Goal: Task Accomplishment & Management: Use online tool/utility

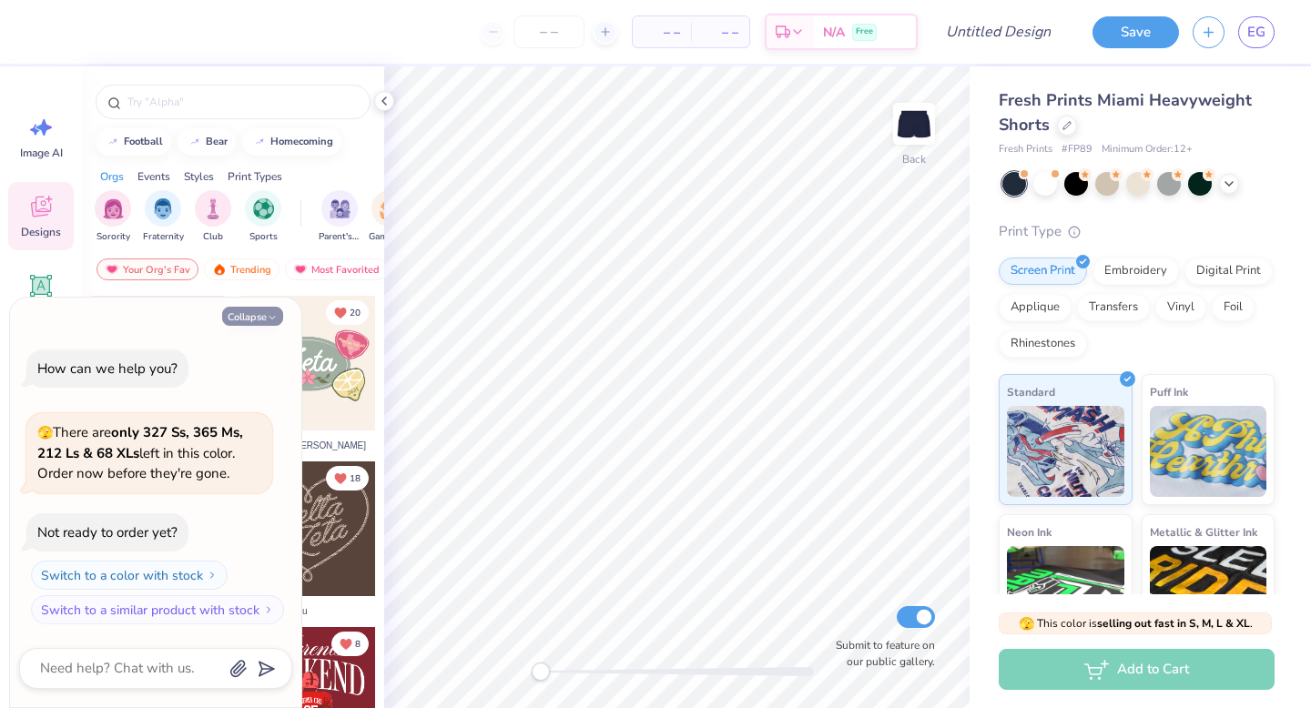
click at [272, 324] on button "Collapse" at bounding box center [252, 316] width 61 height 19
type textarea "x"
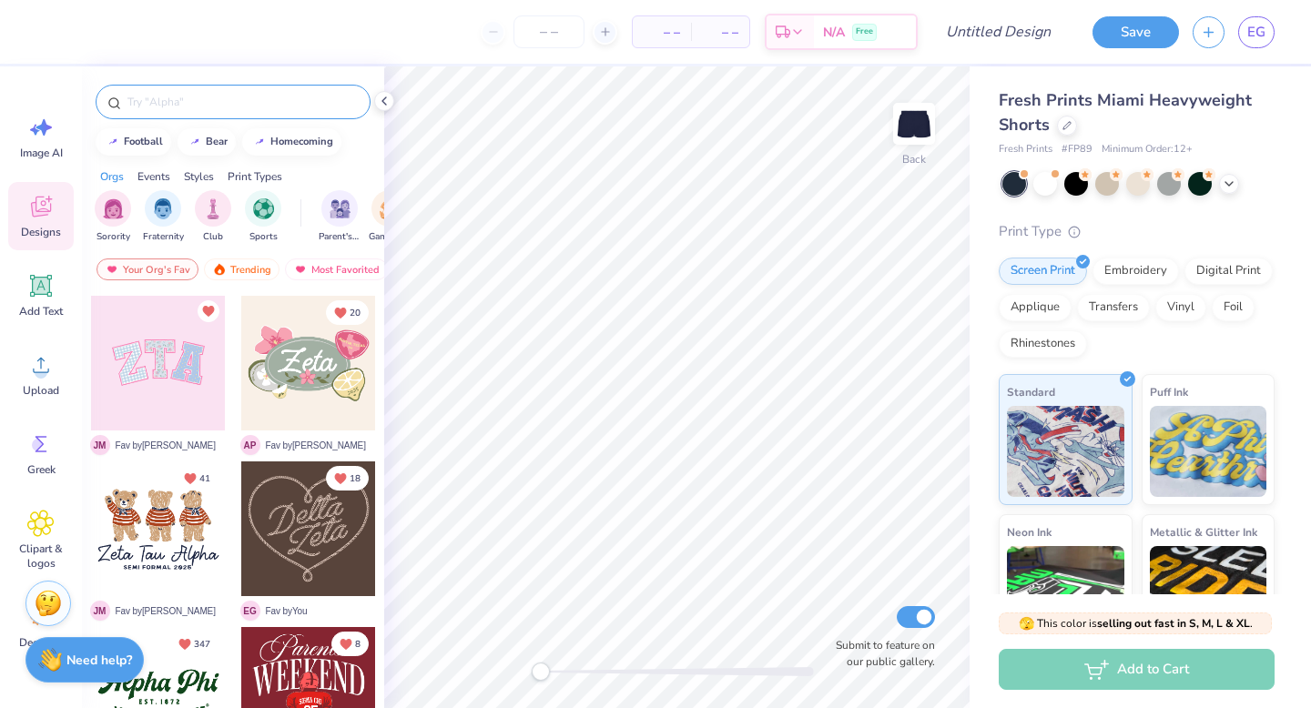
click at [336, 93] on input "text" at bounding box center [242, 102] width 233 height 18
click at [41, 290] on icon at bounding box center [41, 286] width 17 height 17
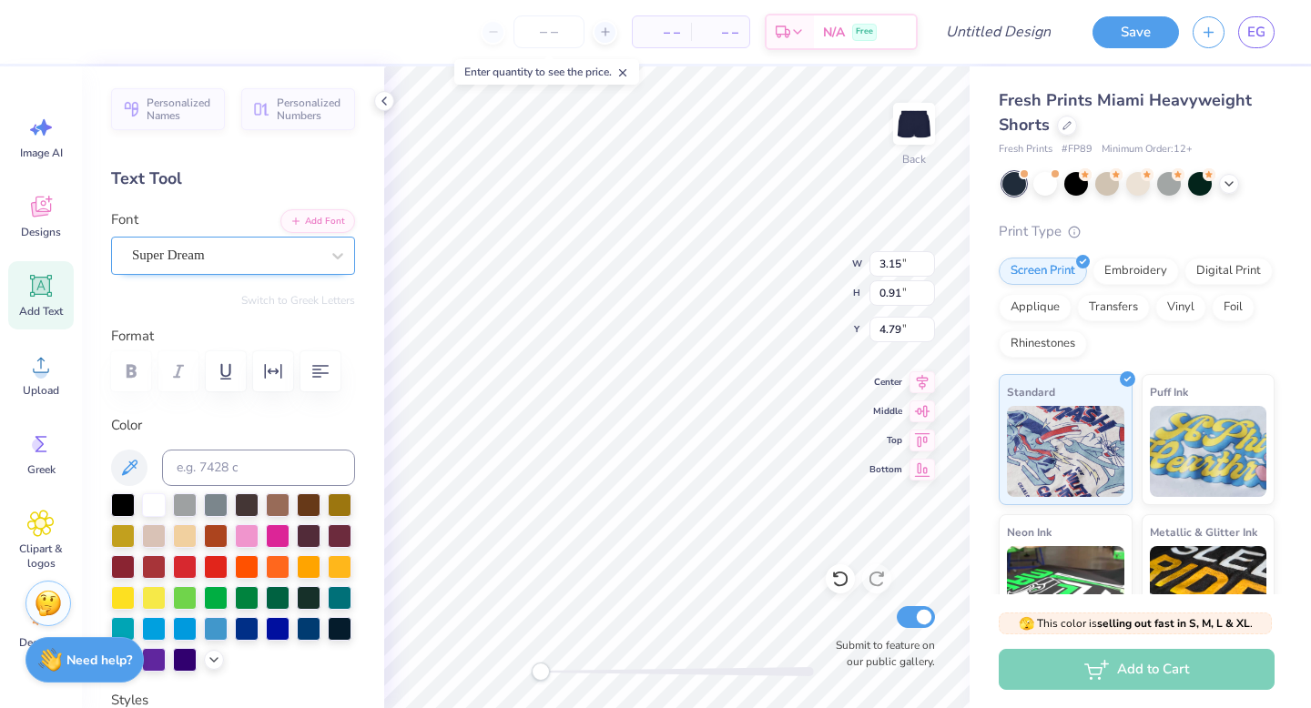
click at [239, 257] on div "Super Dream" at bounding box center [225, 255] width 191 height 28
type input "sheer"
click at [338, 256] on icon at bounding box center [338, 256] width 18 height 18
click at [234, 242] on div "Super Dream" at bounding box center [225, 255] width 191 height 28
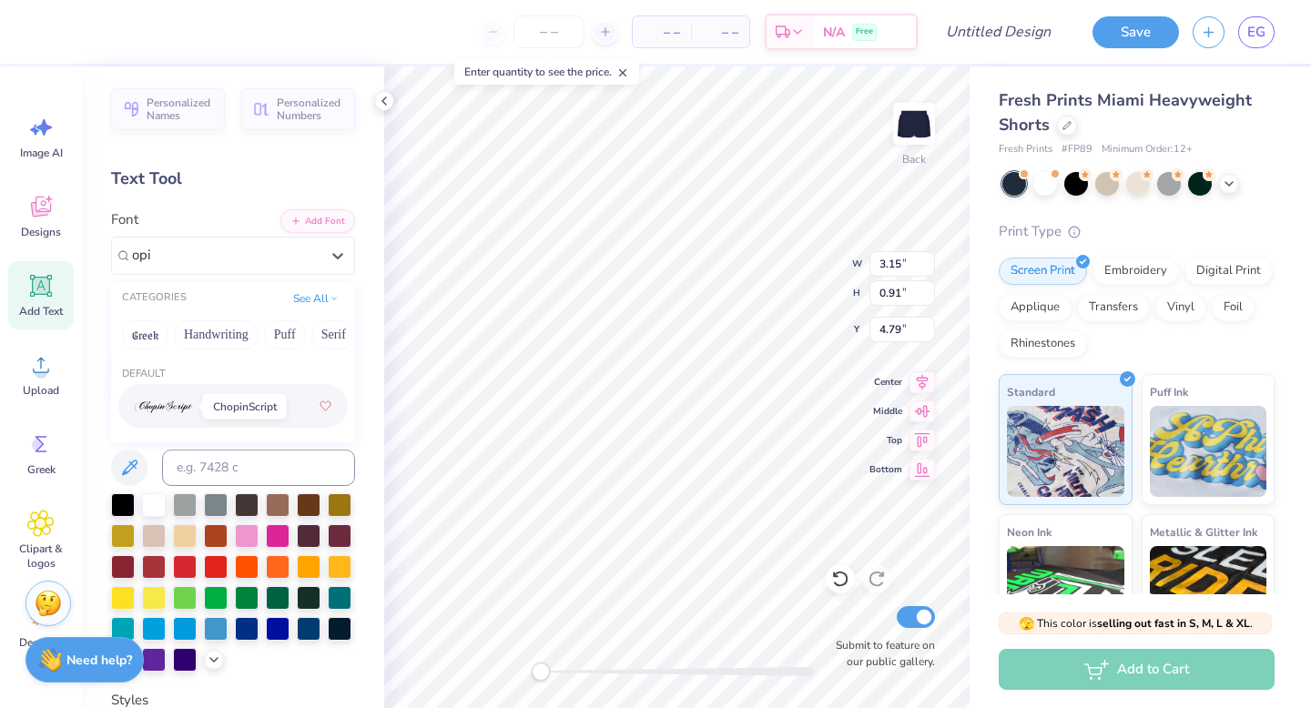
click at [171, 402] on img at bounding box center [163, 407] width 57 height 13
type input "opi"
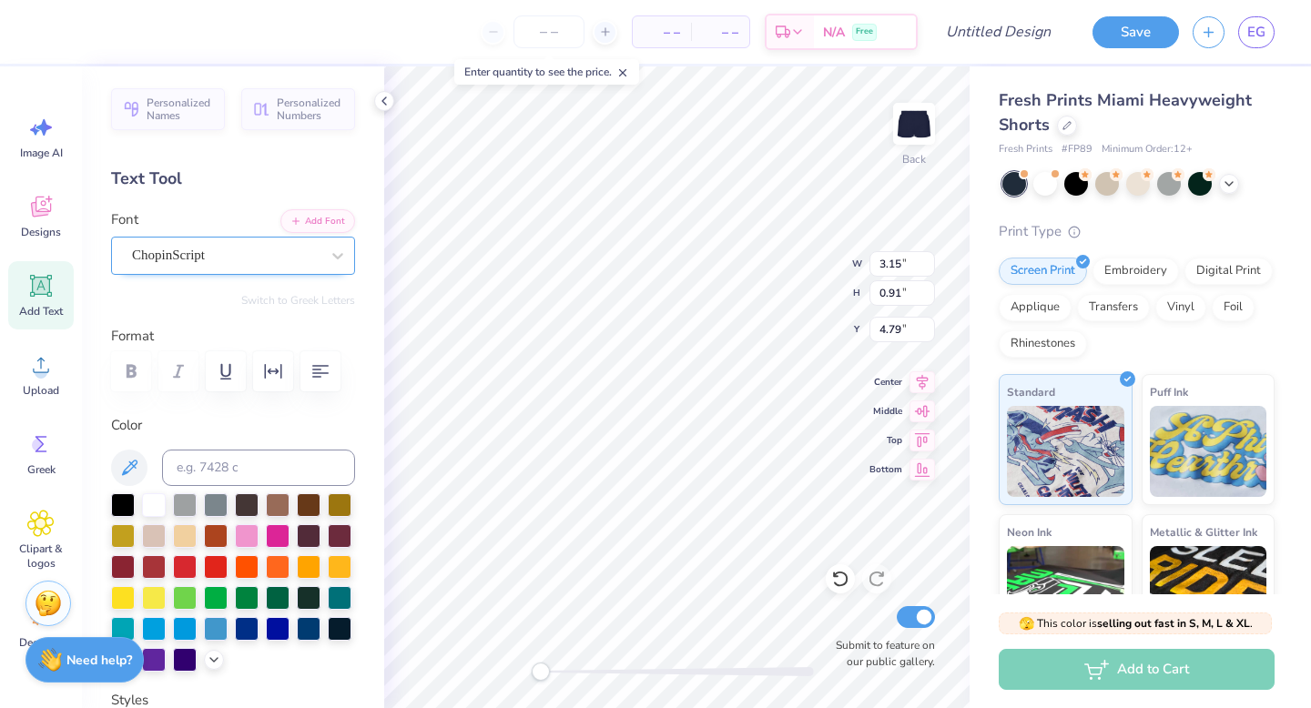
click at [308, 249] on div "ChopinScript" at bounding box center [225, 255] width 191 height 28
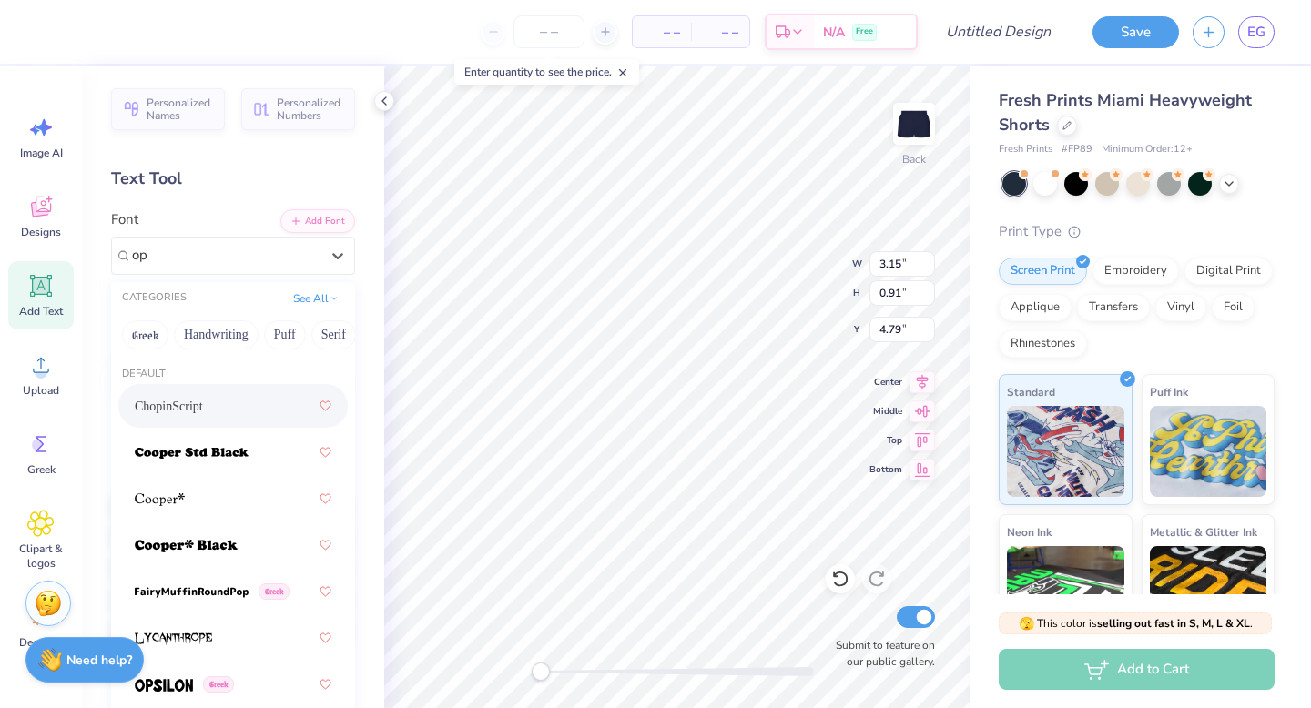
type input "op"
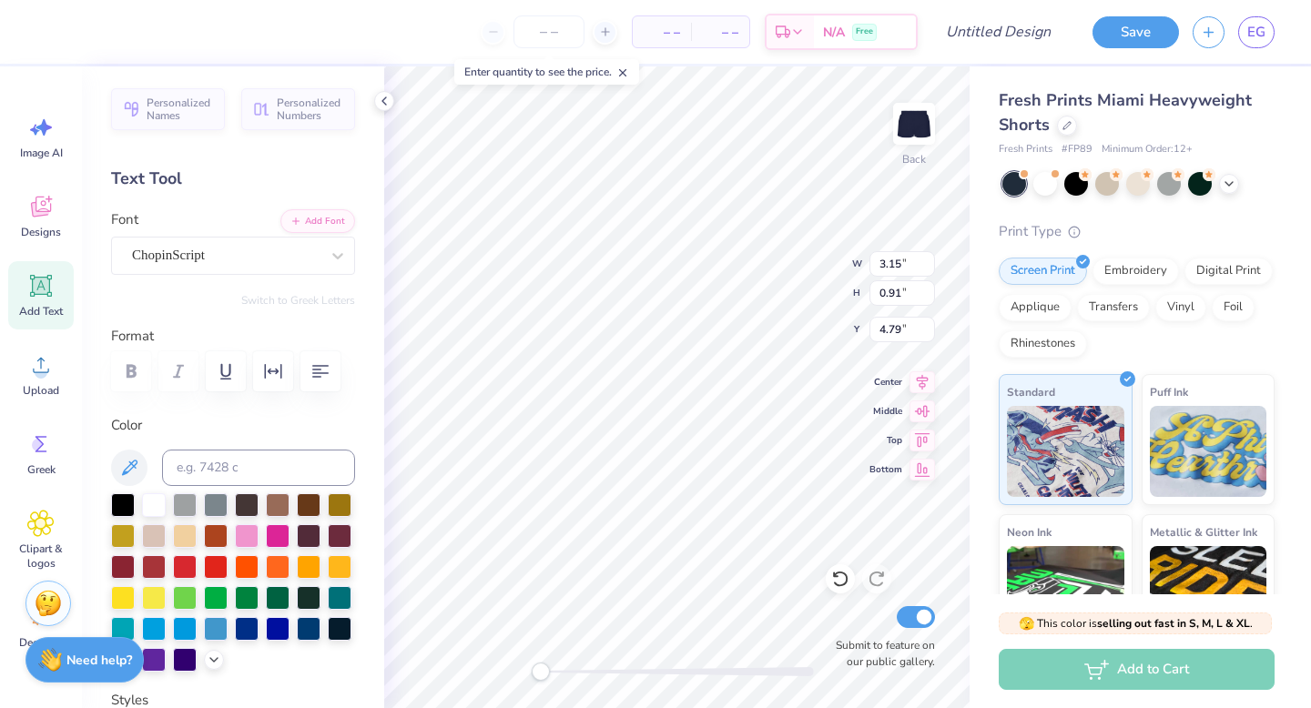
scroll to position [0, 2]
type textarea "Alpha Tau"
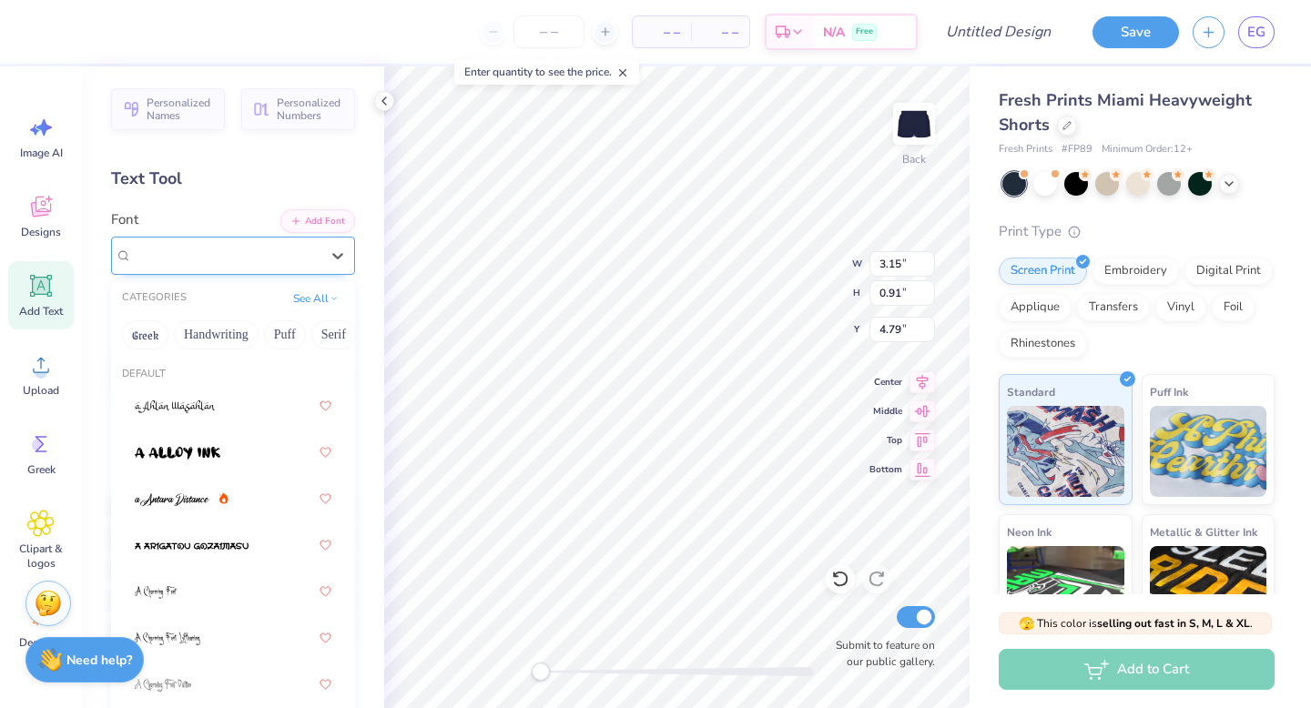
click at [263, 252] on div "ChopinScript" at bounding box center [225, 255] width 191 height 28
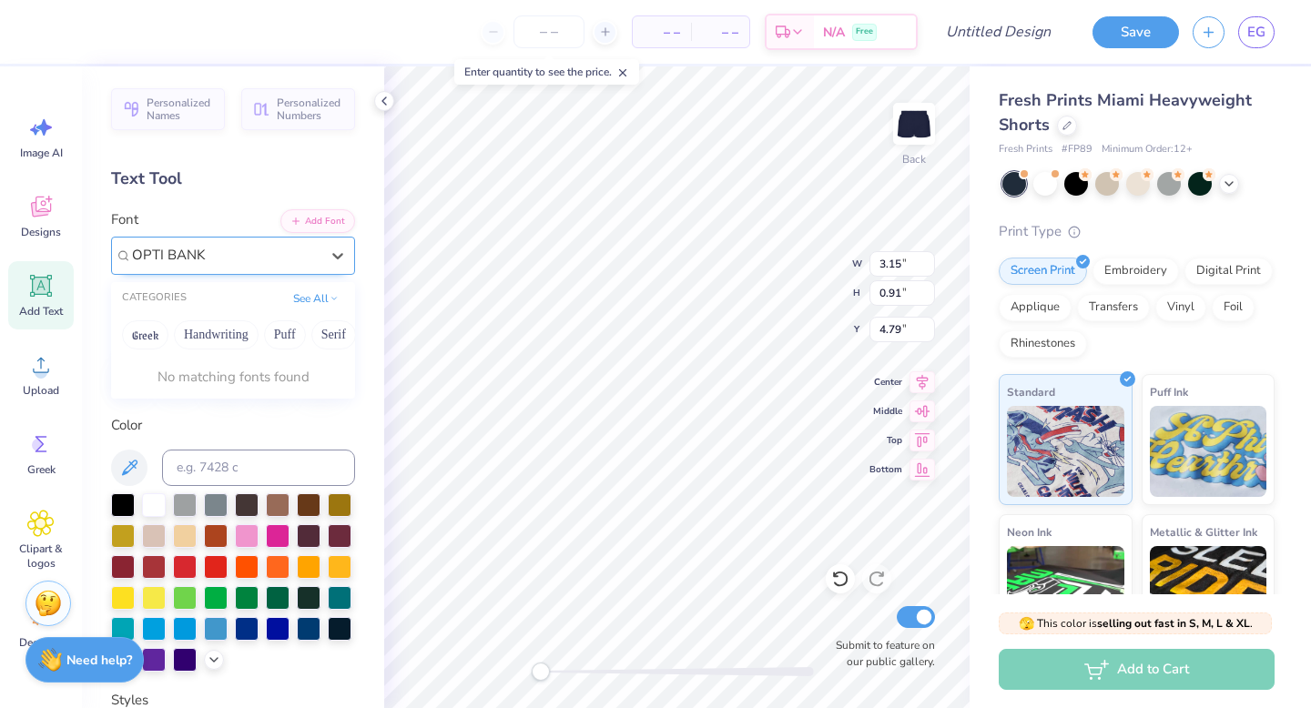
type input "OPTI BANK"
drag, startPoint x: 210, startPoint y: 243, endPoint x: 141, endPoint y: 245, distance: 69.2
click at [141, 245] on div "ChopinScript" at bounding box center [225, 255] width 191 height 28
paste textarea "Tau"
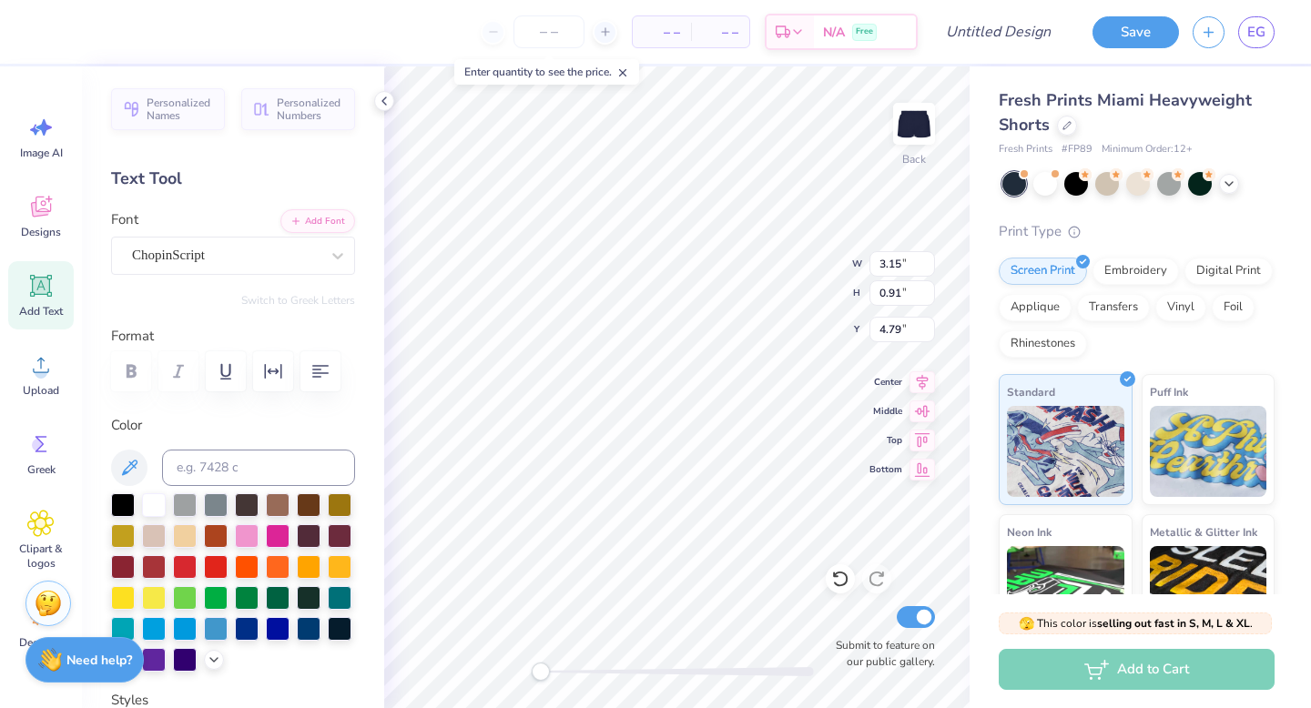
type textarea "AlphaTau Tau"
click at [336, 418] on div "– – Per Item – – Total Est. Delivery N/A Free Design Title Save EG Image AI Des…" at bounding box center [655, 354] width 1311 height 708
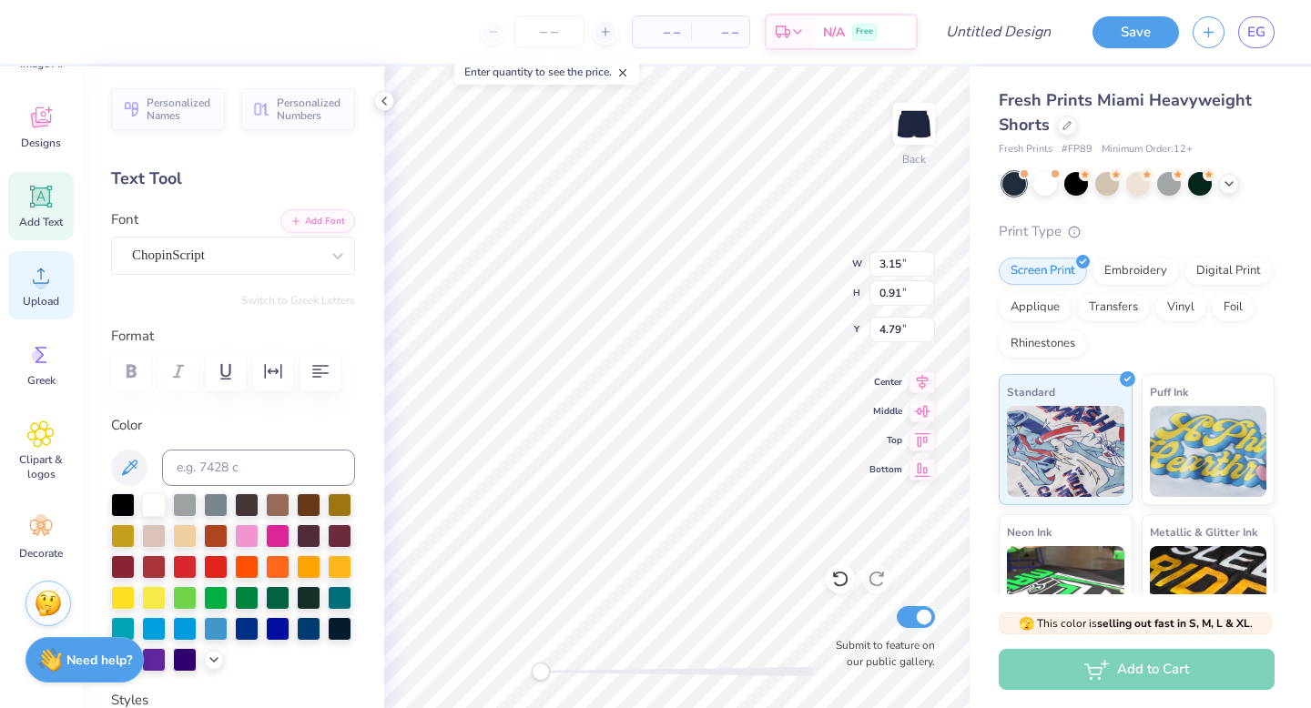
click at [38, 289] on icon at bounding box center [40, 275] width 27 height 27
click at [34, 276] on icon at bounding box center [40, 275] width 27 height 27
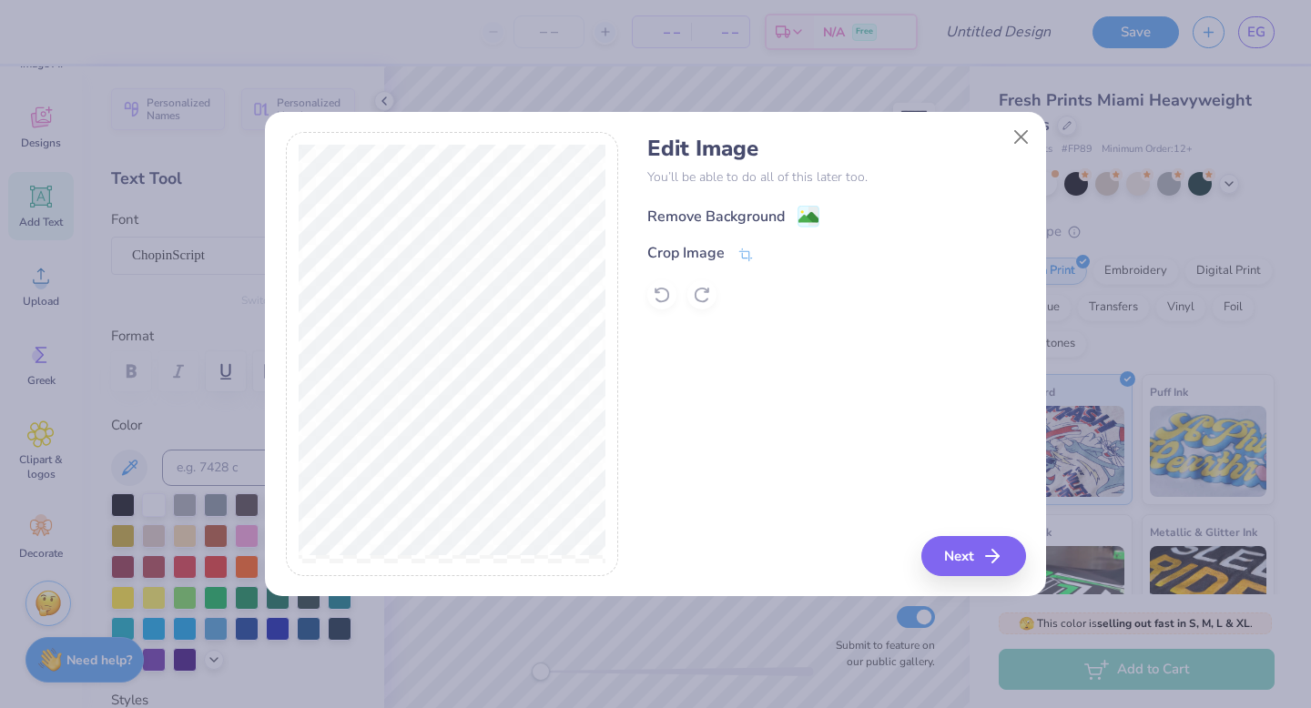
click at [756, 211] on div "Remove Background" at bounding box center [715, 217] width 137 height 22
click at [964, 545] on button "Next" at bounding box center [976, 556] width 105 height 40
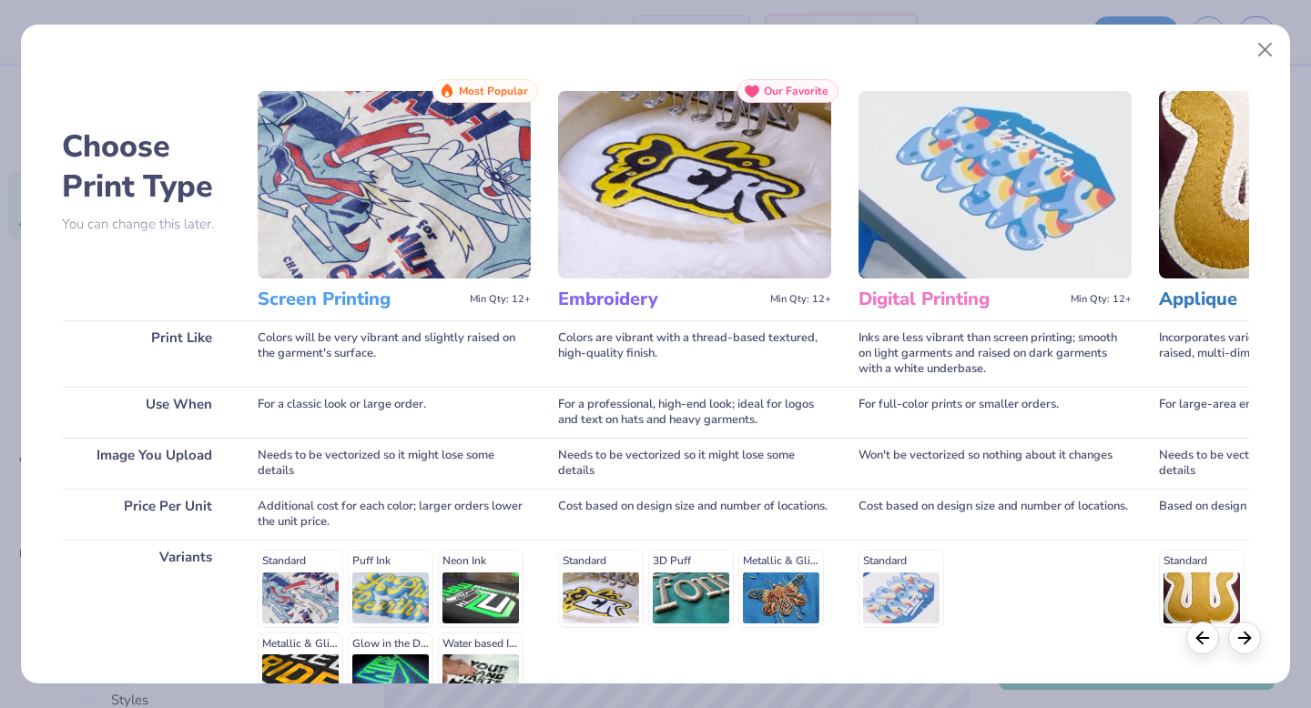
click at [364, 241] on img at bounding box center [394, 185] width 273 height 188
click at [342, 327] on div "Colors will be very vibrant and slightly raised on the garment's surface." at bounding box center [394, 353] width 273 height 66
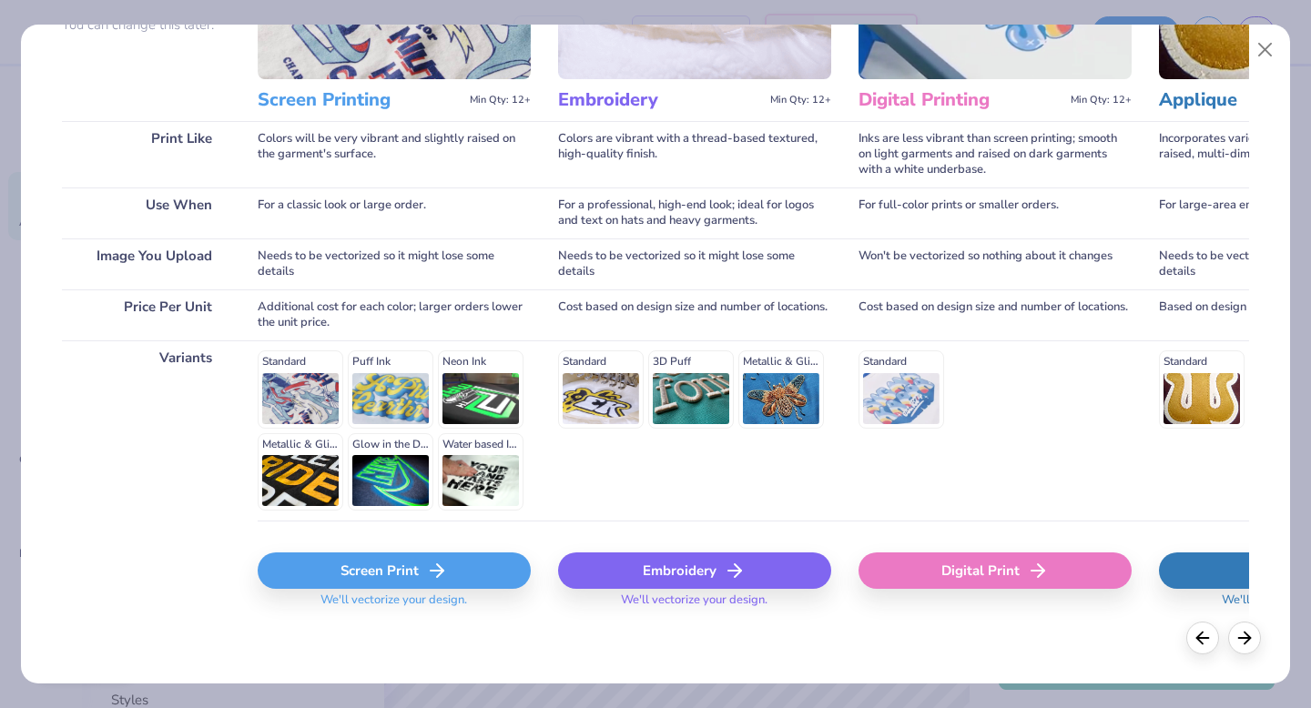
click at [306, 383] on div "Standard Puff Ink Neon Ink Metallic & Glitter Ink Glow in the Dark Ink Water ba…" at bounding box center [394, 431] width 273 height 160
click at [423, 569] on div "Screen Print" at bounding box center [394, 571] width 273 height 36
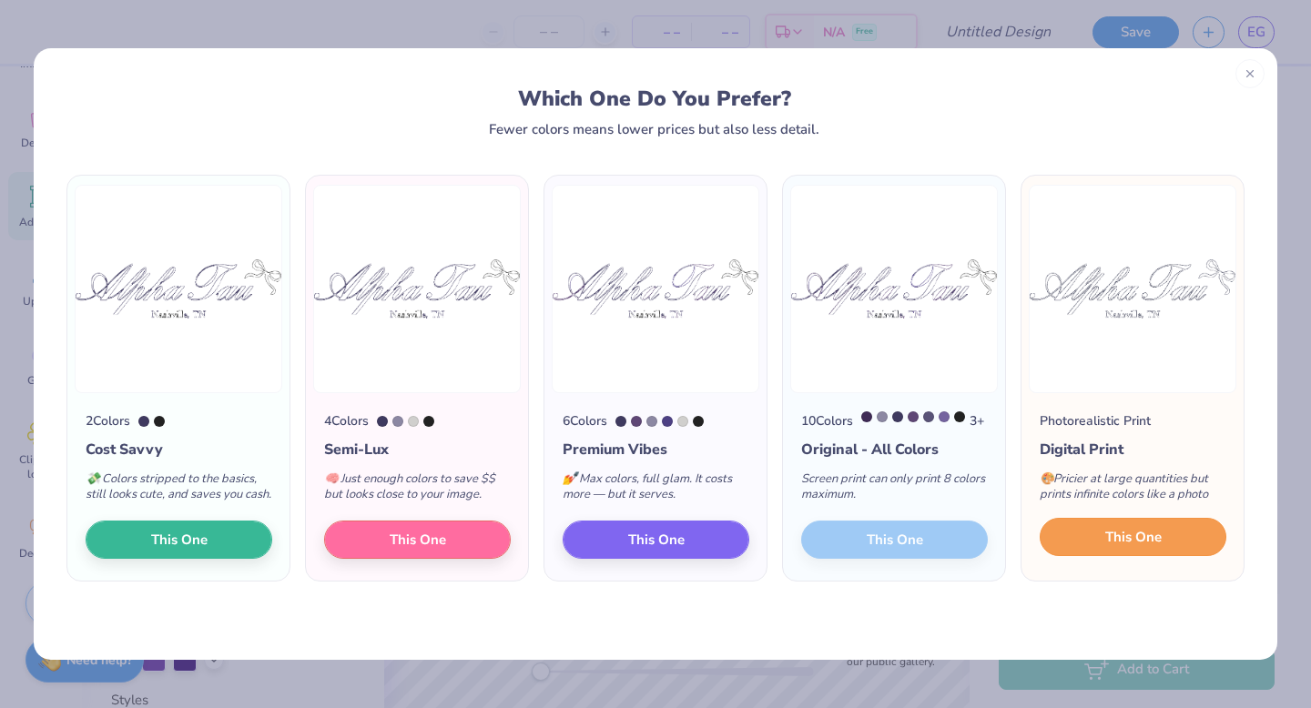
click at [1167, 555] on button "This One" at bounding box center [1133, 537] width 187 height 38
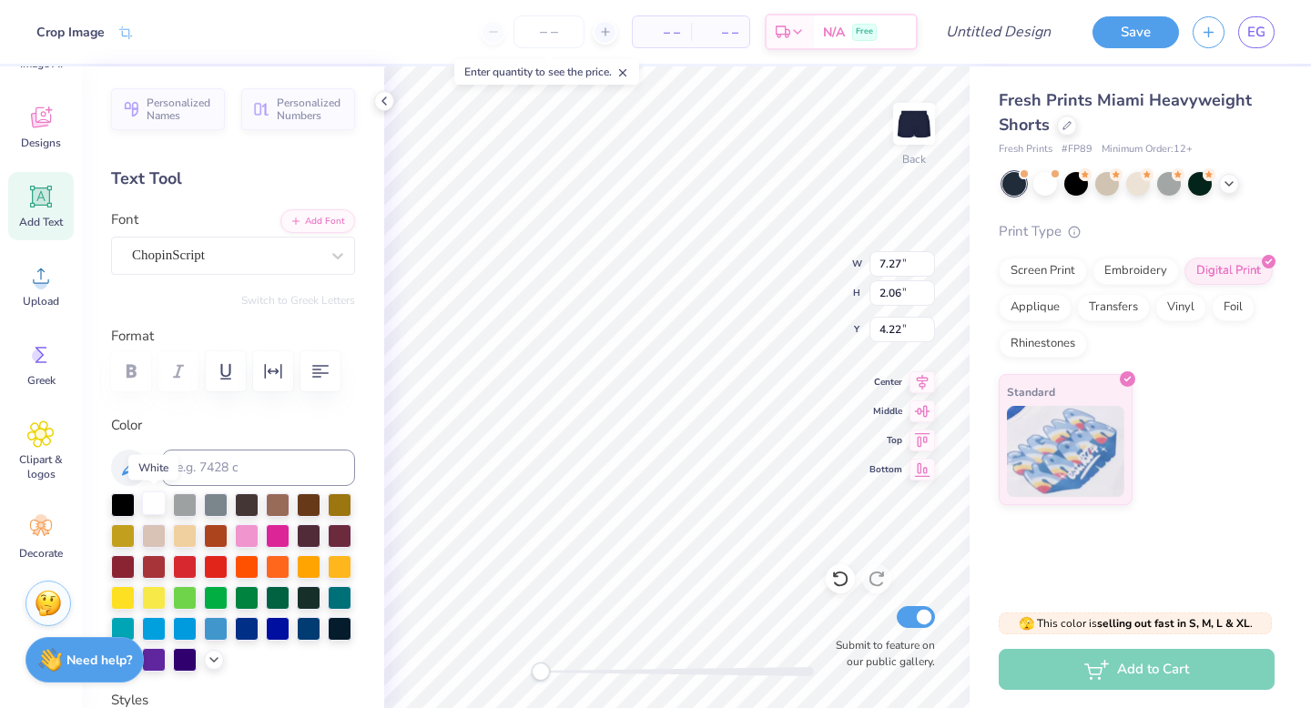
click at [150, 509] on div at bounding box center [154, 504] width 24 height 24
type input "5.10"
type input "1.45"
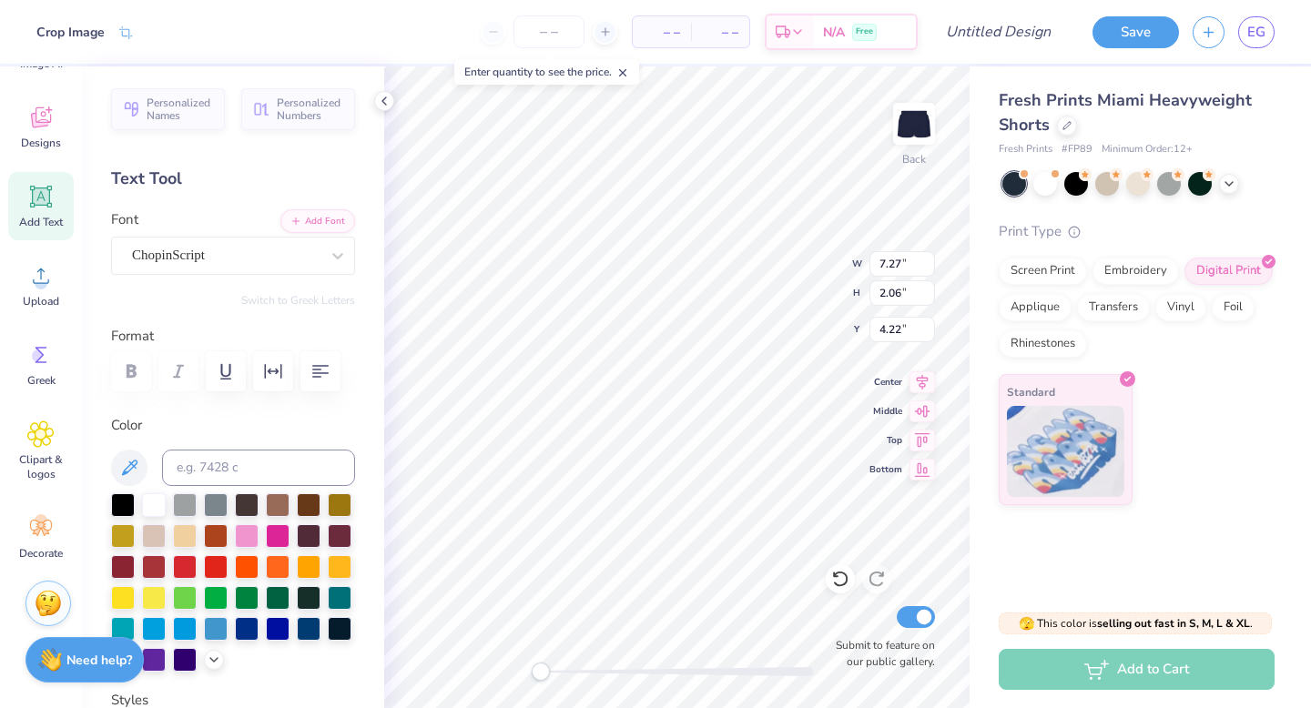
type input "4.83"
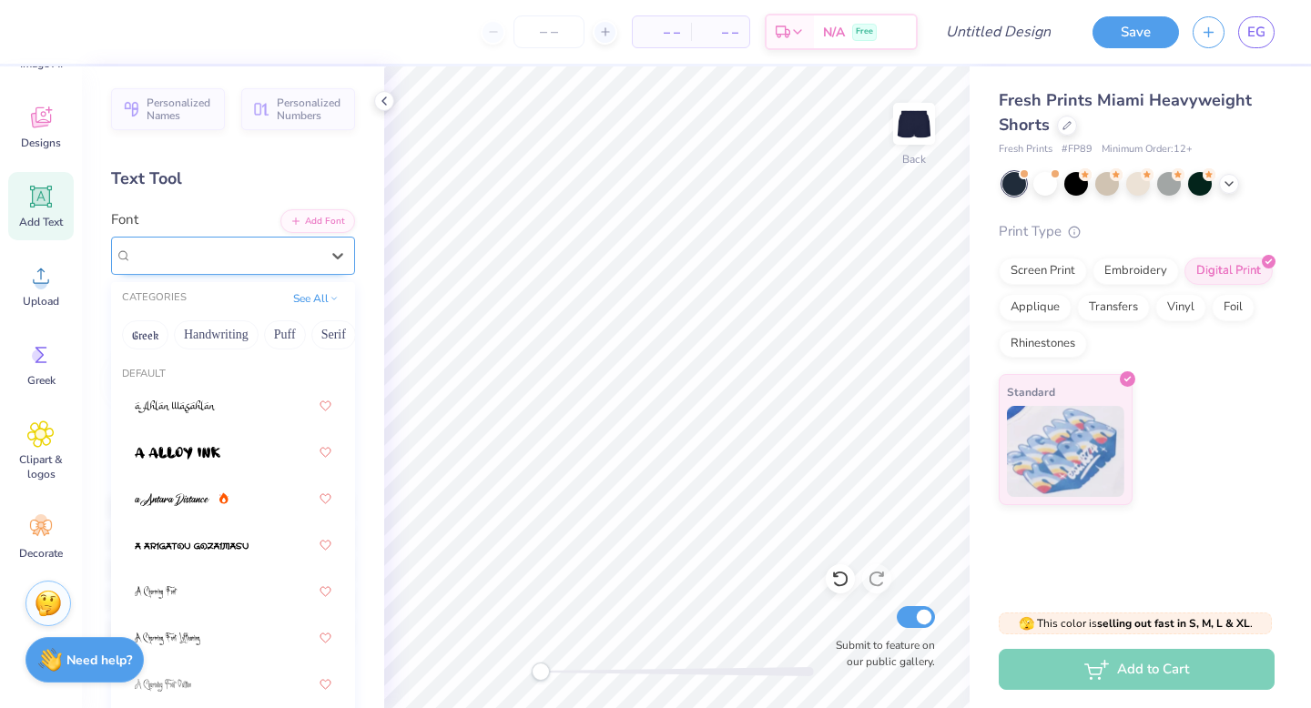
click at [296, 259] on div "ChopinScript" at bounding box center [225, 255] width 191 height 28
click at [301, 220] on icon "button" at bounding box center [295, 219] width 11 height 11
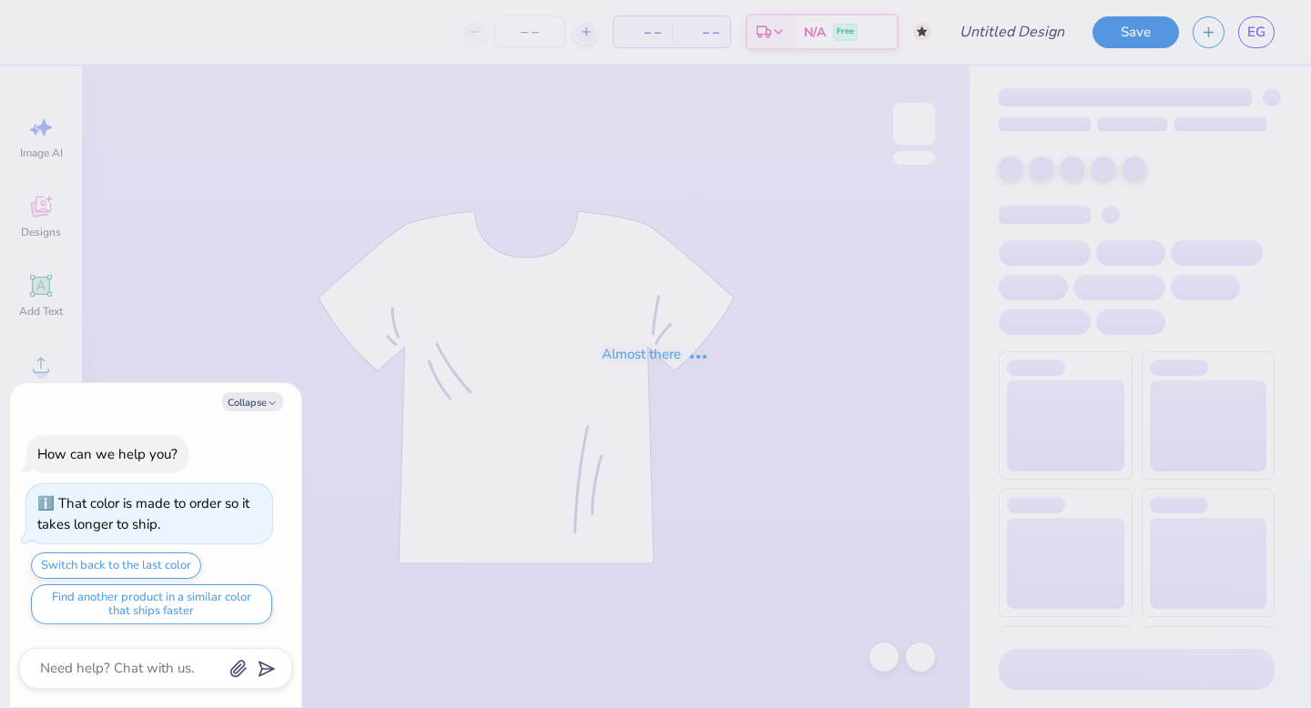
type textarea "x"
type input "eg"
type textarea "x"
type input "9"
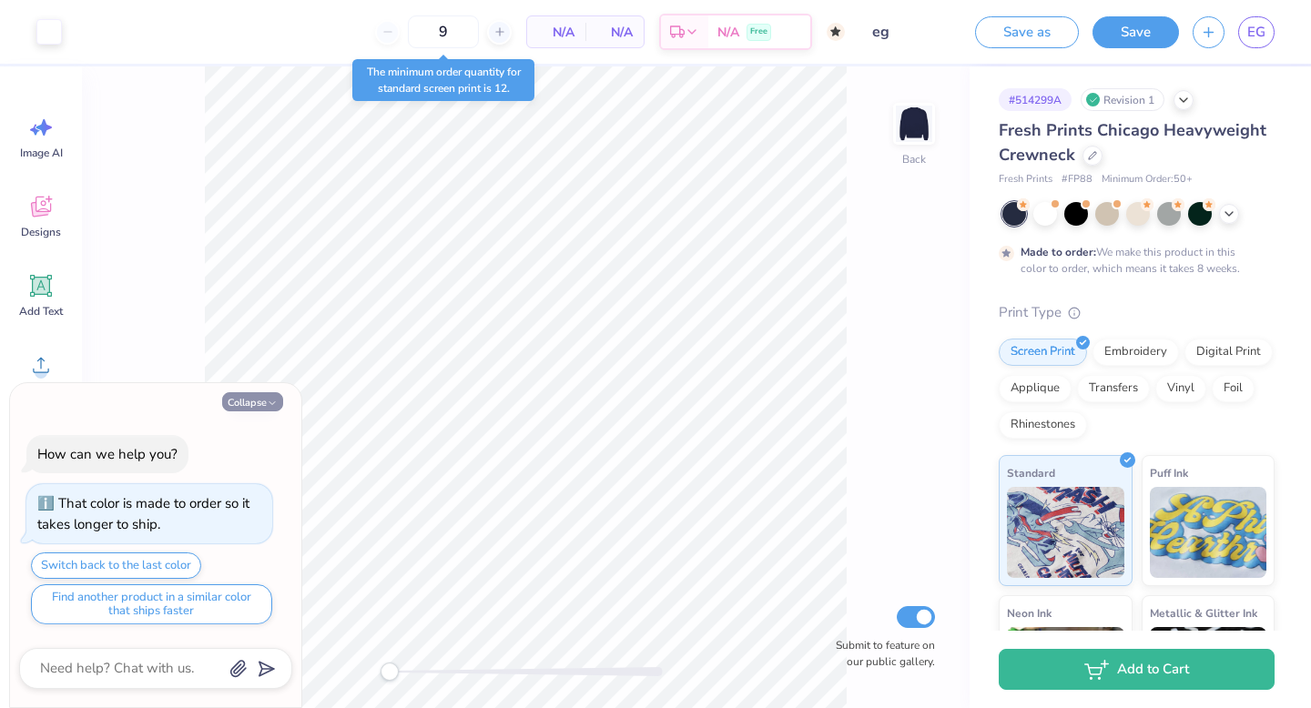
click at [241, 399] on button "Collapse" at bounding box center [252, 401] width 61 height 19
type textarea "x"
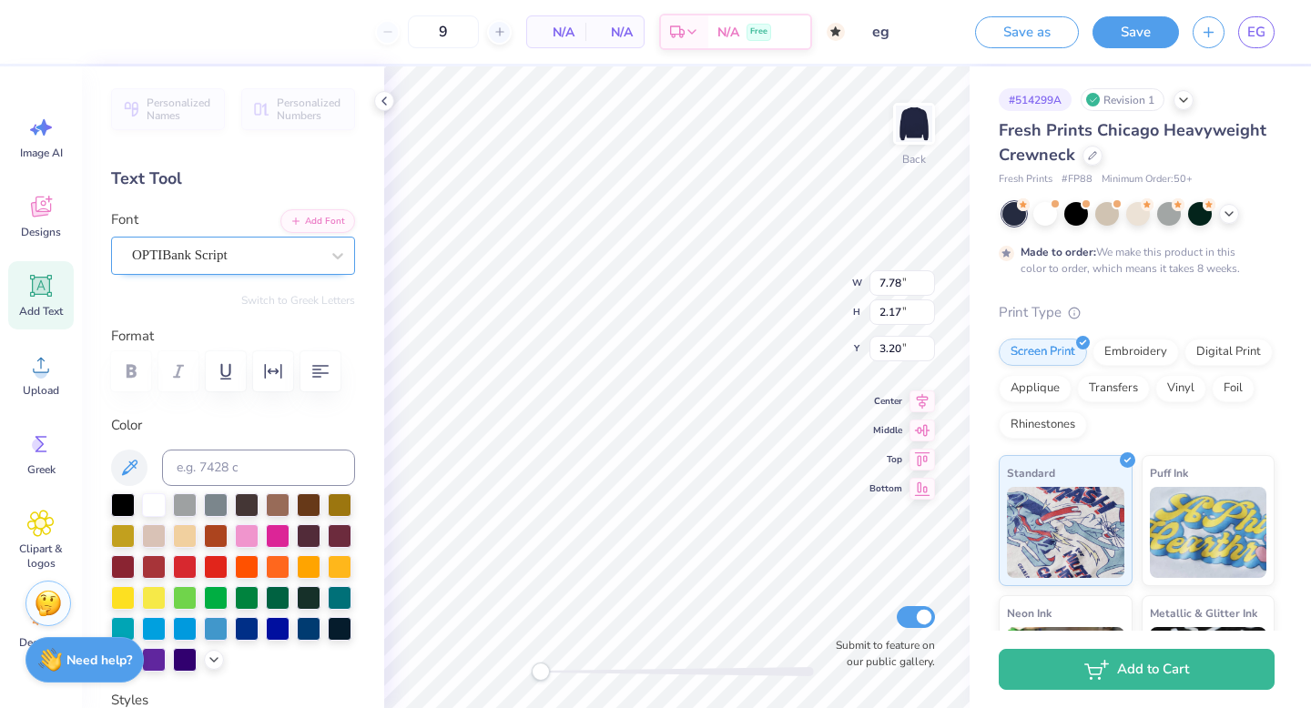
click at [288, 253] on div "OPTIBank Script" at bounding box center [225, 255] width 191 height 28
click at [294, 261] on div "OPTIBank Script" at bounding box center [226, 255] width 188 height 21
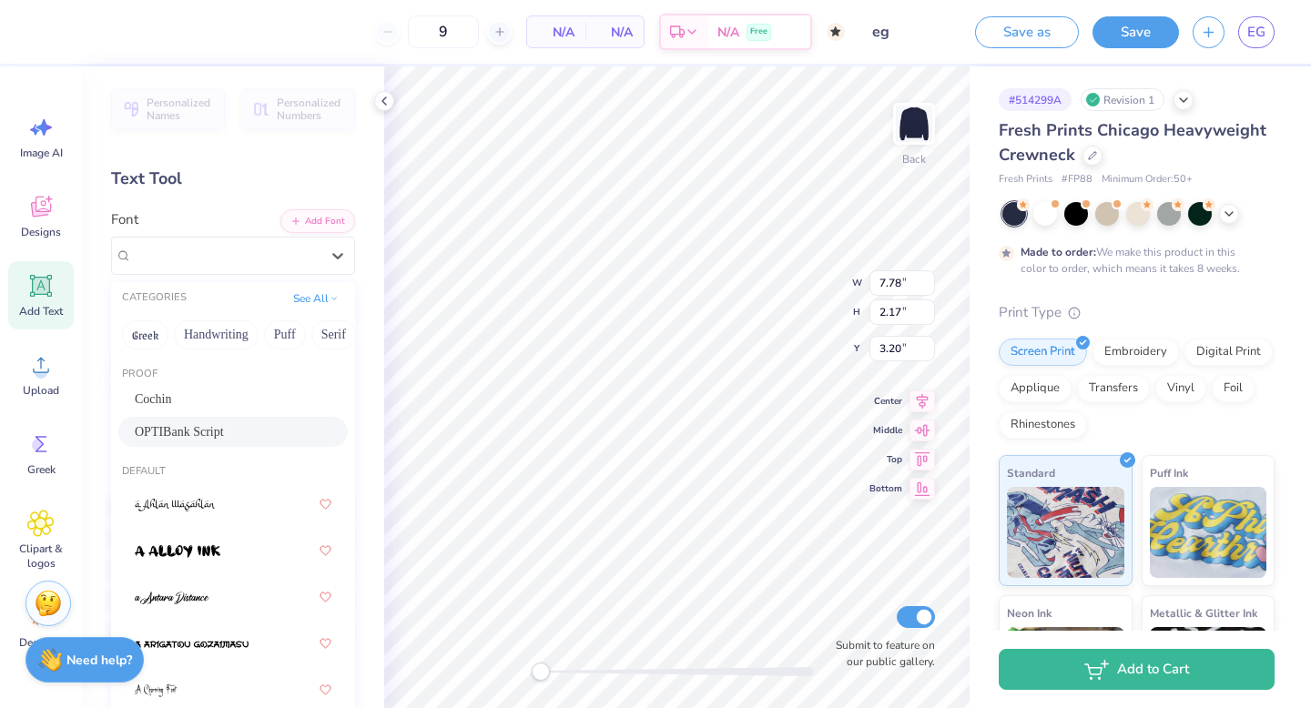
click at [259, 430] on div "OPTIBank Script" at bounding box center [233, 431] width 197 height 19
click at [237, 255] on div "OPTIBank Script" at bounding box center [225, 255] width 191 height 28
click at [219, 431] on span "OPTIBank Script" at bounding box center [179, 431] width 89 height 19
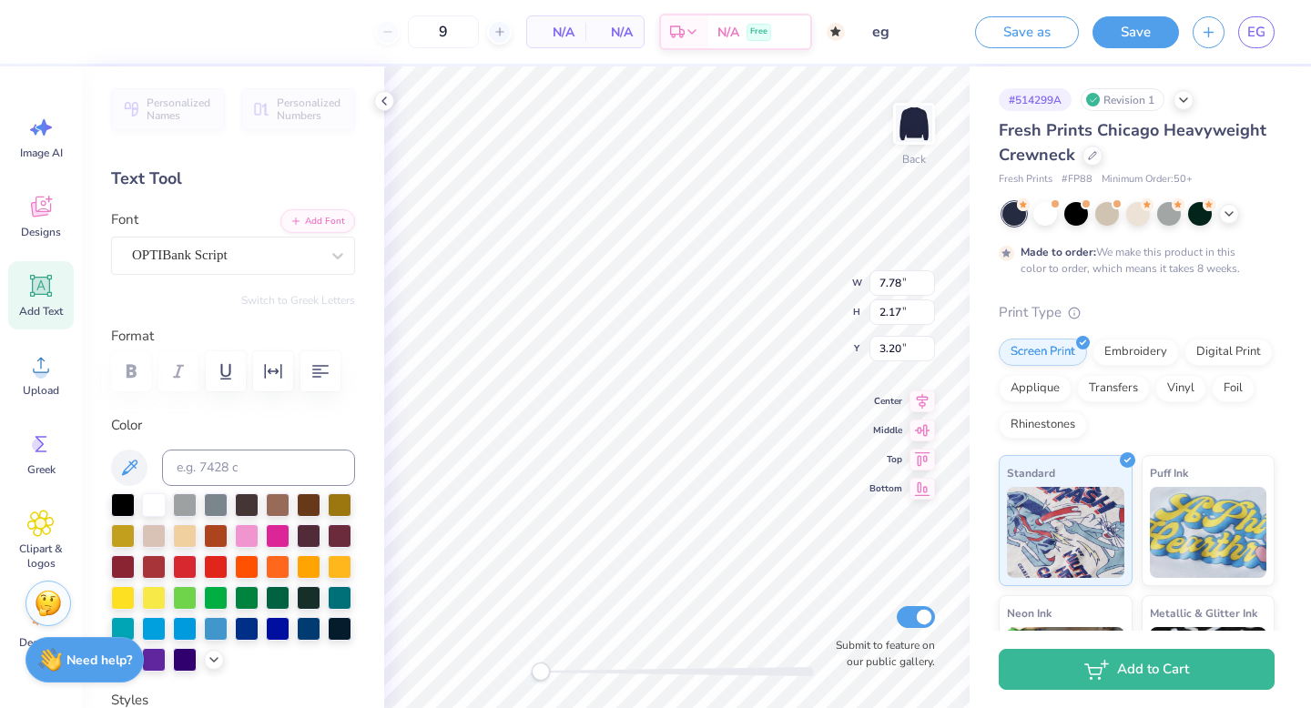
scroll to position [0, 1]
click at [687, 682] on div "Back W 1.72 1.72 " H 0.28 0.28 " Y 5.09 5.09 " Center Middle Top Bottom Submit …" at bounding box center [676, 387] width 585 height 642
type textarea "E"
type textarea "Nashville, TN"
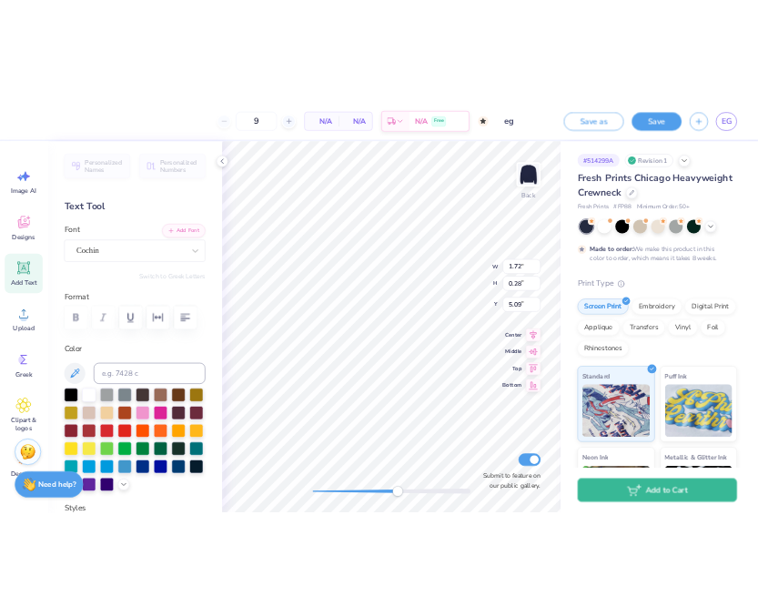
scroll to position [0, 4]
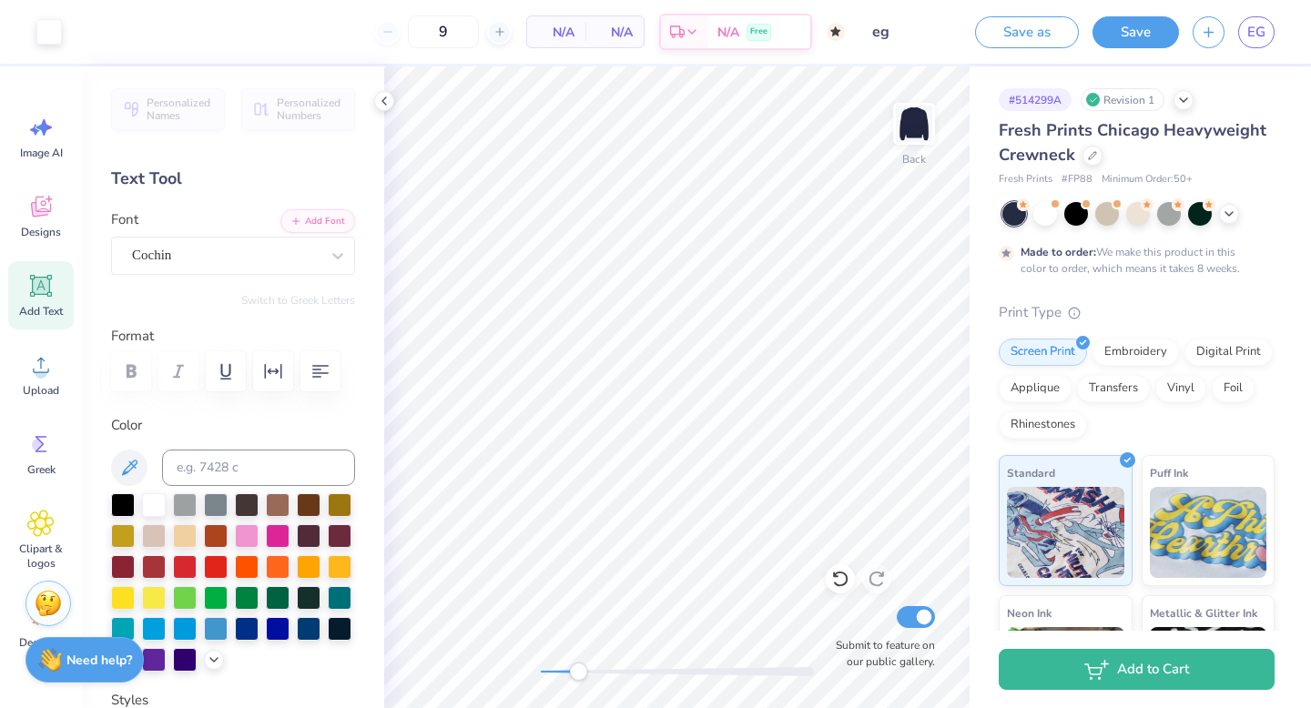
drag, startPoint x: 687, startPoint y: 671, endPoint x: 574, endPoint y: 674, distance: 113.8
click at [574, 674] on div "Accessibility label" at bounding box center [578, 672] width 18 height 18
click at [555, 686] on div "Back Submit to feature on our public gallery." at bounding box center [676, 387] width 585 height 642
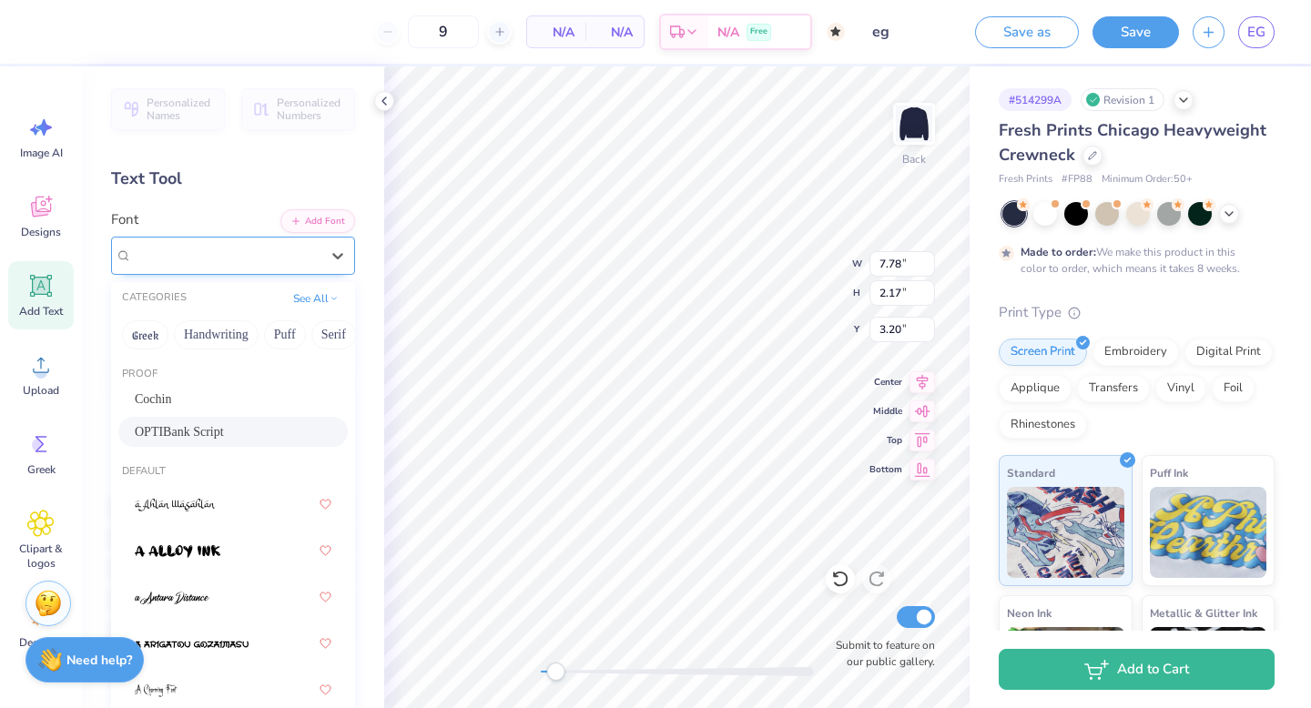
click at [263, 250] on div "OPTIBank Script" at bounding box center [225, 255] width 191 height 28
click at [201, 424] on span "OPTIBank Script" at bounding box center [179, 431] width 89 height 19
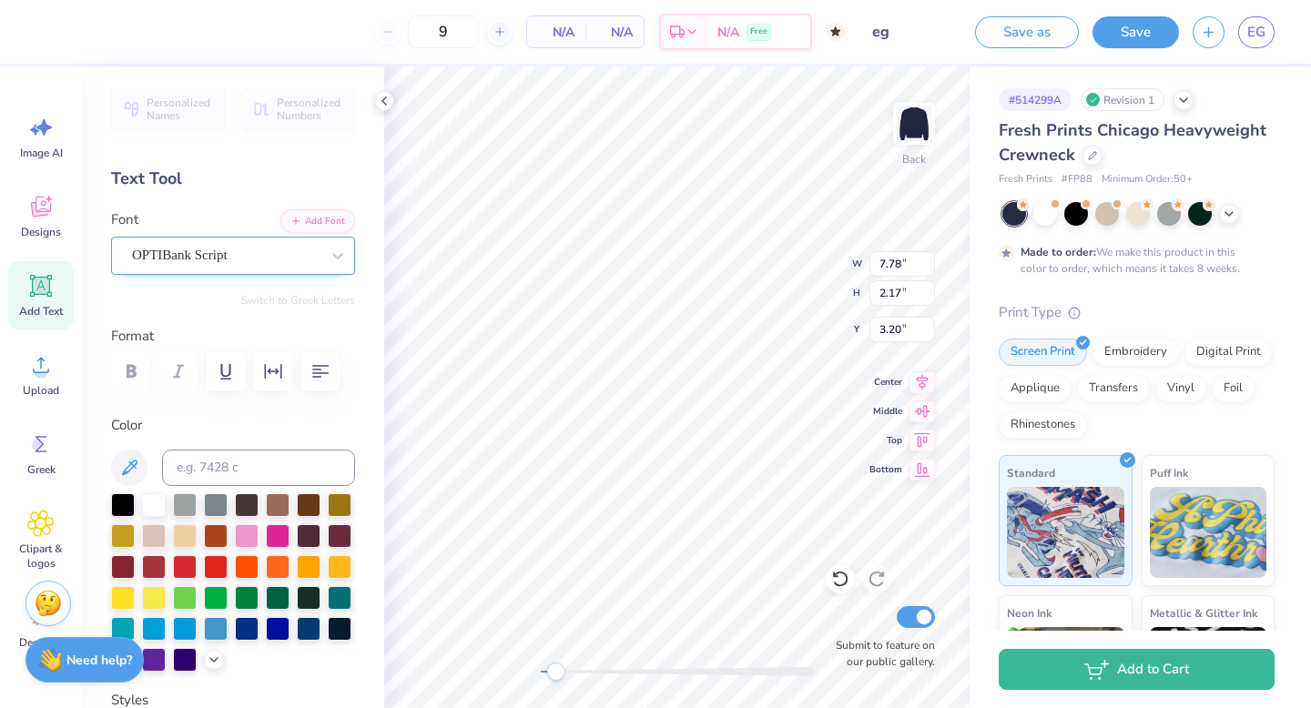
click at [195, 253] on div "OPTIBank Script" at bounding box center [225, 255] width 191 height 28
click at [332, 222] on button "Add Font" at bounding box center [317, 220] width 75 height 24
click at [312, 225] on button "Add Font" at bounding box center [317, 220] width 75 height 24
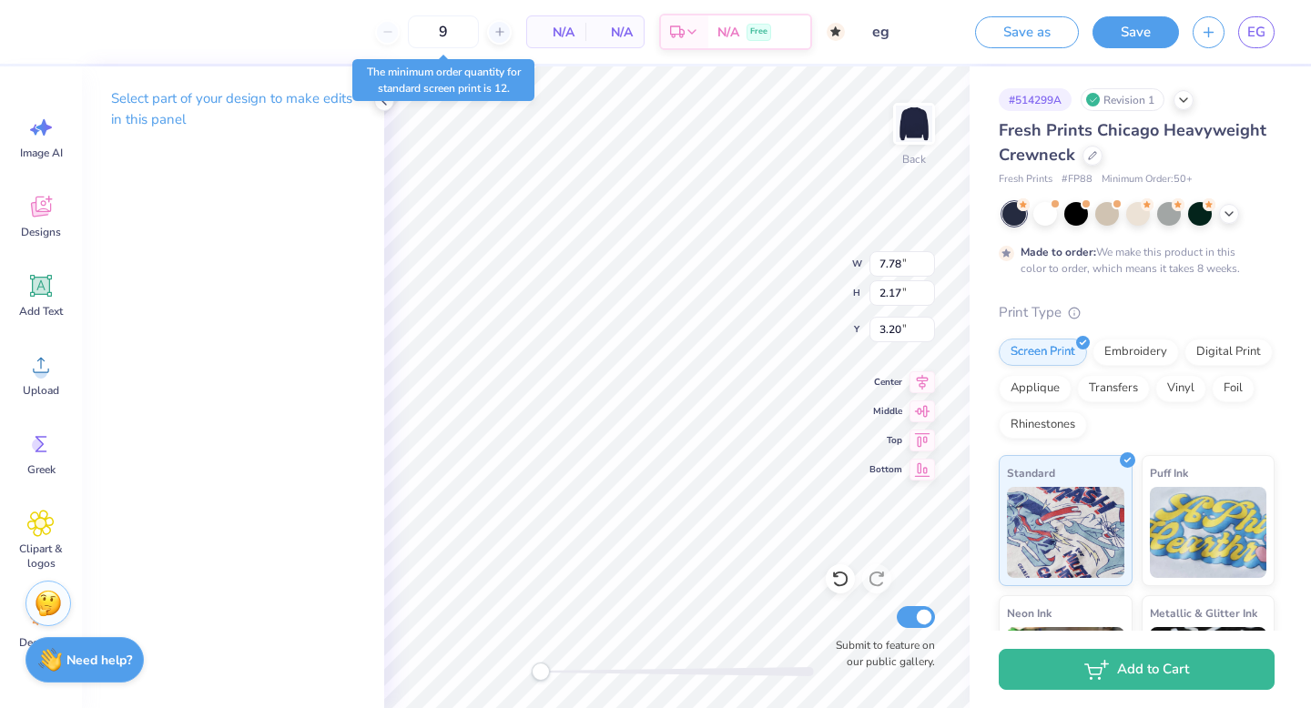
click at [380, 104] on div "The minimum order quantity for standard screen print is 12." at bounding box center [443, 80] width 193 height 53
click at [455, 35] on input "9" at bounding box center [443, 31] width 71 height 33
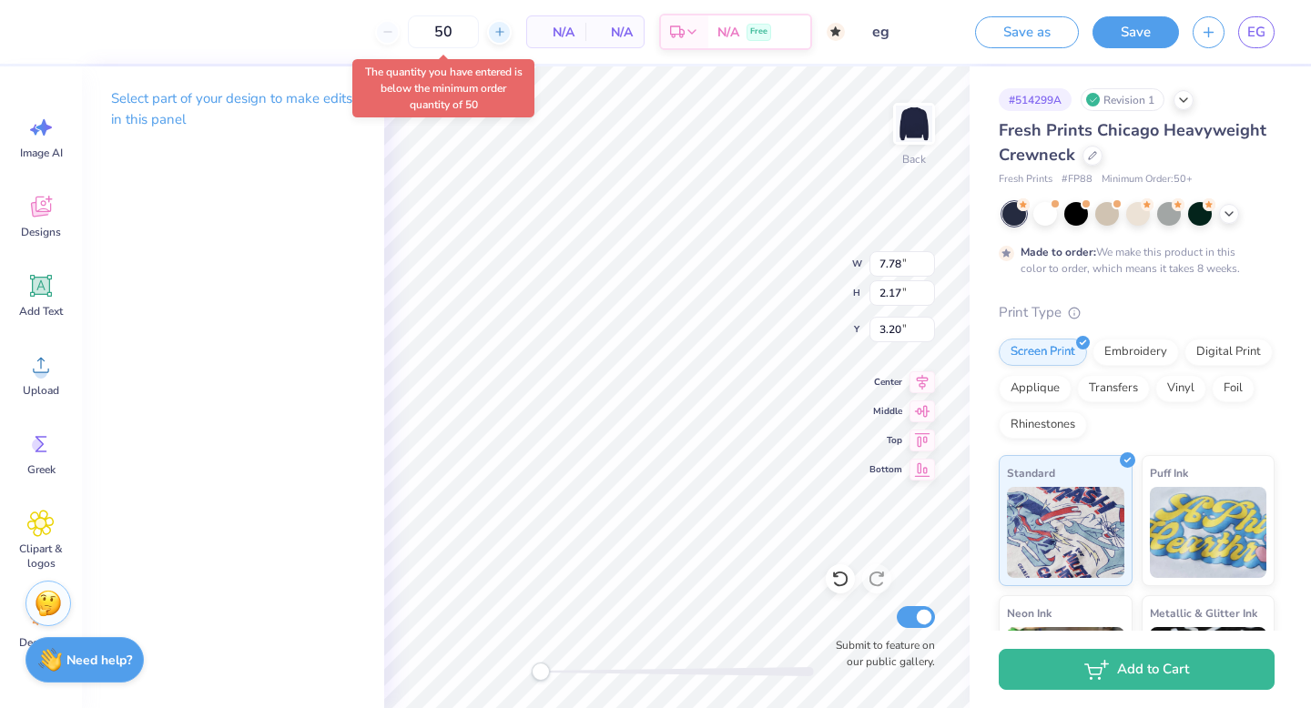
click at [490, 35] on div at bounding box center [499, 32] width 25 height 25
type input "52"
click at [327, 46] on div "52 $69.53 Per Item $3,615.56 Total Est. Delivery Nov 5 - 8 Free" at bounding box center [447, 32] width 795 height 64
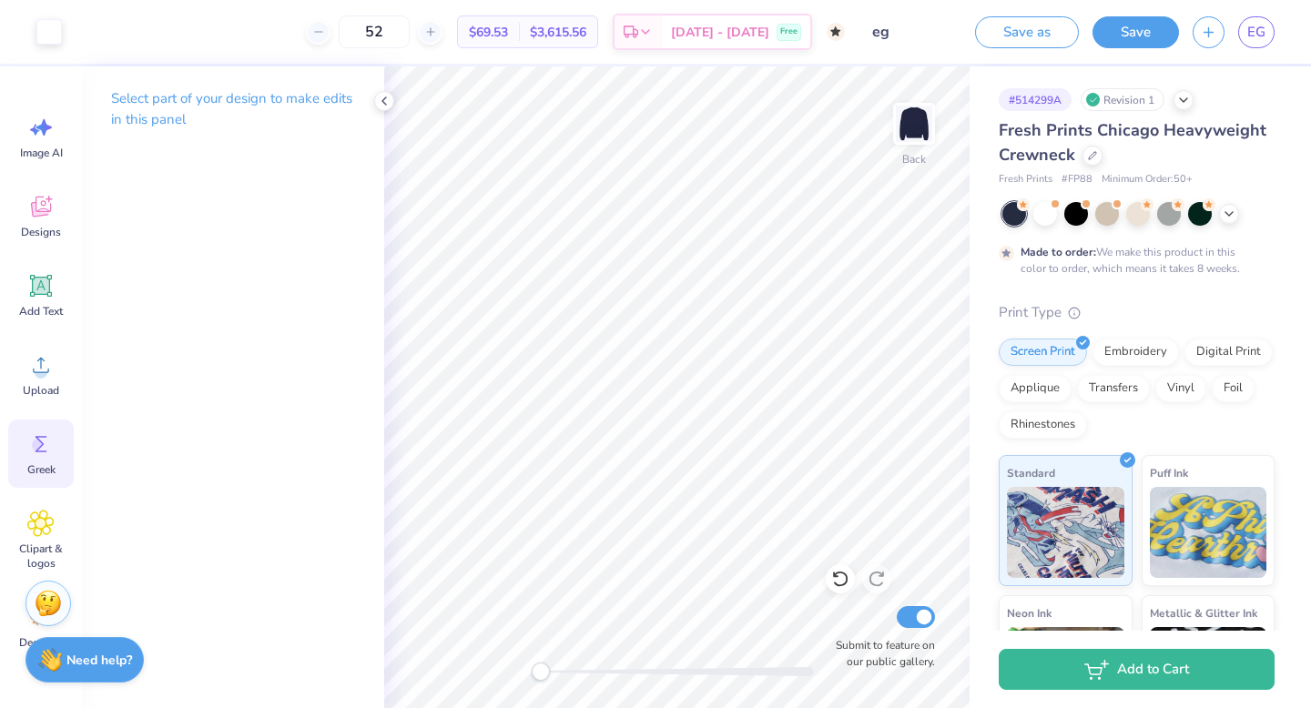
click at [61, 441] on div "Greek" at bounding box center [41, 454] width 66 height 68
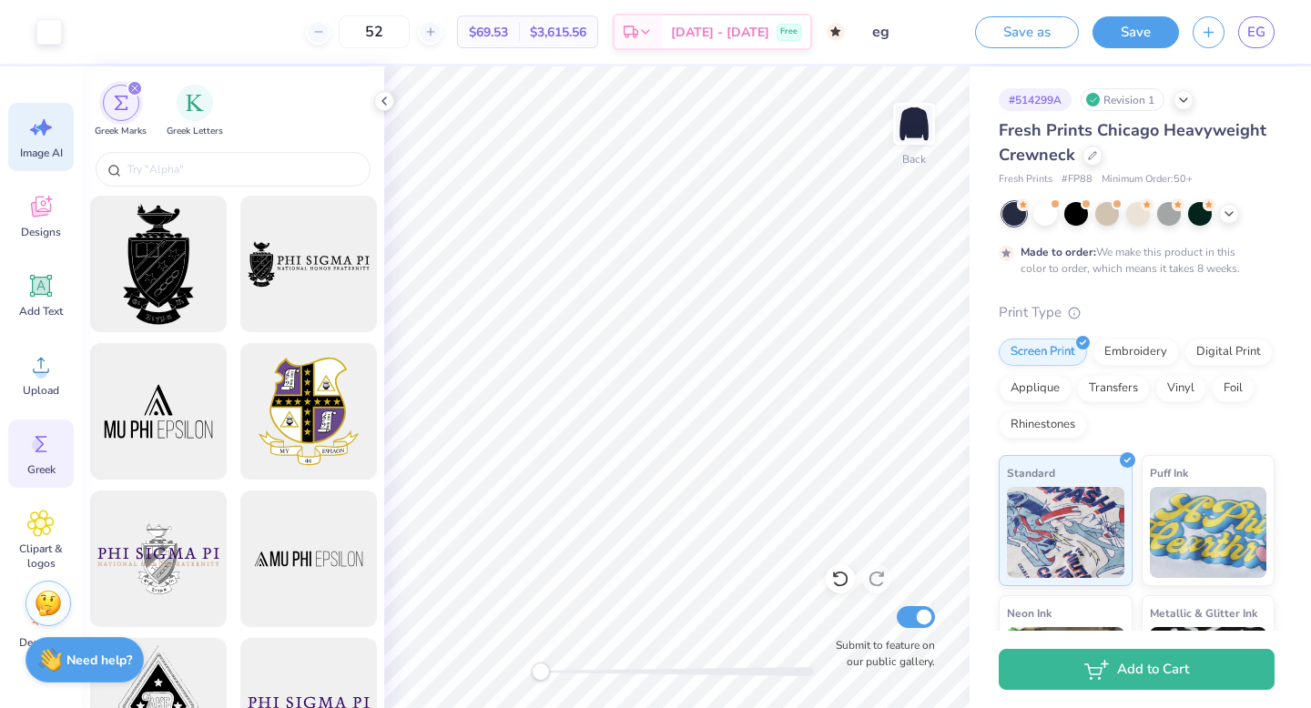
click at [53, 135] on icon at bounding box center [40, 127] width 27 height 27
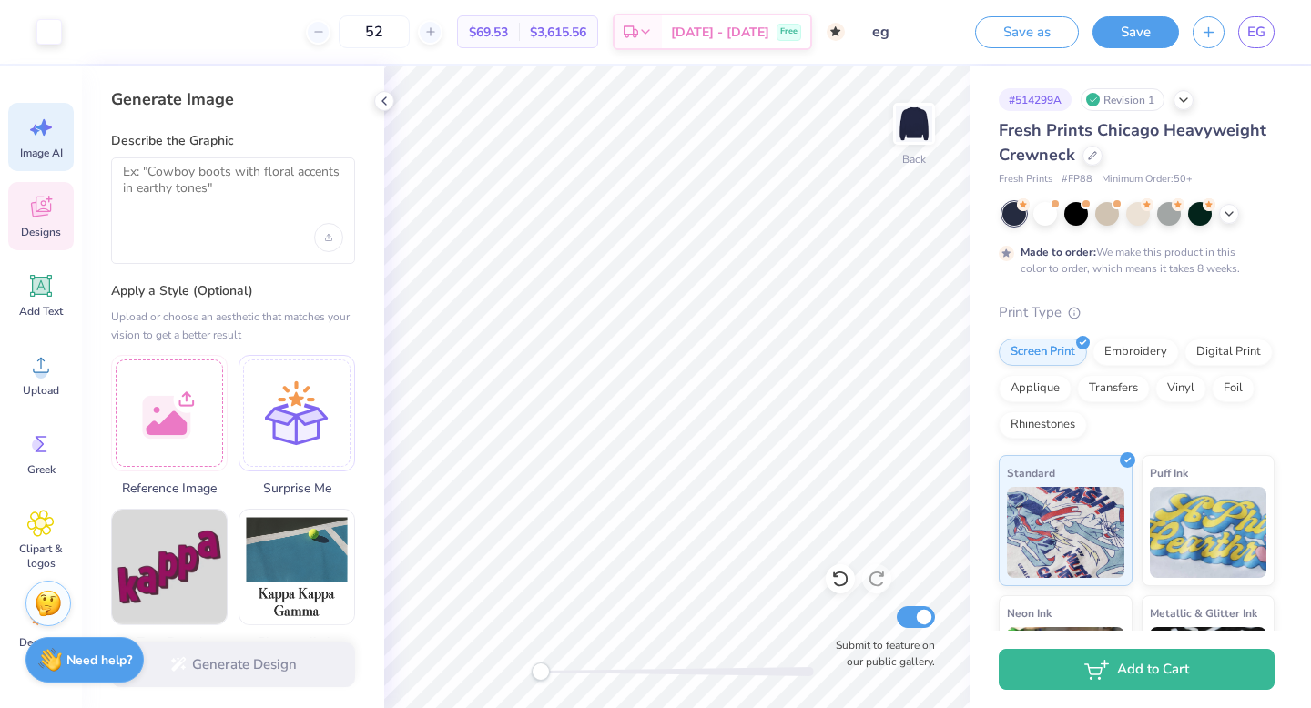
click at [38, 218] on icon at bounding box center [40, 206] width 27 height 27
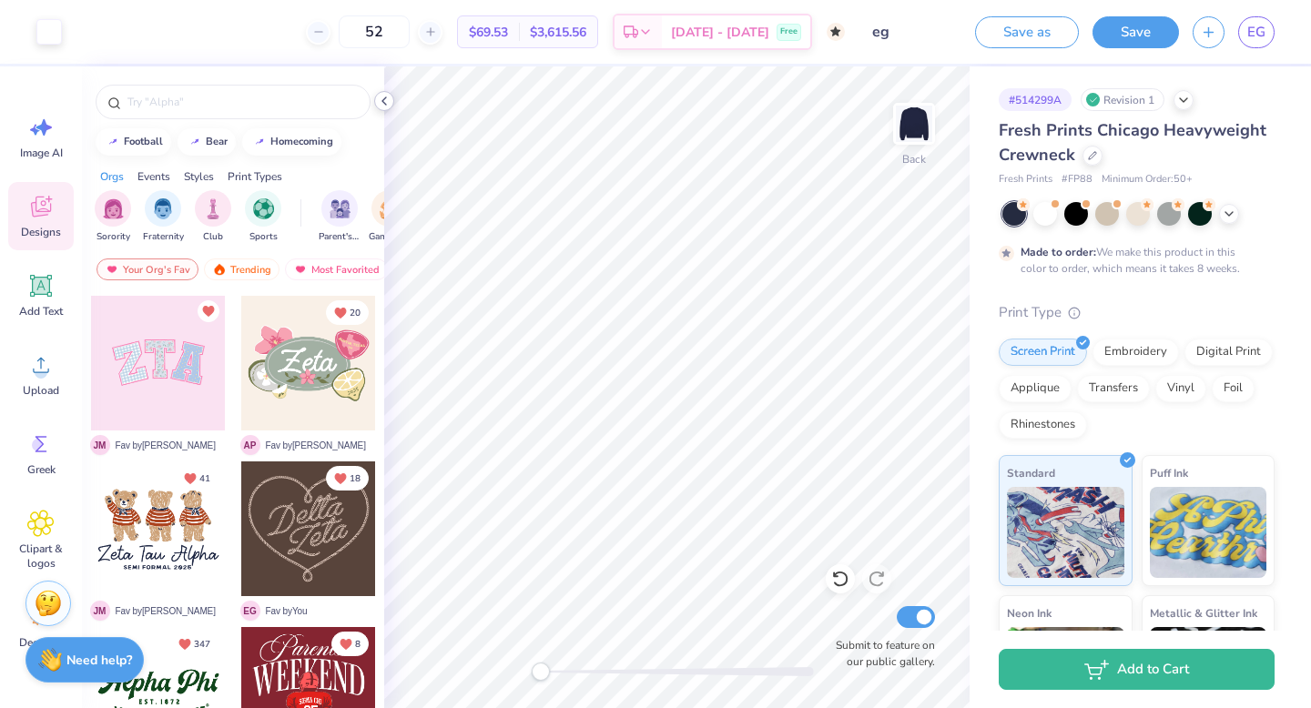
click at [384, 96] on icon at bounding box center [384, 101] width 15 height 15
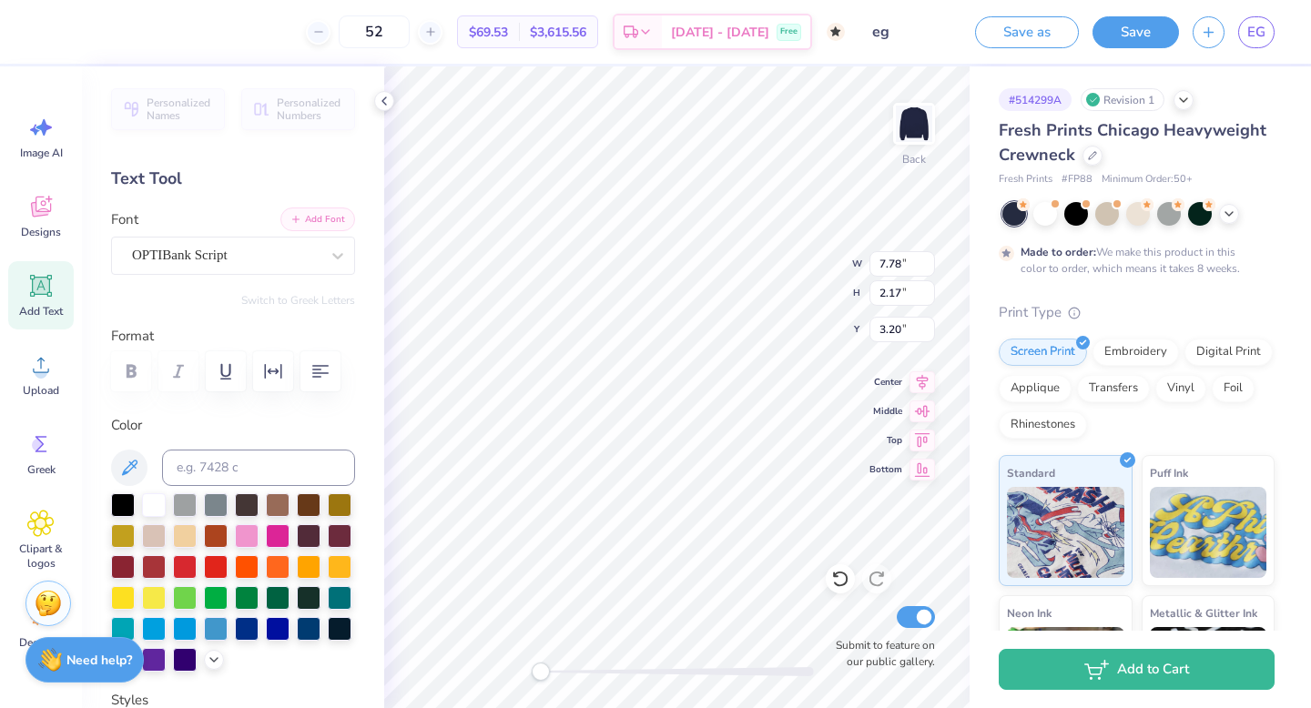
click at [325, 221] on button "Add Font" at bounding box center [317, 220] width 75 height 24
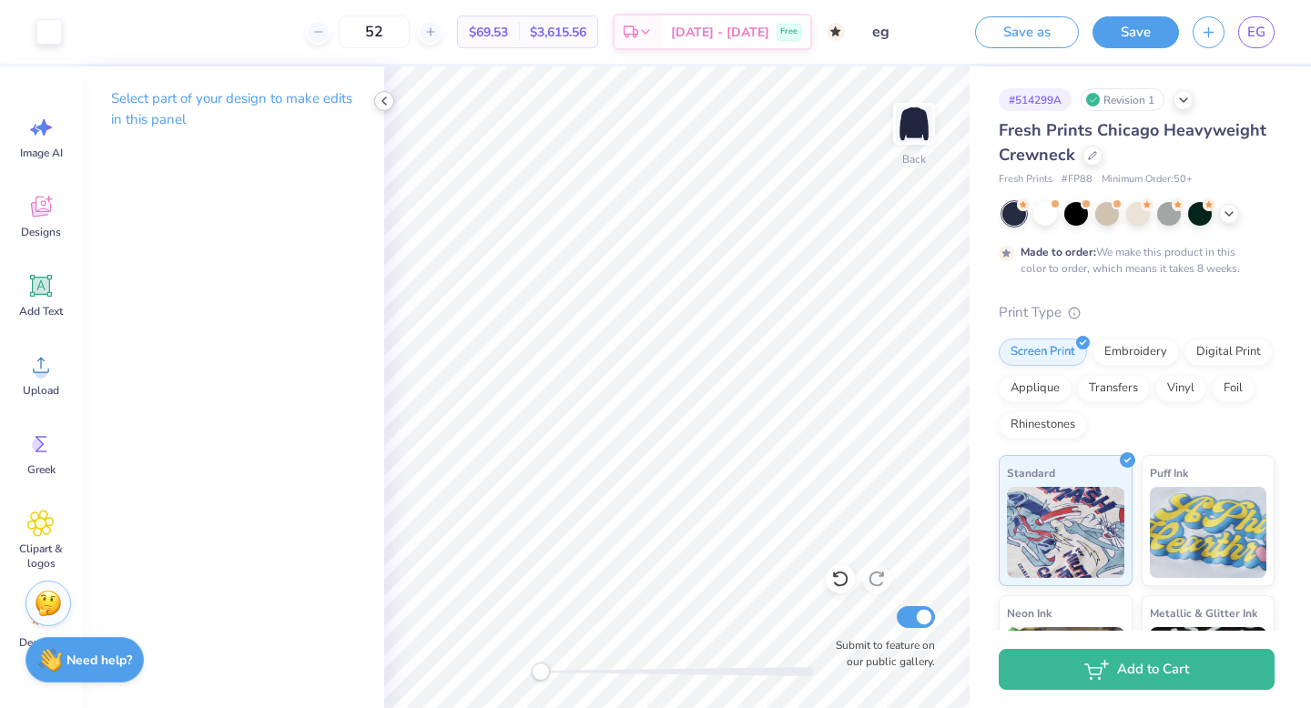
click at [381, 97] on icon at bounding box center [384, 101] width 15 height 15
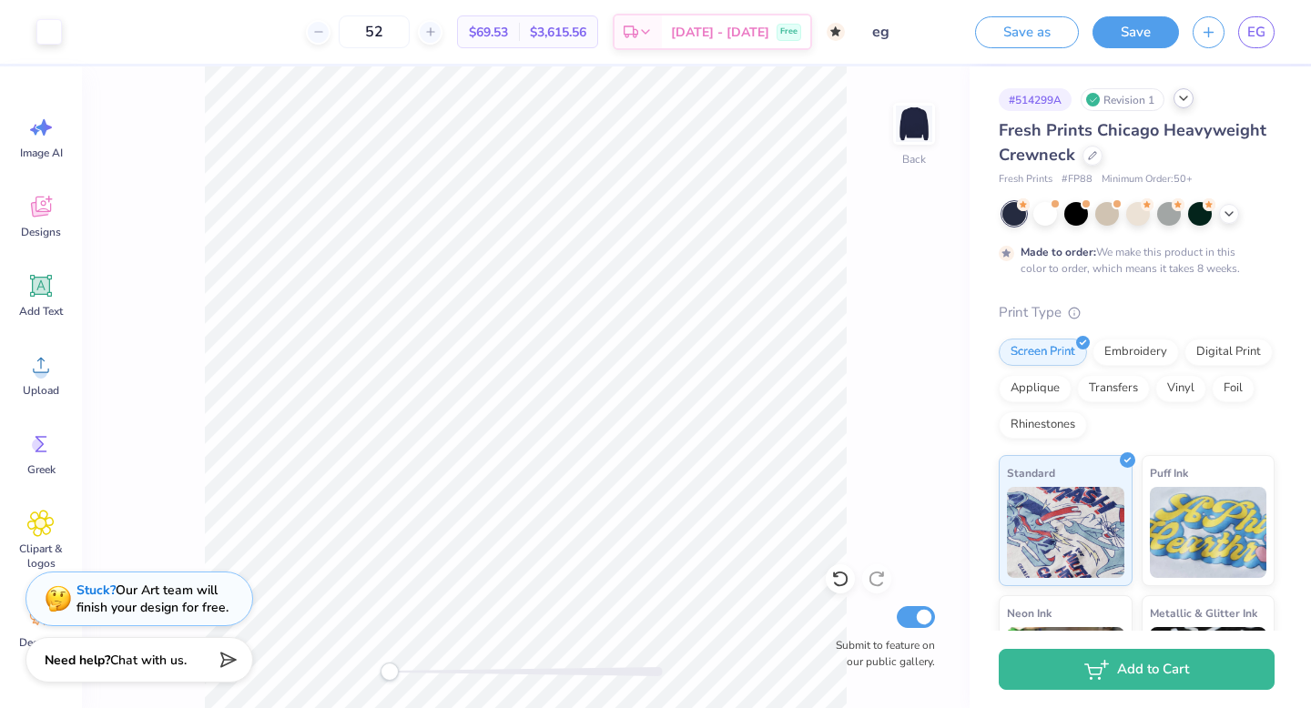
click at [1187, 107] on div at bounding box center [1184, 98] width 20 height 20
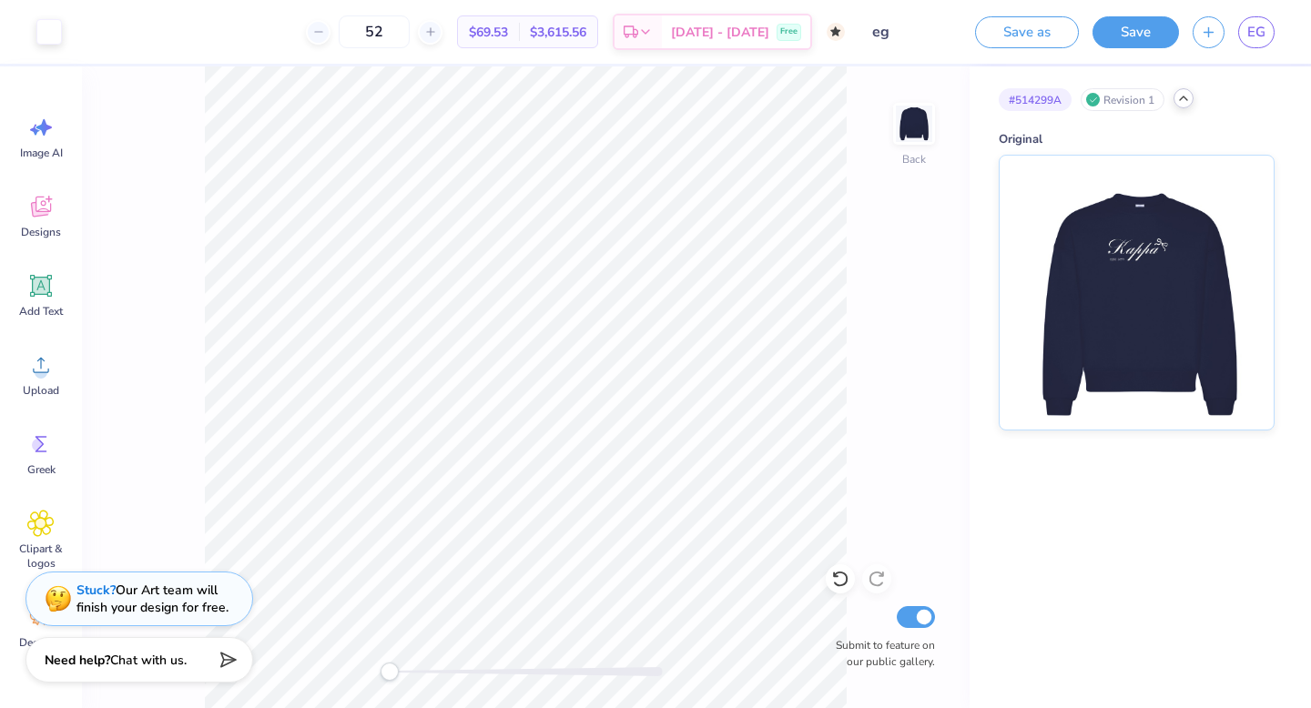
click at [1187, 107] on div at bounding box center [1184, 98] width 20 height 20
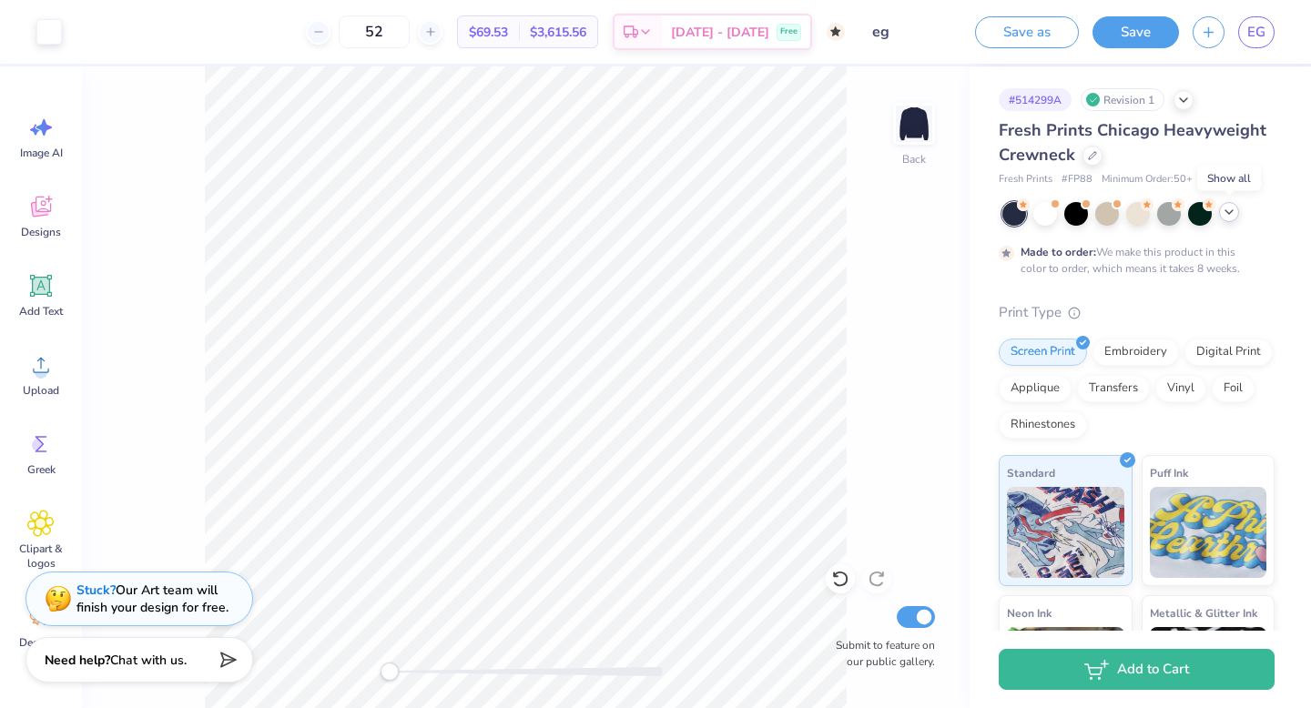
click at [1226, 212] on polyline at bounding box center [1228, 212] width 7 height 4
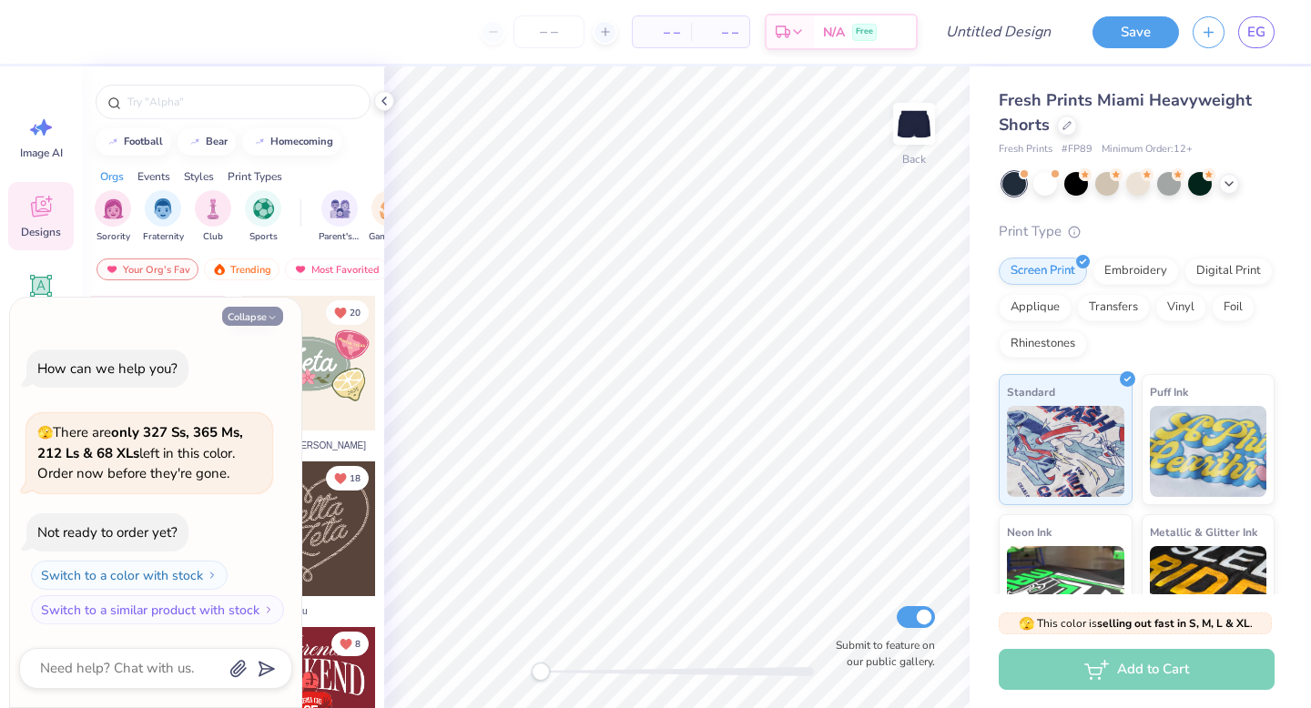
click at [248, 310] on button "Collapse" at bounding box center [252, 316] width 61 height 19
type textarea "x"
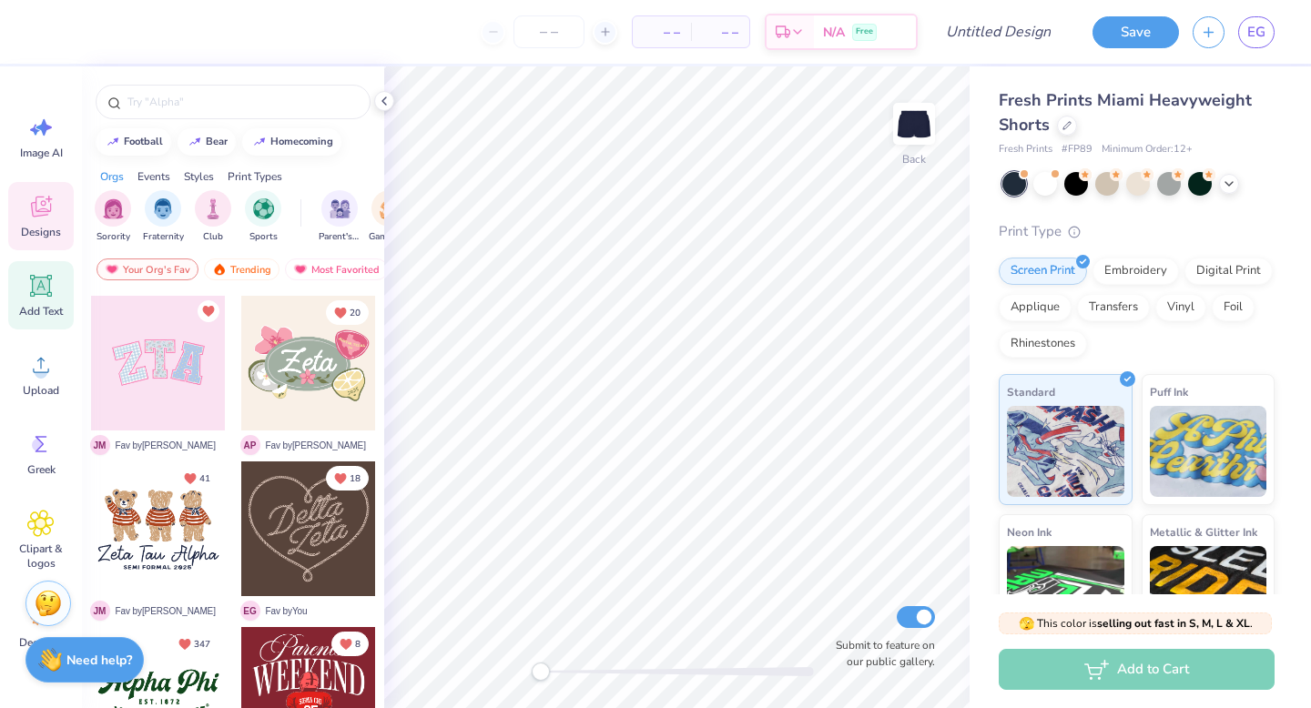
click at [39, 288] on icon at bounding box center [41, 286] width 17 height 17
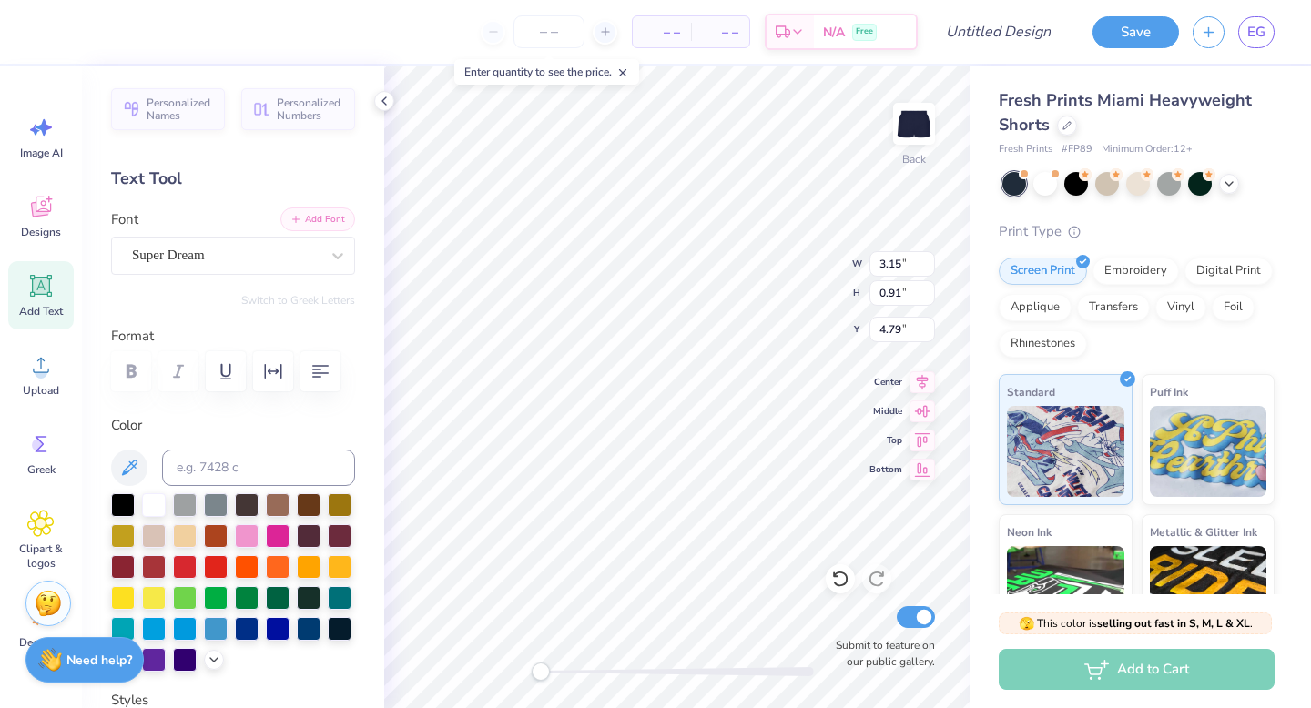
click at [317, 212] on button "Add Font" at bounding box center [317, 220] width 75 height 24
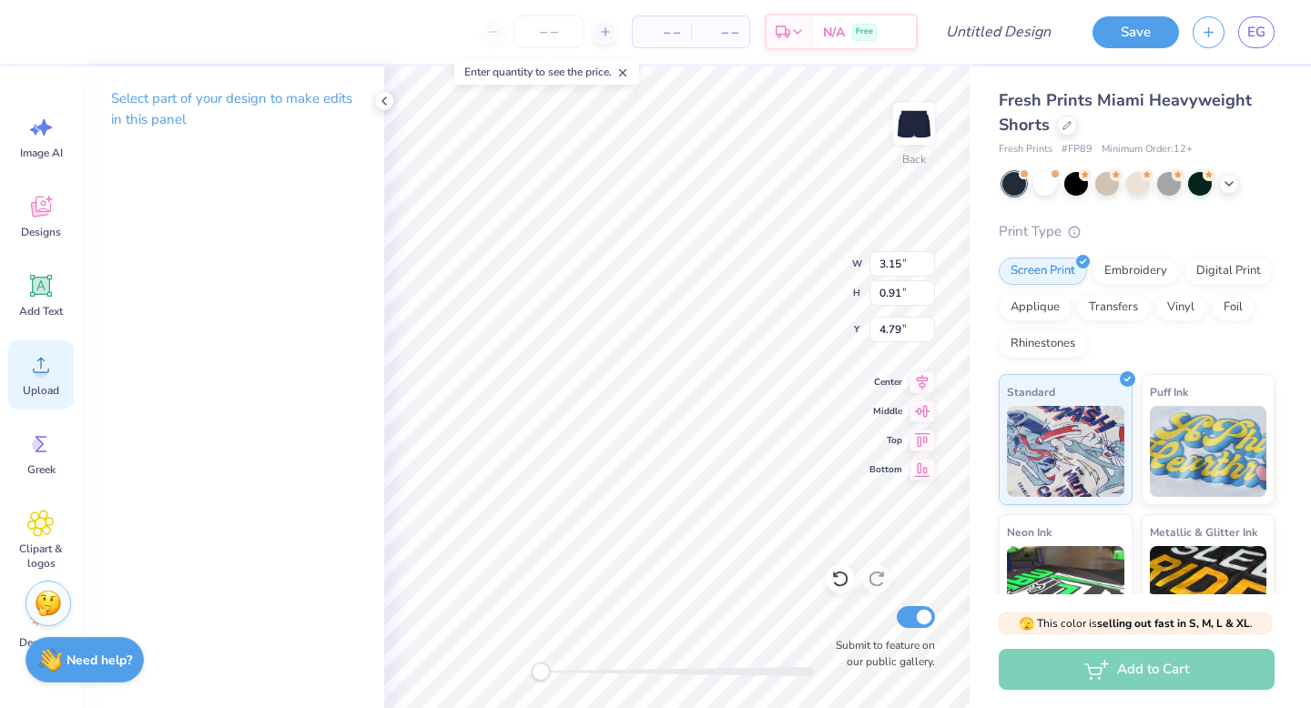
click at [45, 392] on span "Upload" at bounding box center [41, 390] width 36 height 15
click at [36, 369] on circle at bounding box center [41, 372] width 13 height 13
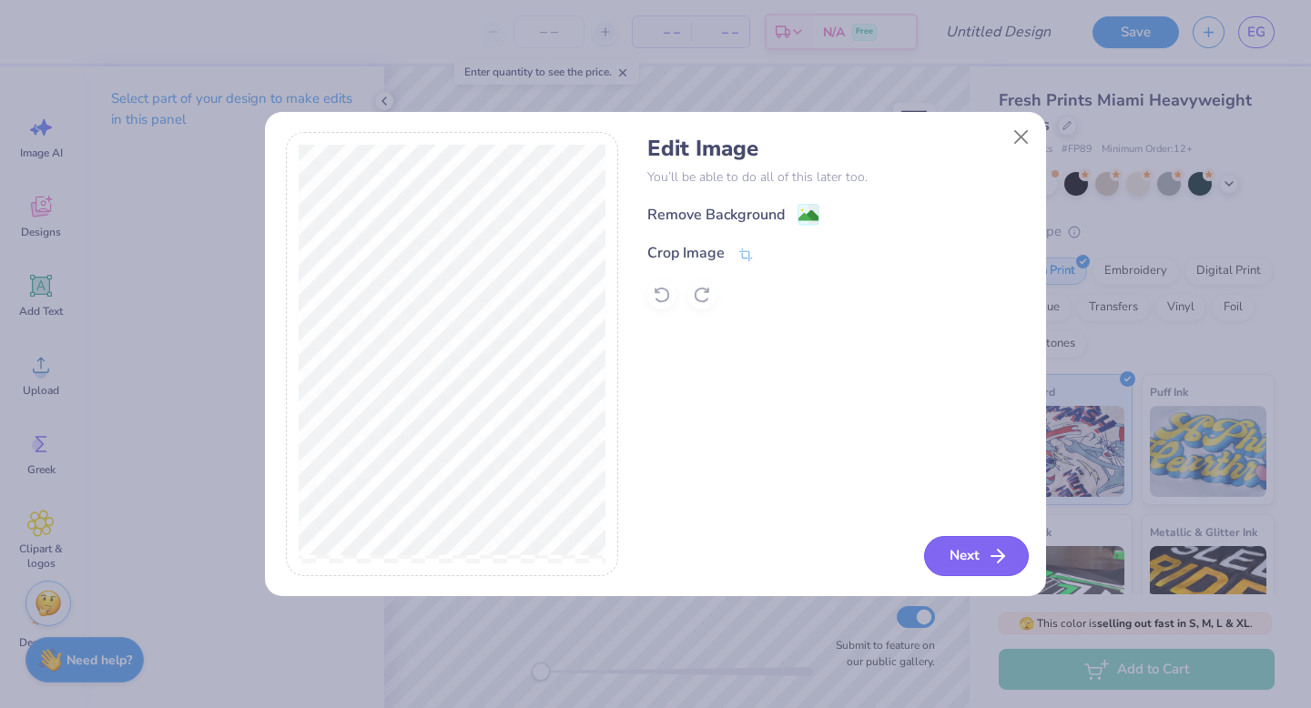
click at [960, 545] on button "Next" at bounding box center [976, 556] width 105 height 40
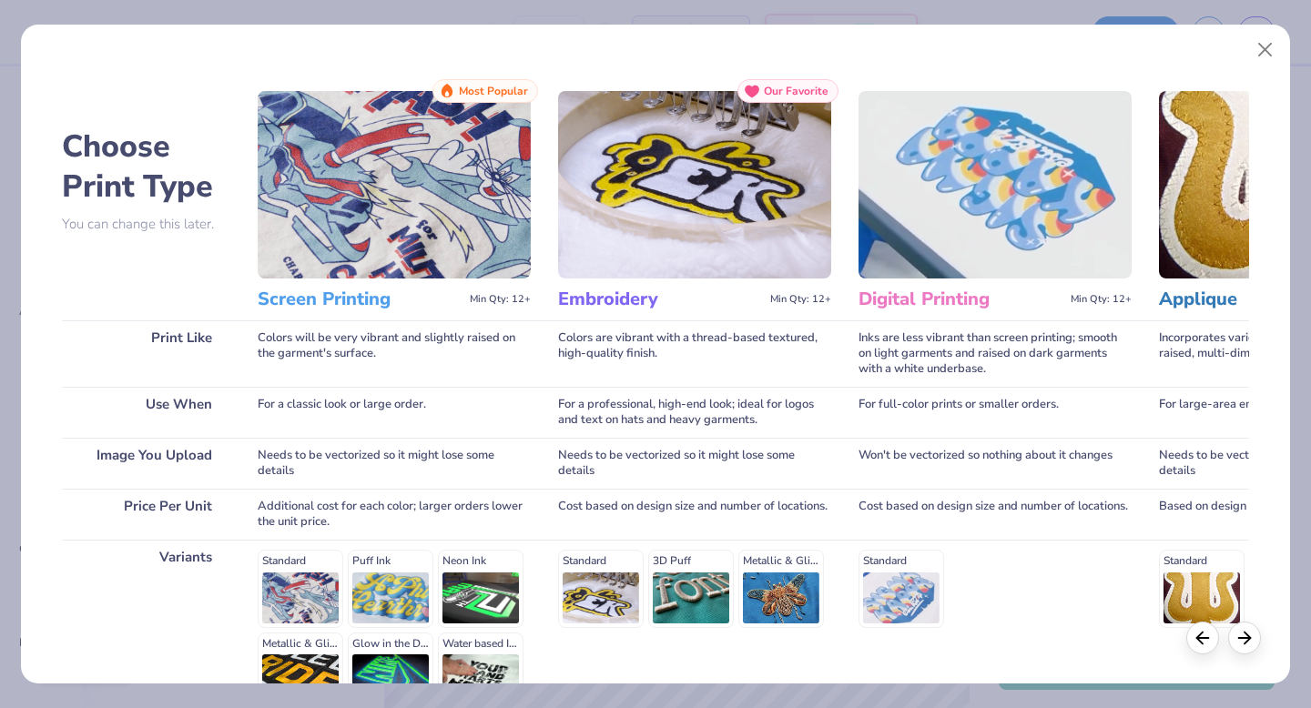
scroll to position [199, 0]
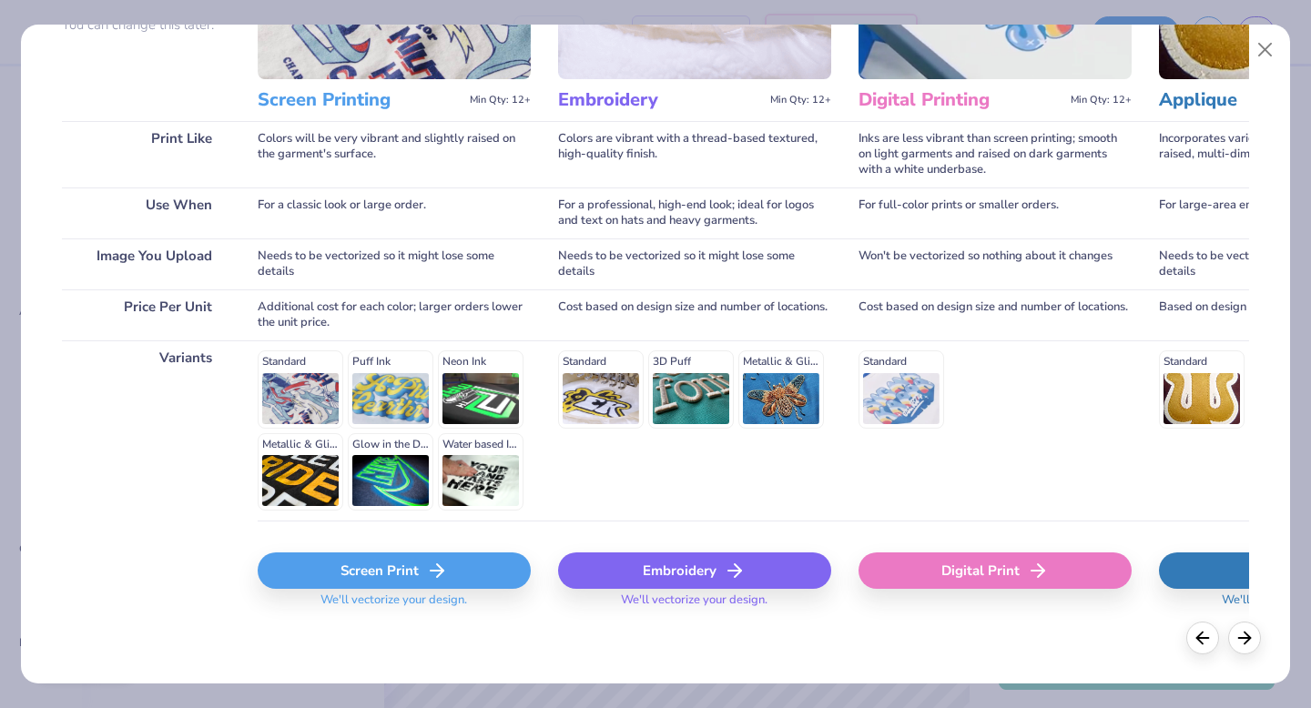
click at [322, 571] on div "Screen Print" at bounding box center [394, 571] width 273 height 36
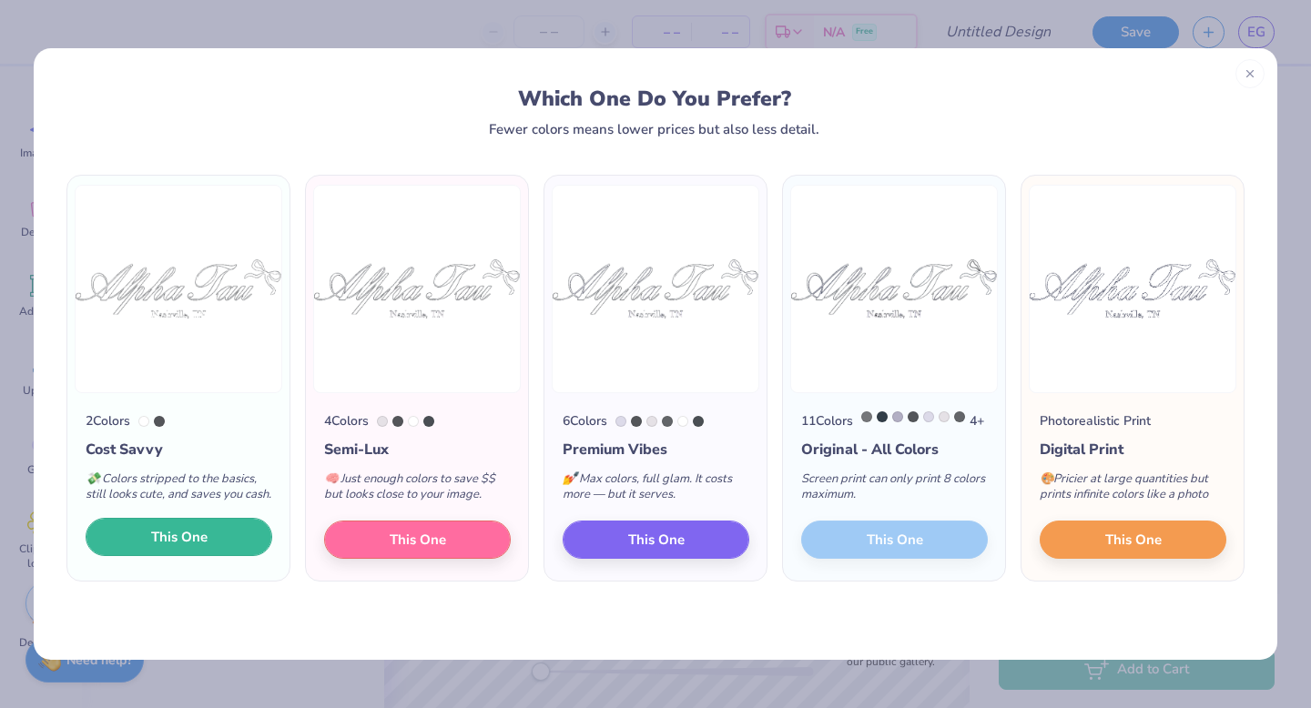
click at [187, 548] on span "This One" at bounding box center [179, 537] width 56 height 21
type input "7.27"
type input "2.06"
type input "4.22"
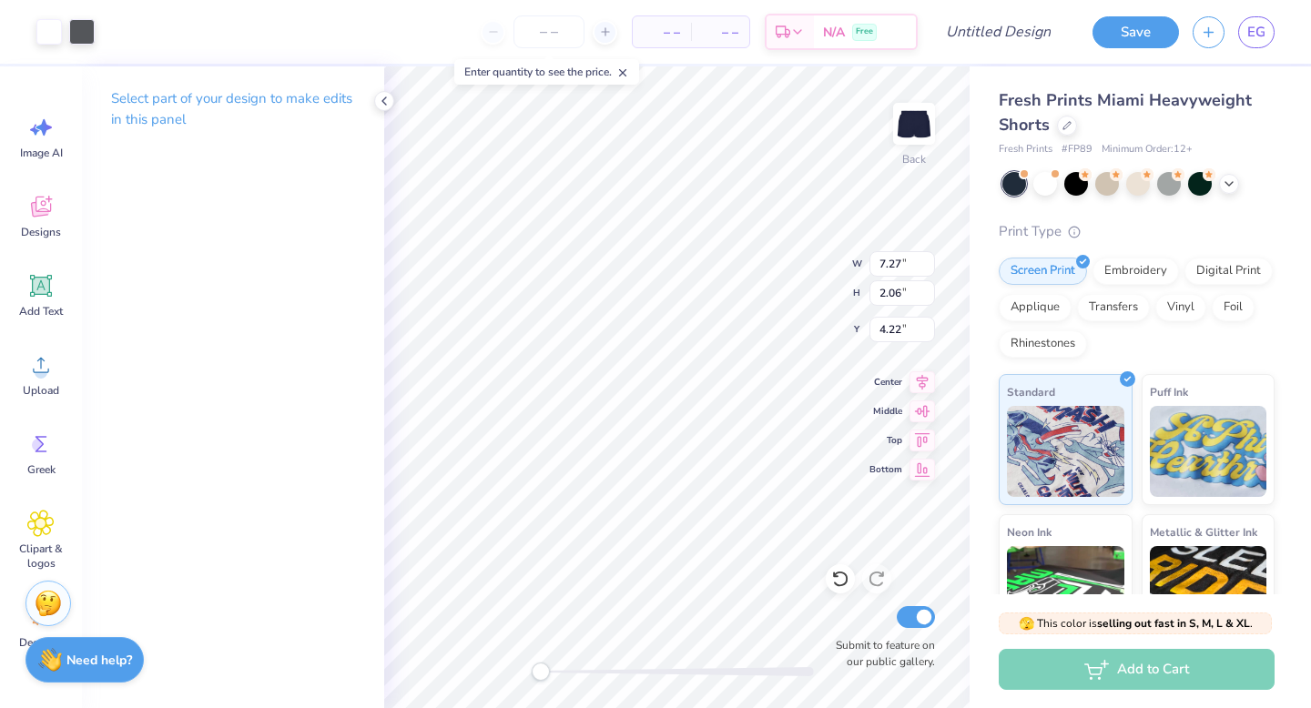
type input "3.25"
type input "0.92"
type input "5.36"
type input "3.15"
type input "0.91"
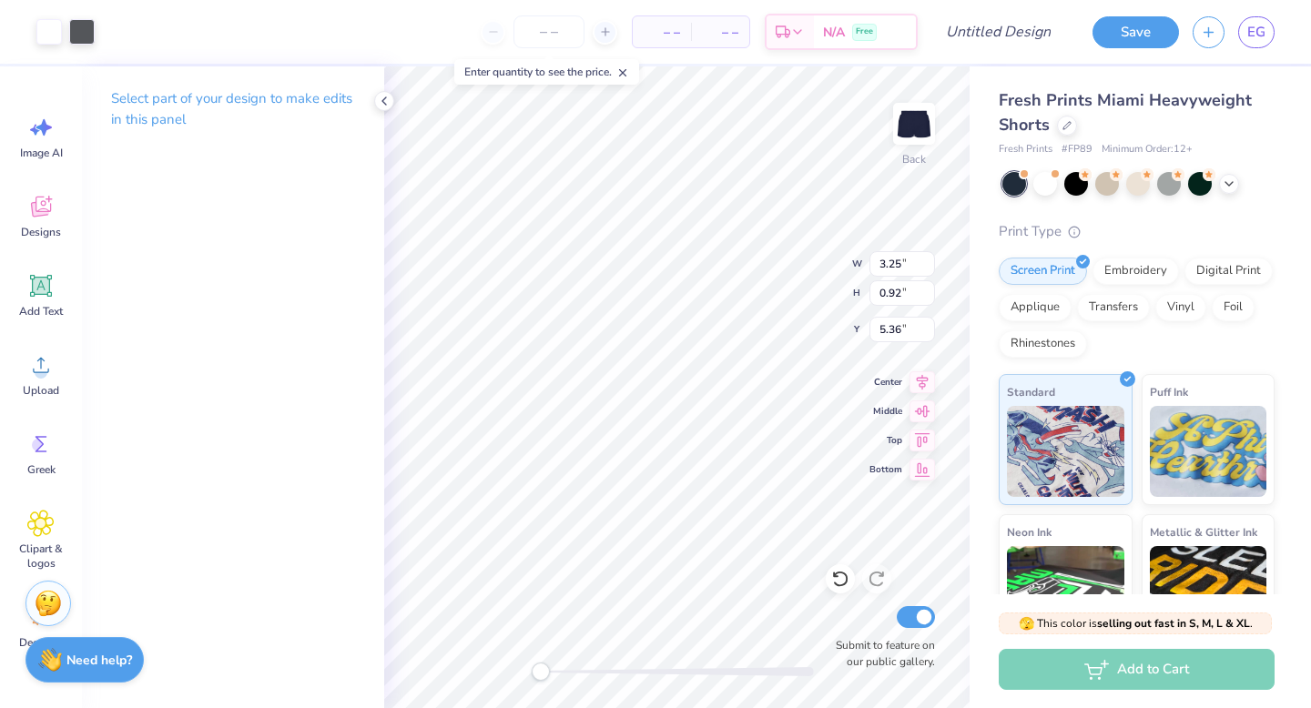
type input "4.79"
click at [1005, 29] on input "Design Title" at bounding box center [1020, 32] width 89 height 36
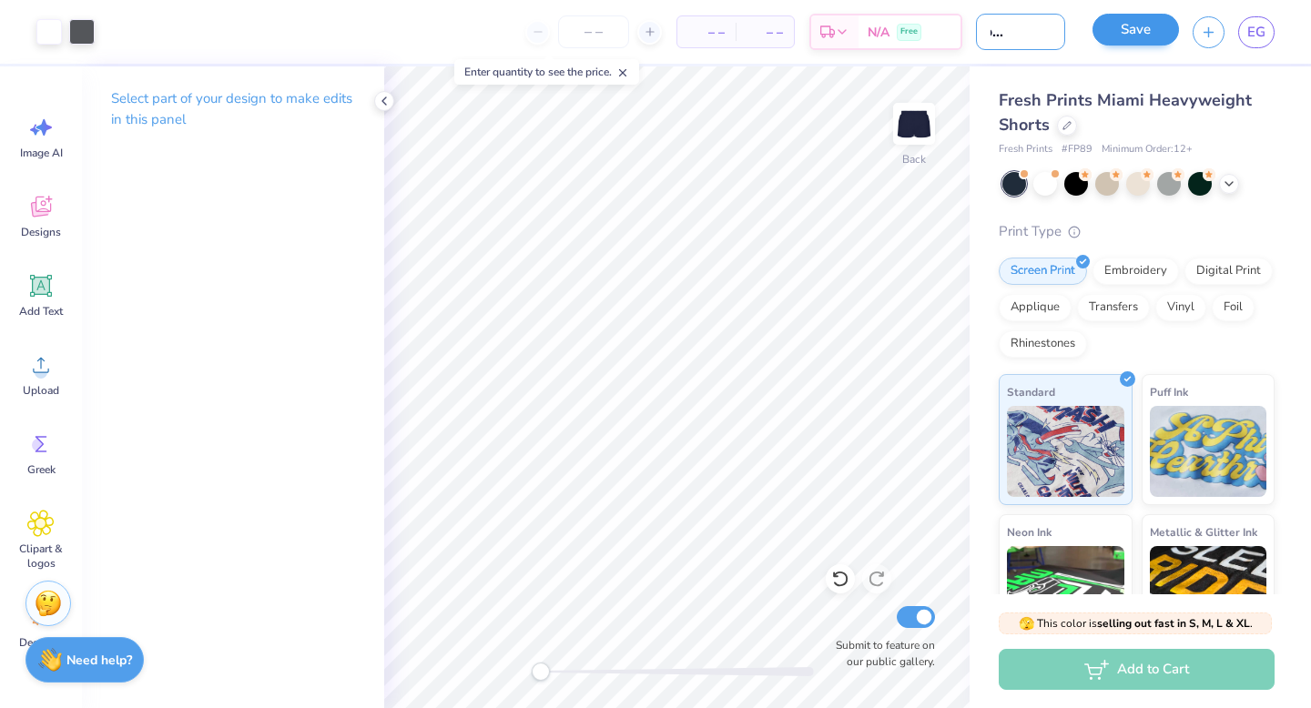
type input "ast bow shorts"
click at [1130, 30] on button "Save" at bounding box center [1135, 30] width 86 height 32
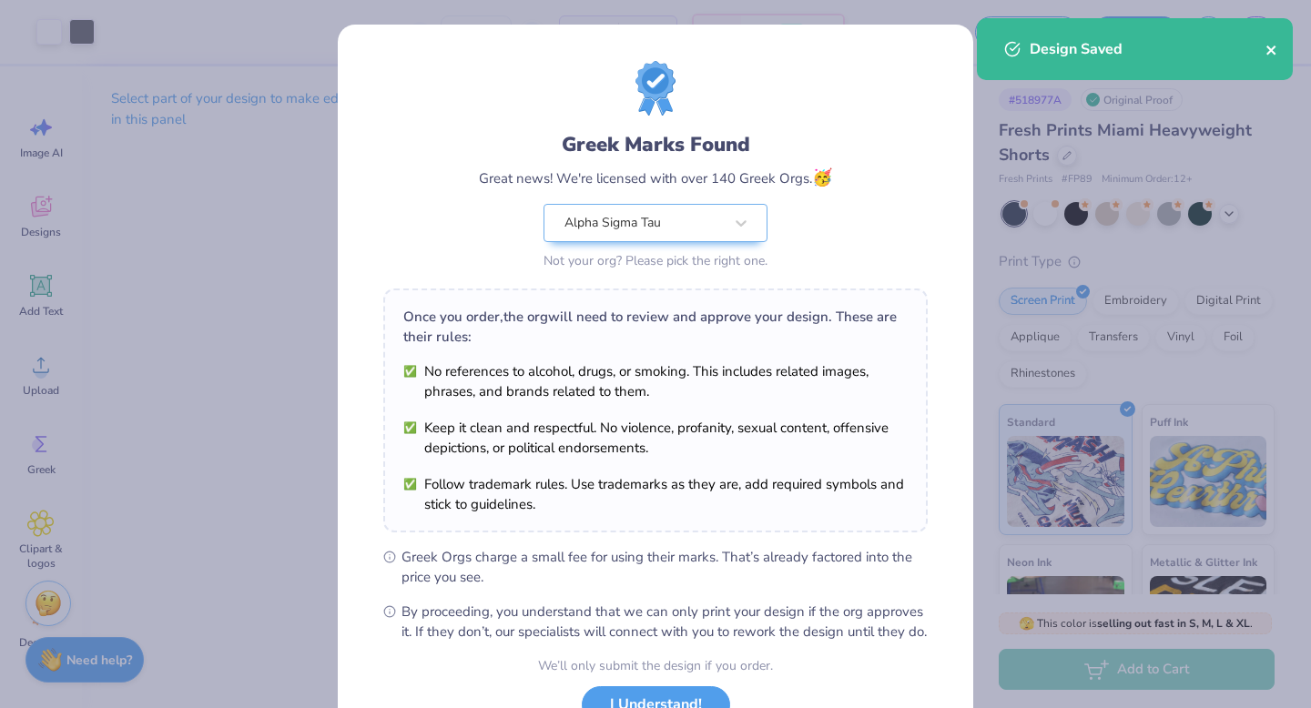
click at [1270, 46] on icon "close" at bounding box center [1271, 50] width 13 height 15
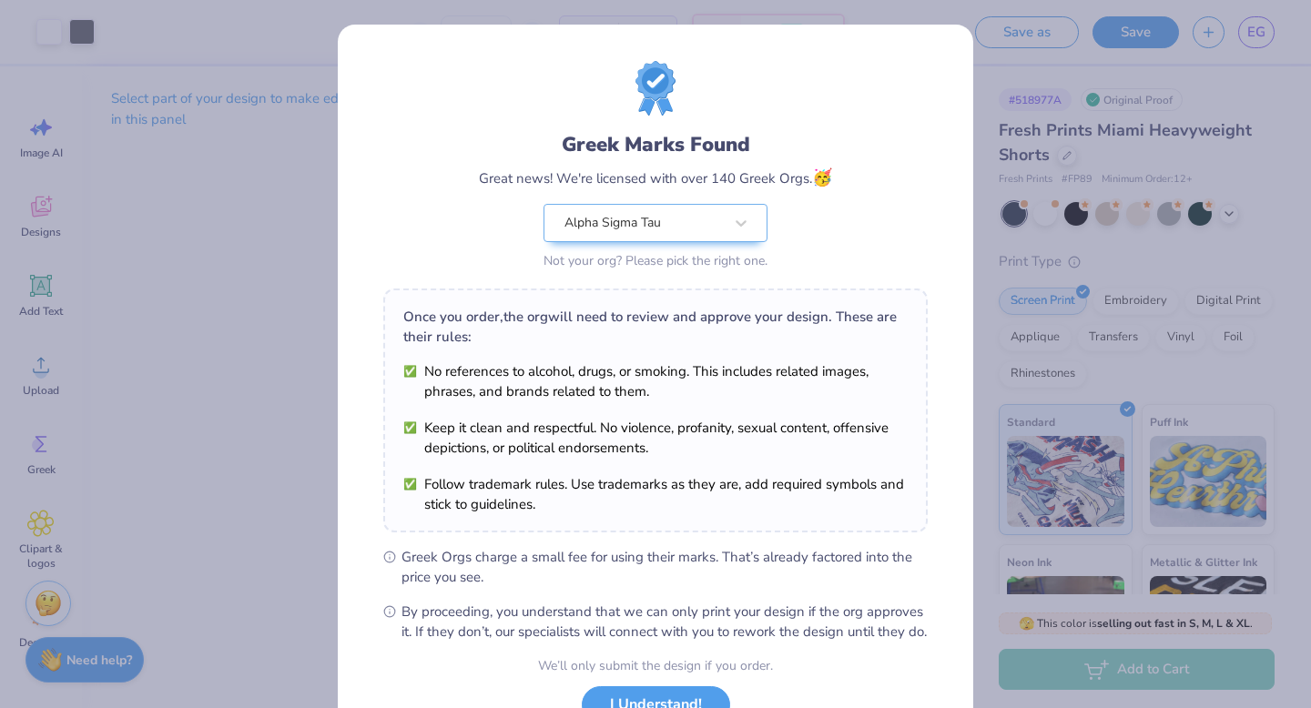
scroll to position [144, 0]
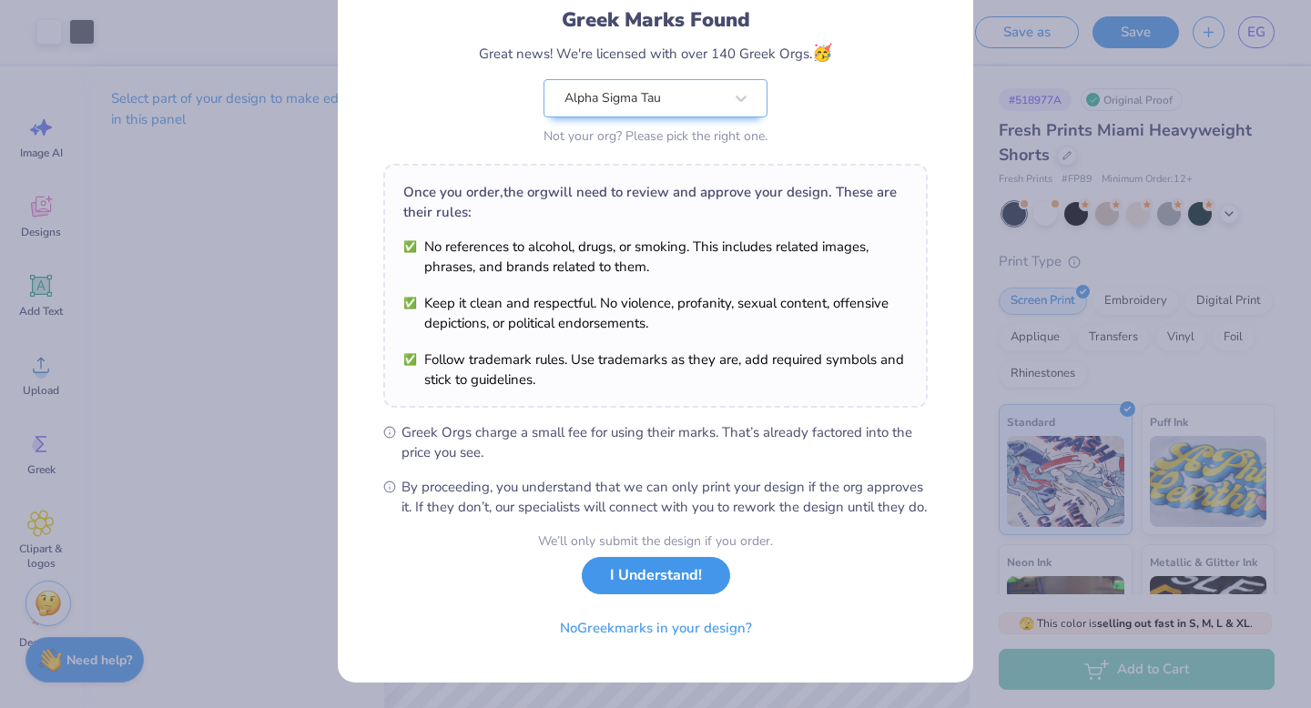
click at [670, 585] on button "I Understand!" at bounding box center [656, 575] width 148 height 37
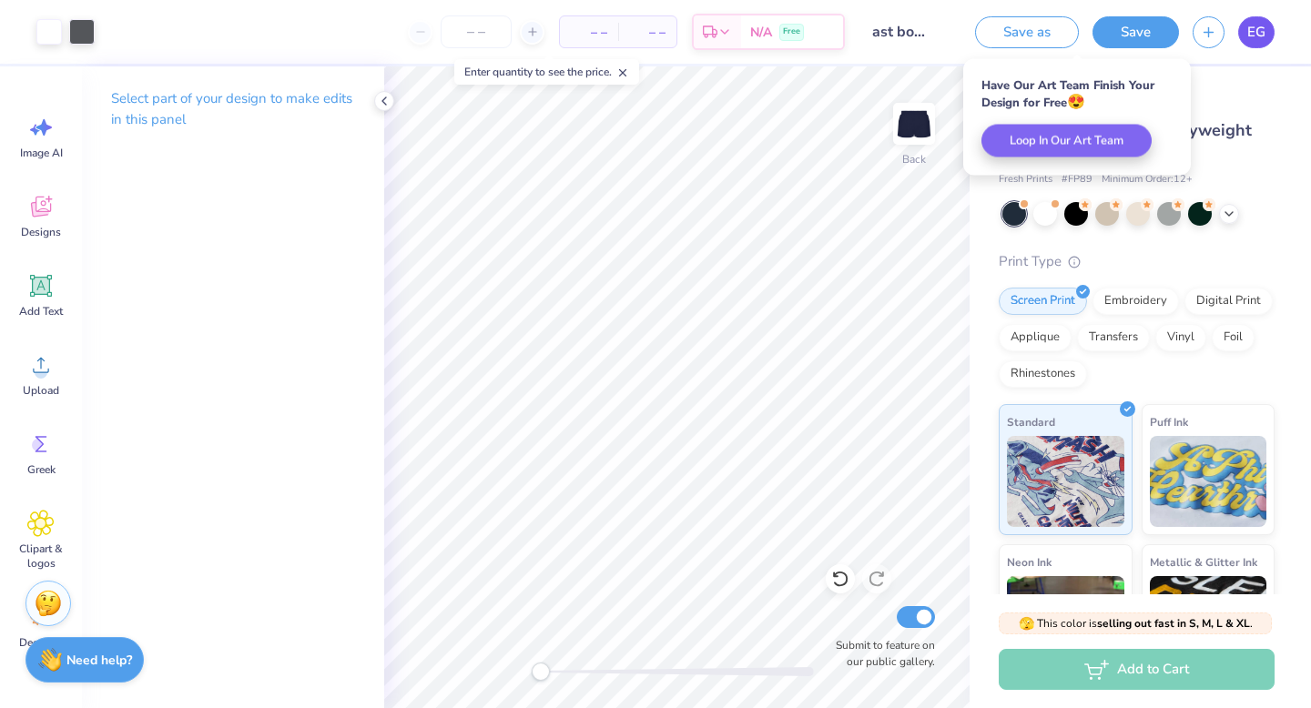
click at [1249, 31] on span "EG" at bounding box center [1256, 32] width 18 height 21
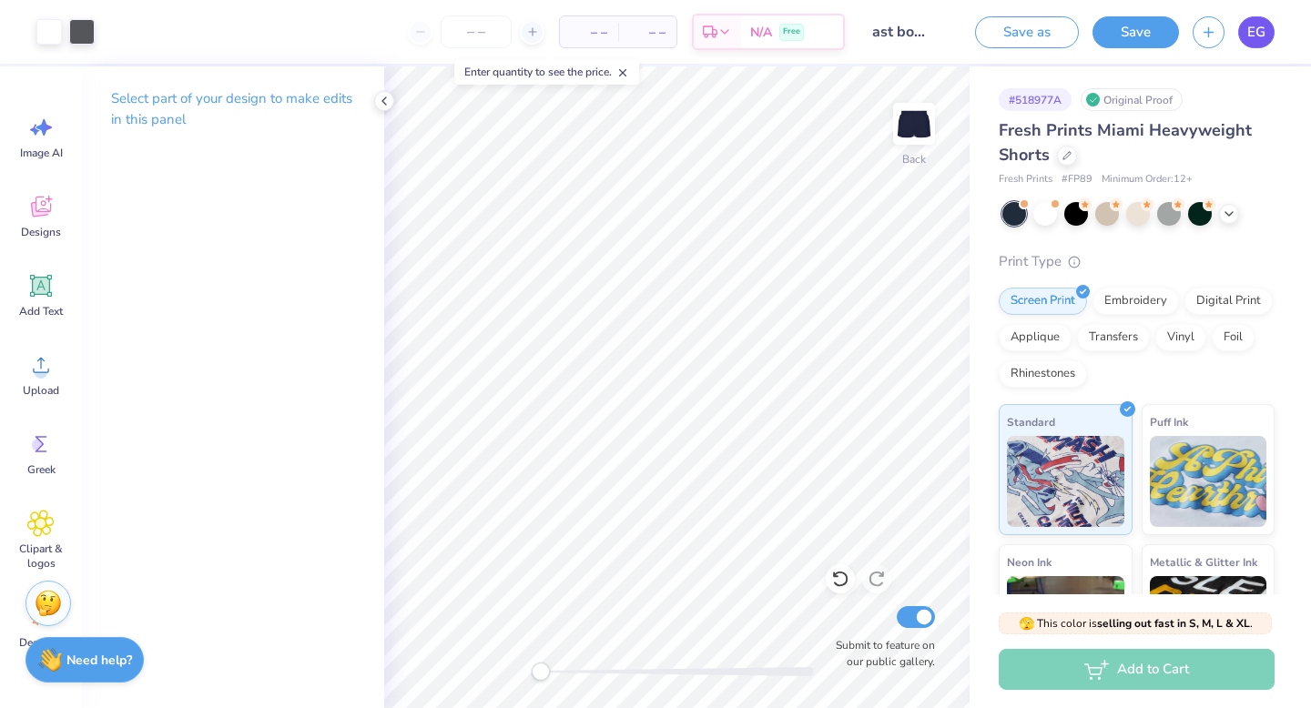
click at [1249, 37] on span "EG" at bounding box center [1256, 32] width 18 height 21
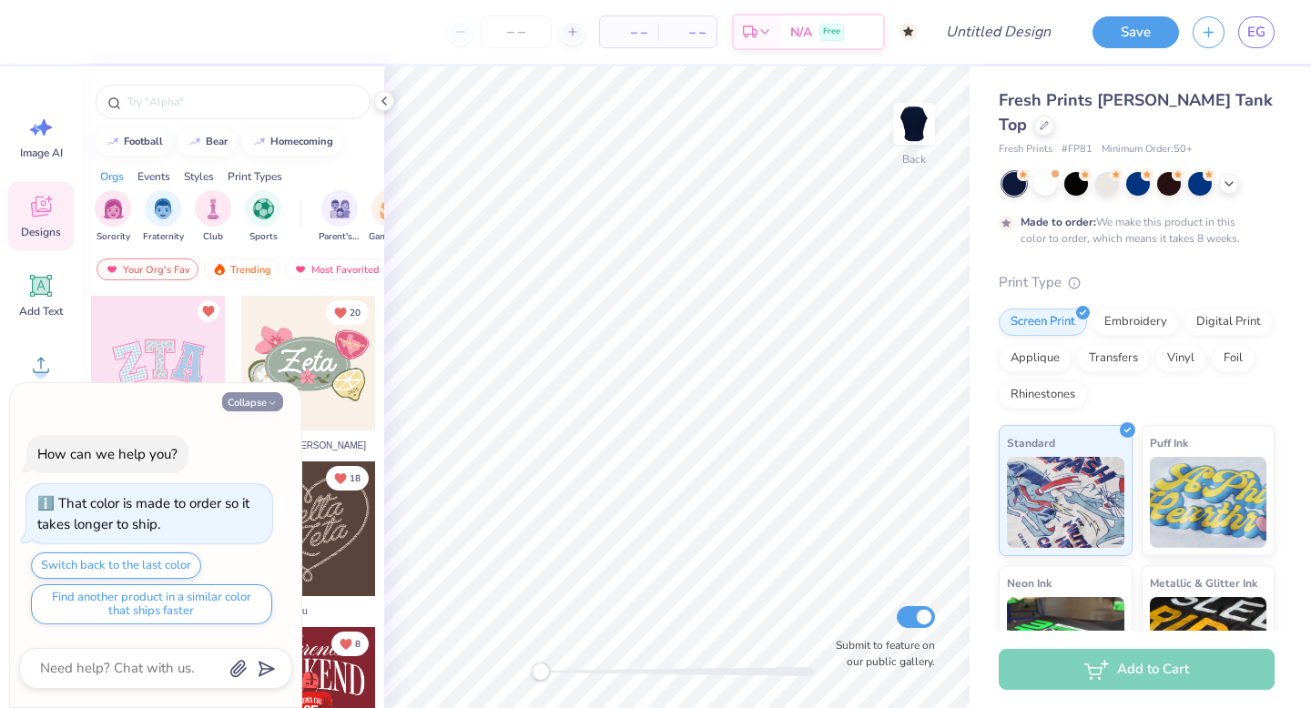
click at [266, 401] on button "Collapse" at bounding box center [252, 401] width 61 height 19
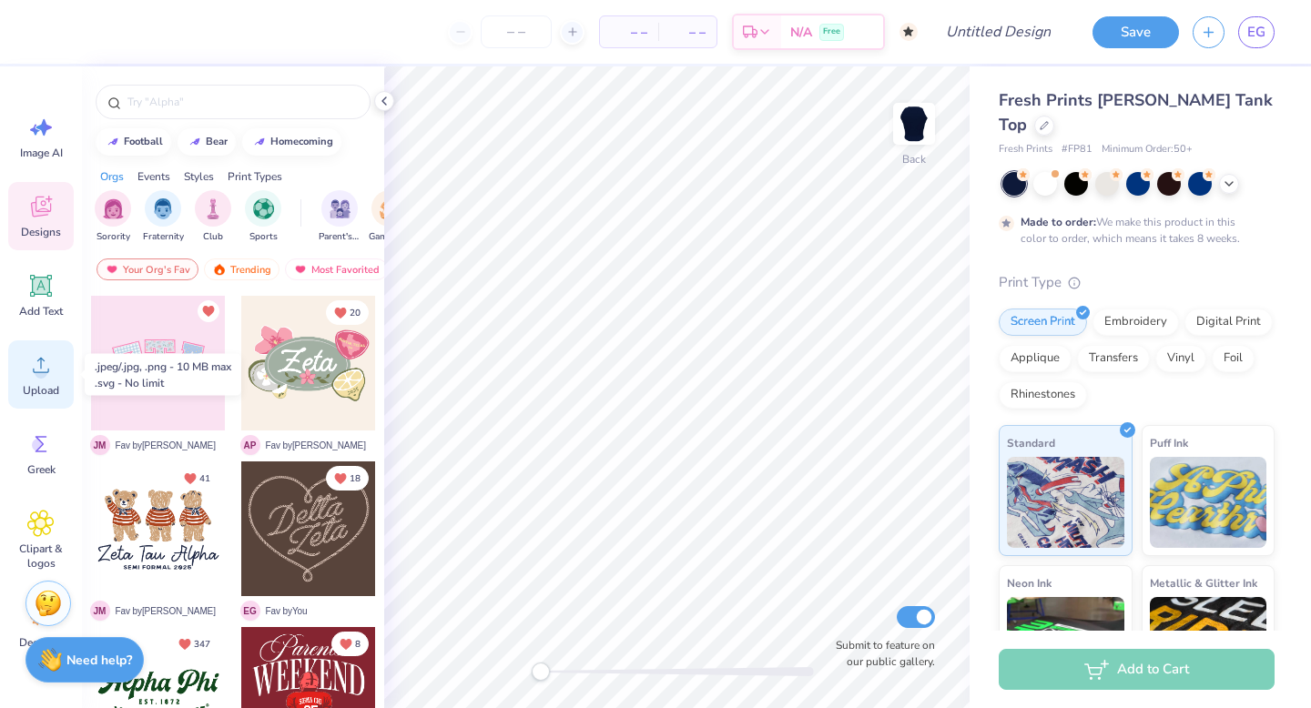
click at [38, 372] on icon at bounding box center [41, 365] width 16 height 15
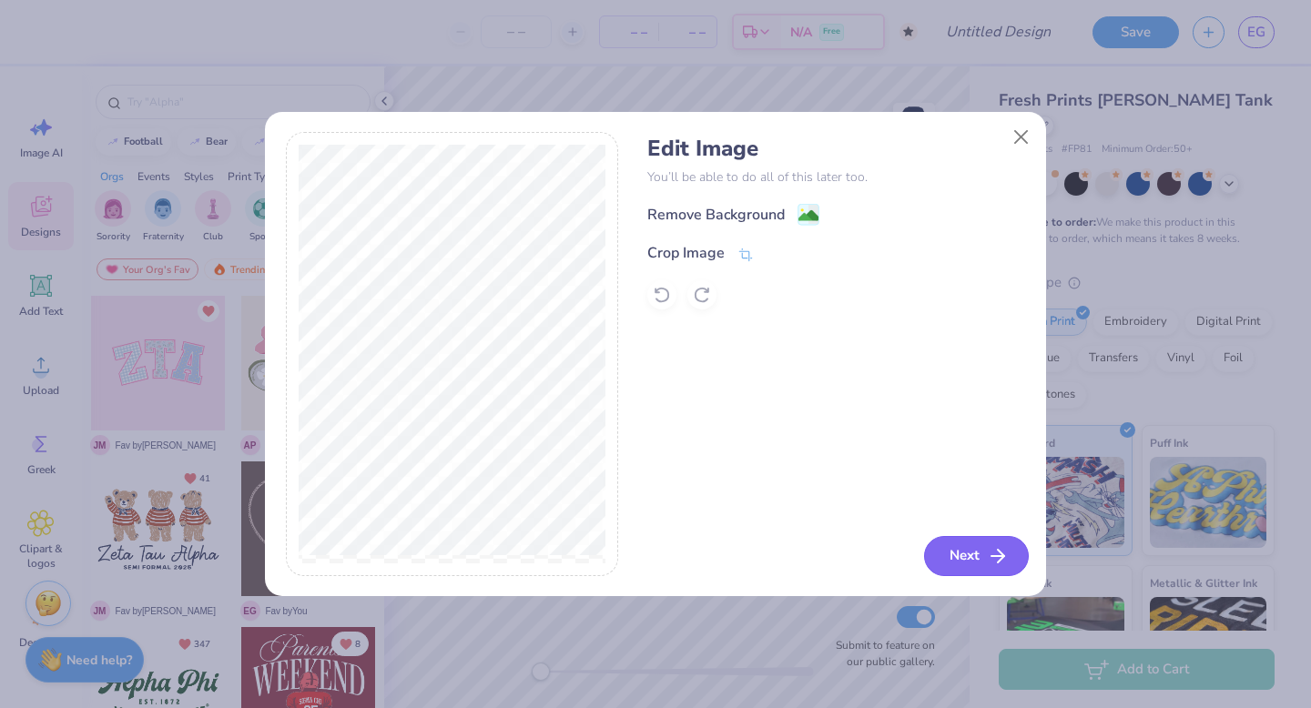
click at [969, 554] on button "Next" at bounding box center [976, 556] width 105 height 40
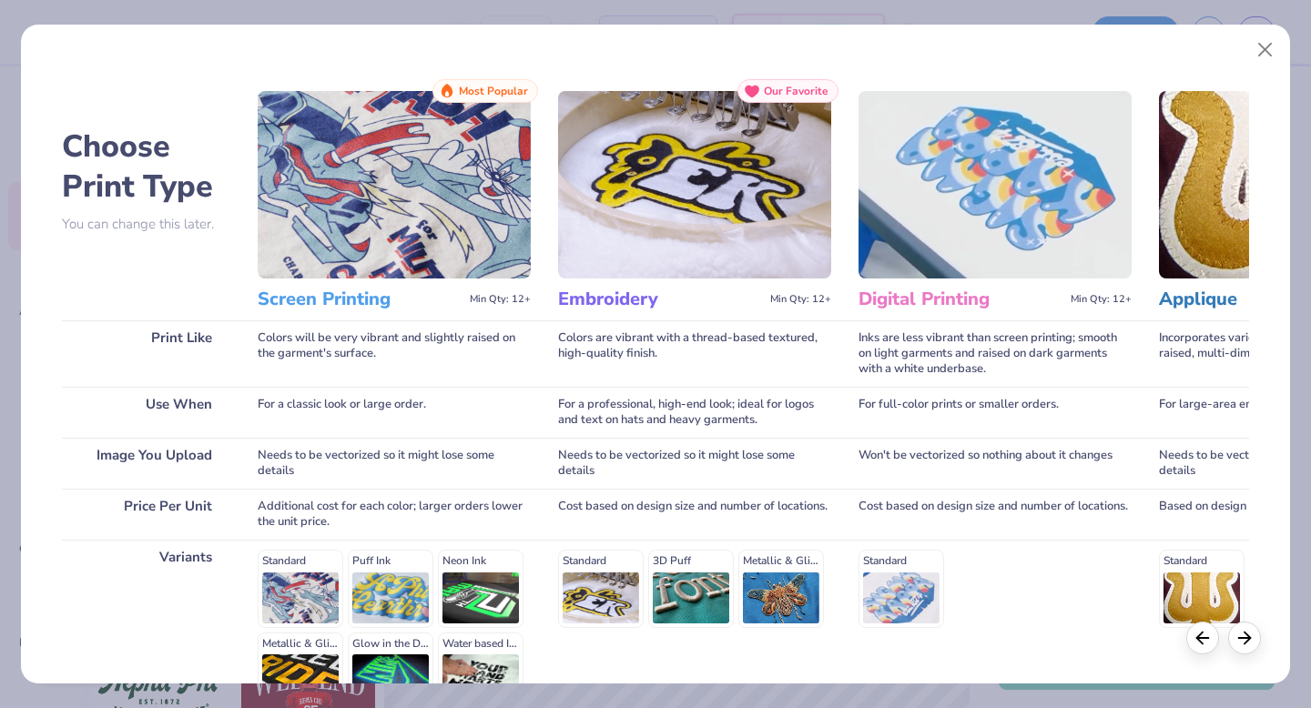
scroll to position [199, 0]
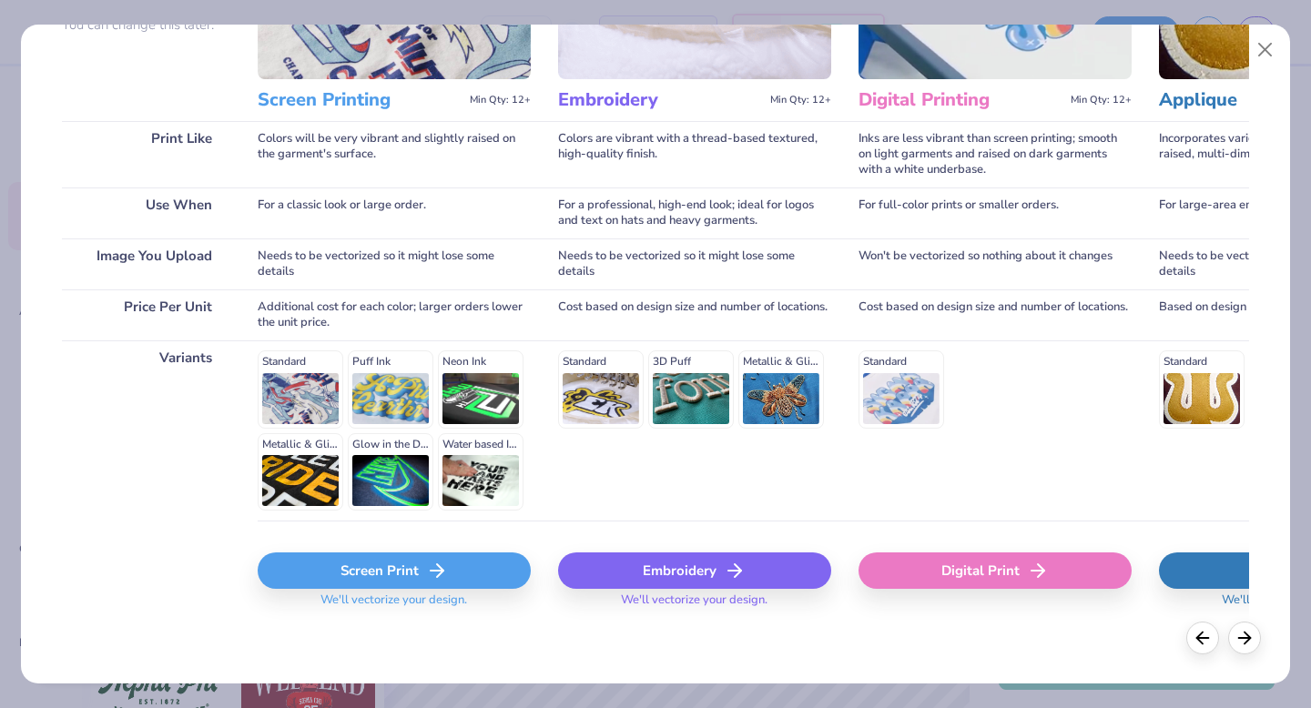
click at [377, 556] on div "Screen Print" at bounding box center [394, 571] width 273 height 36
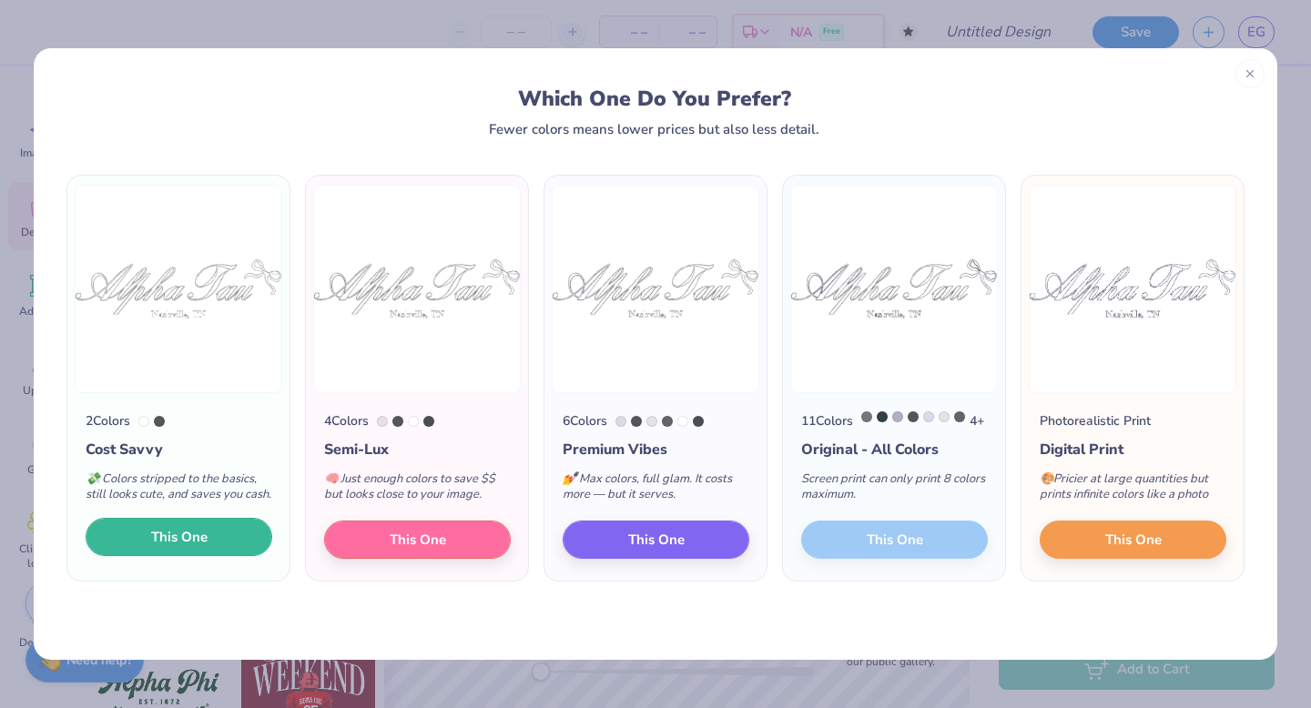
click at [183, 548] on span "This One" at bounding box center [179, 537] width 56 height 21
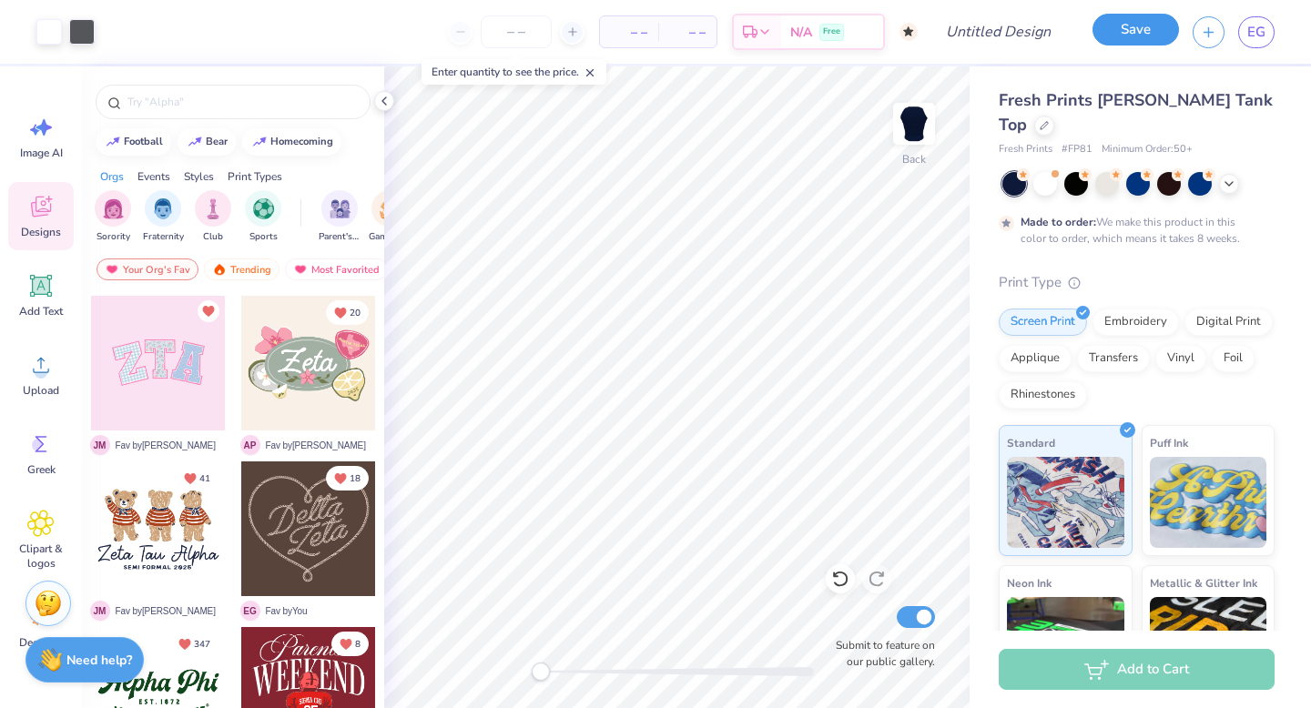
click at [1156, 29] on button "Save" at bounding box center [1135, 30] width 86 height 32
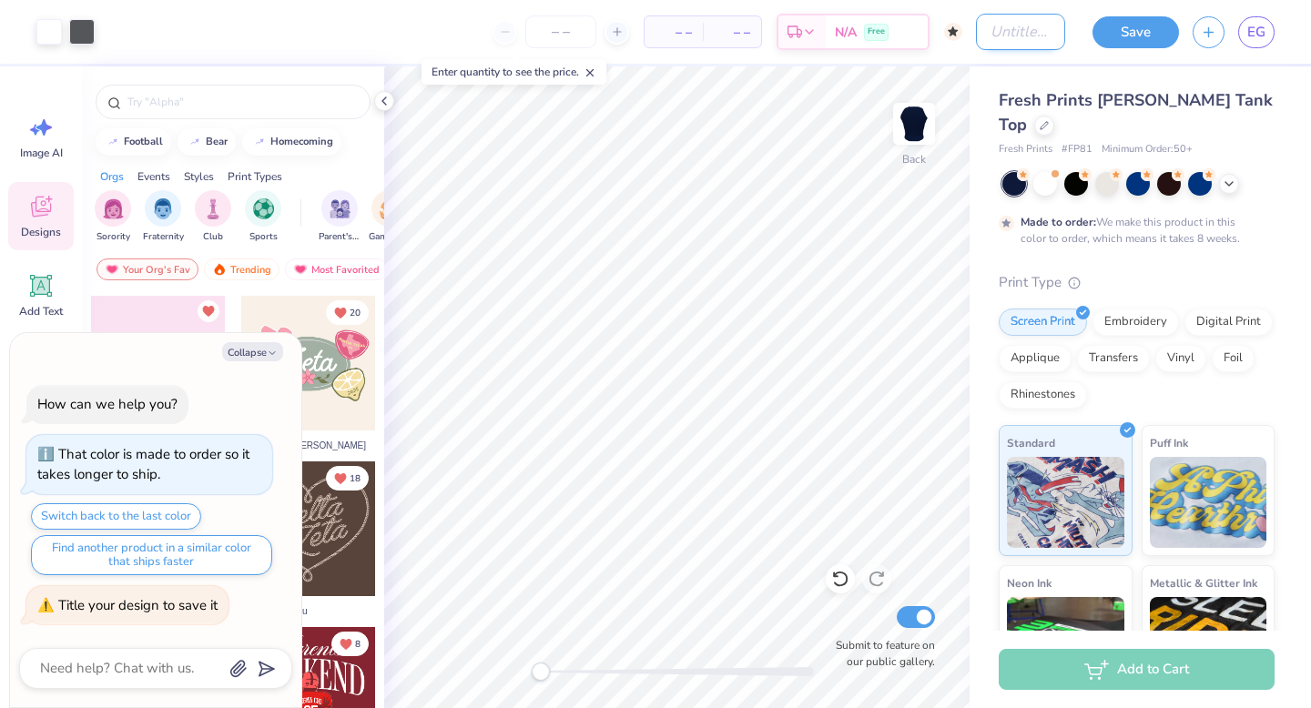
click at [1028, 19] on input "Design Title" at bounding box center [1020, 32] width 89 height 36
type textarea "x"
type input "a"
type textarea "x"
type input "as"
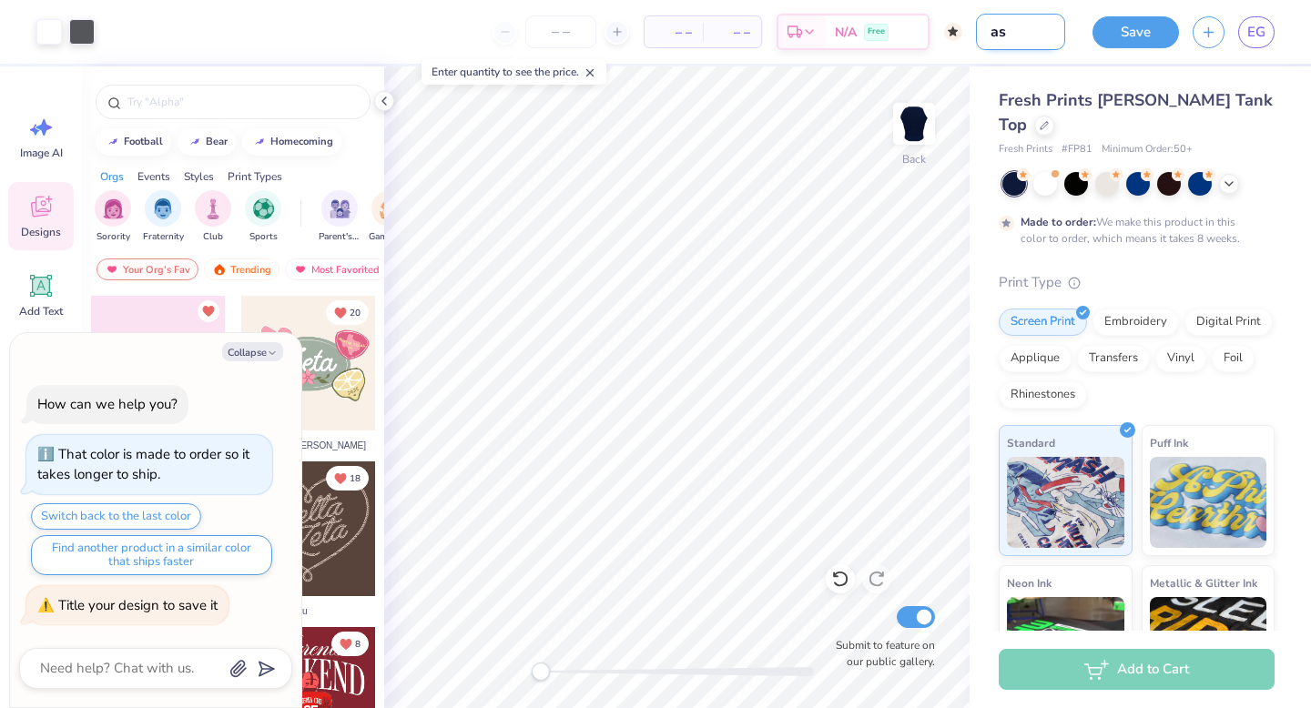
type textarea "x"
type input "ast"
type textarea "x"
type input "ast"
type textarea "x"
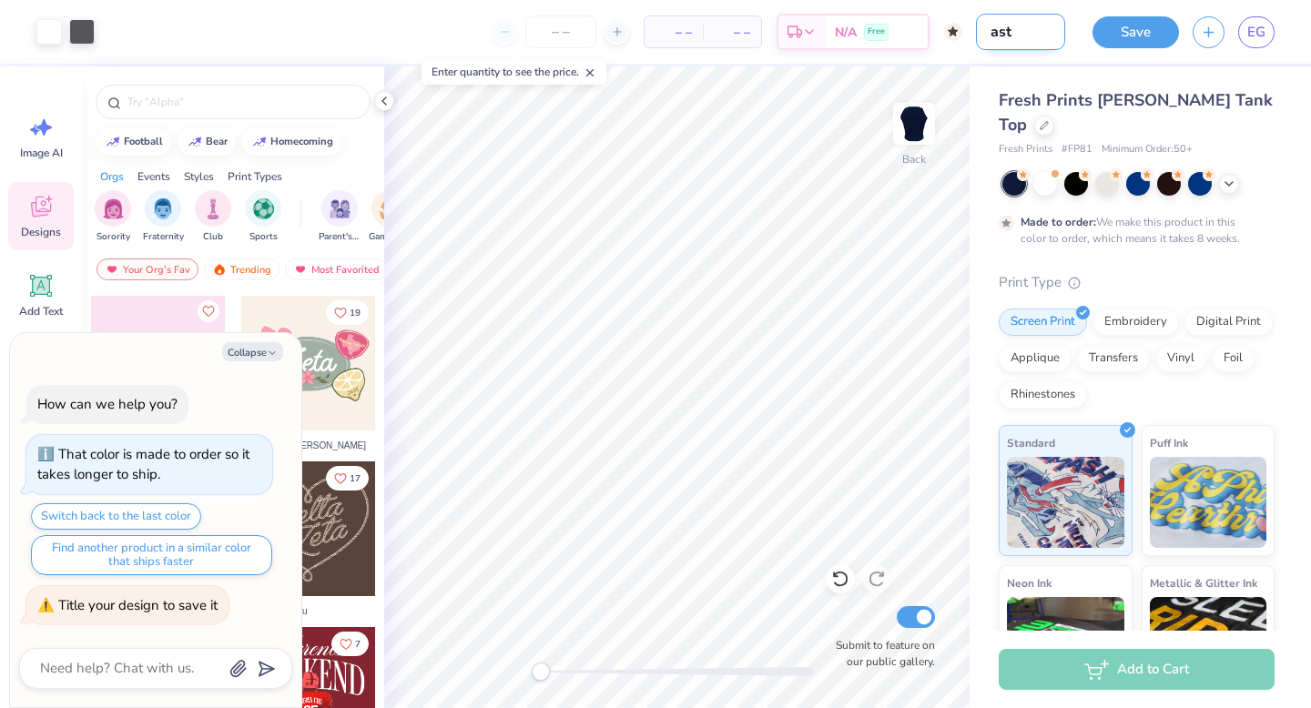
type input "ast b"
type textarea "x"
type input "ast bo"
type textarea "x"
type input "ast bow"
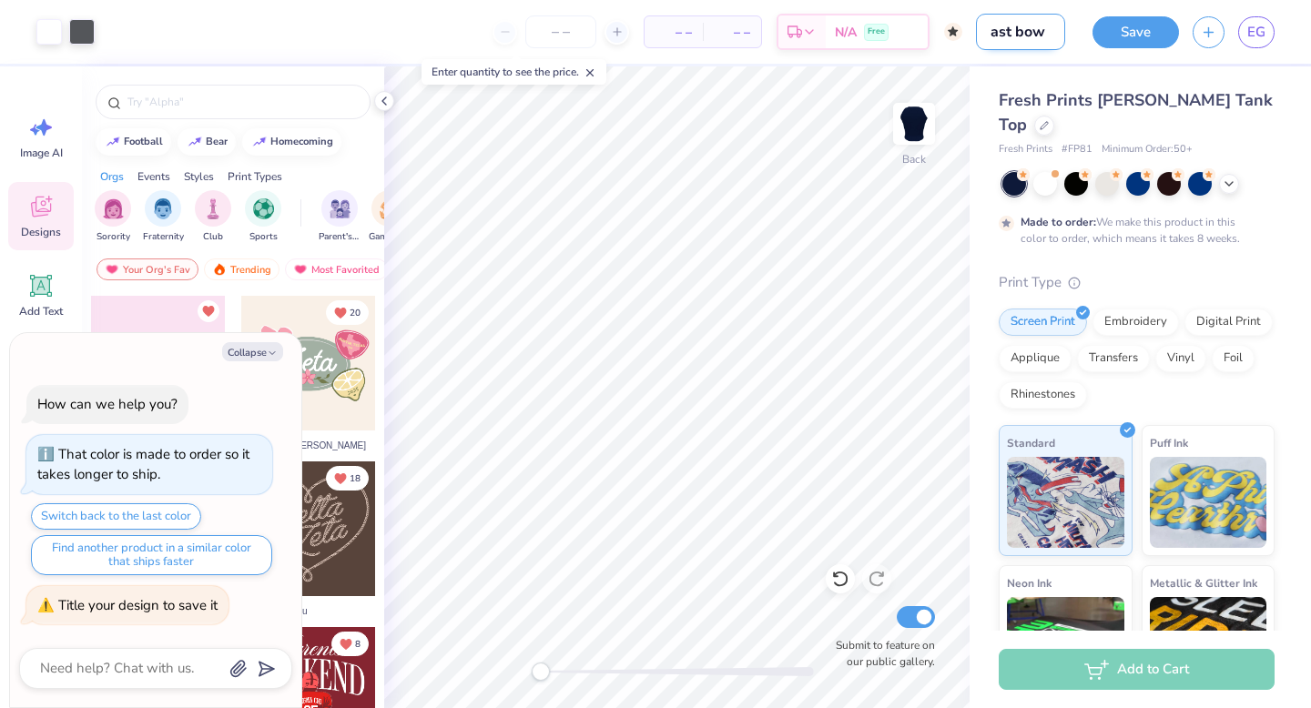
type textarea "x"
type input "ast bow"
type textarea "x"
type input "ast bow"
click at [1148, 27] on button "Save" at bounding box center [1135, 30] width 86 height 32
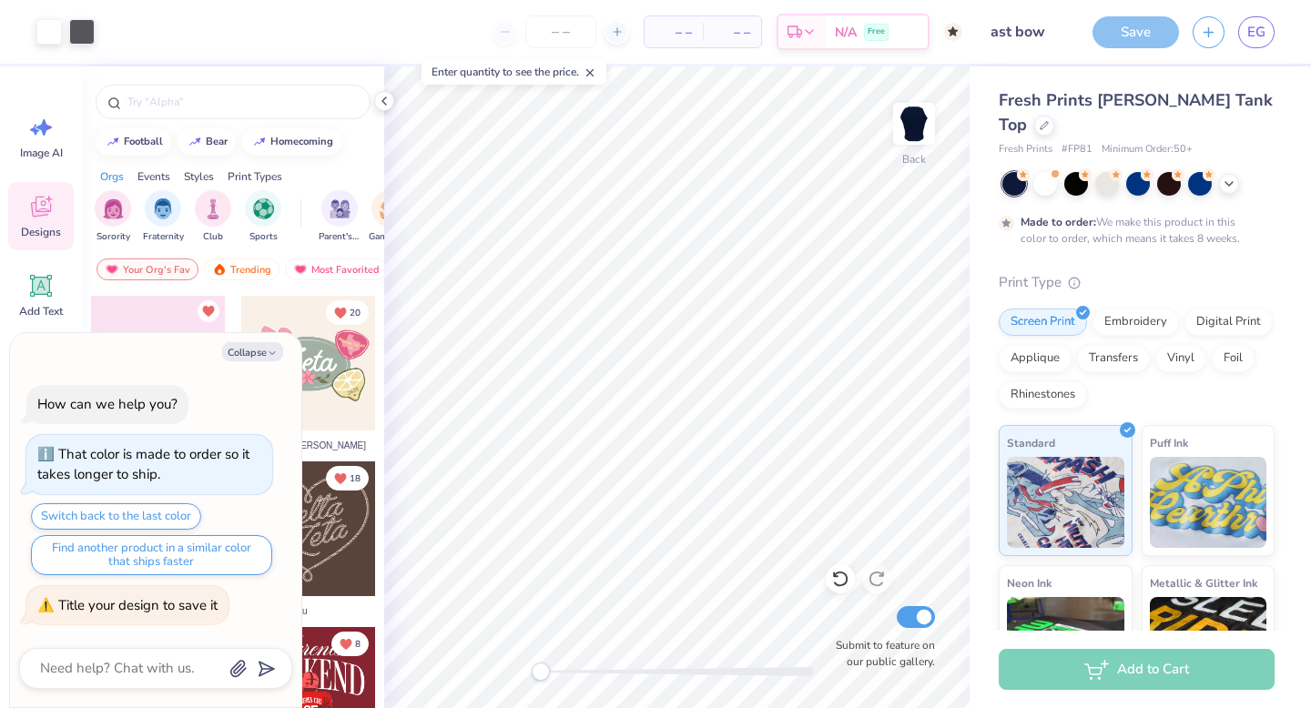
click at [1133, 29] on div "Save" at bounding box center [1135, 32] width 86 height 32
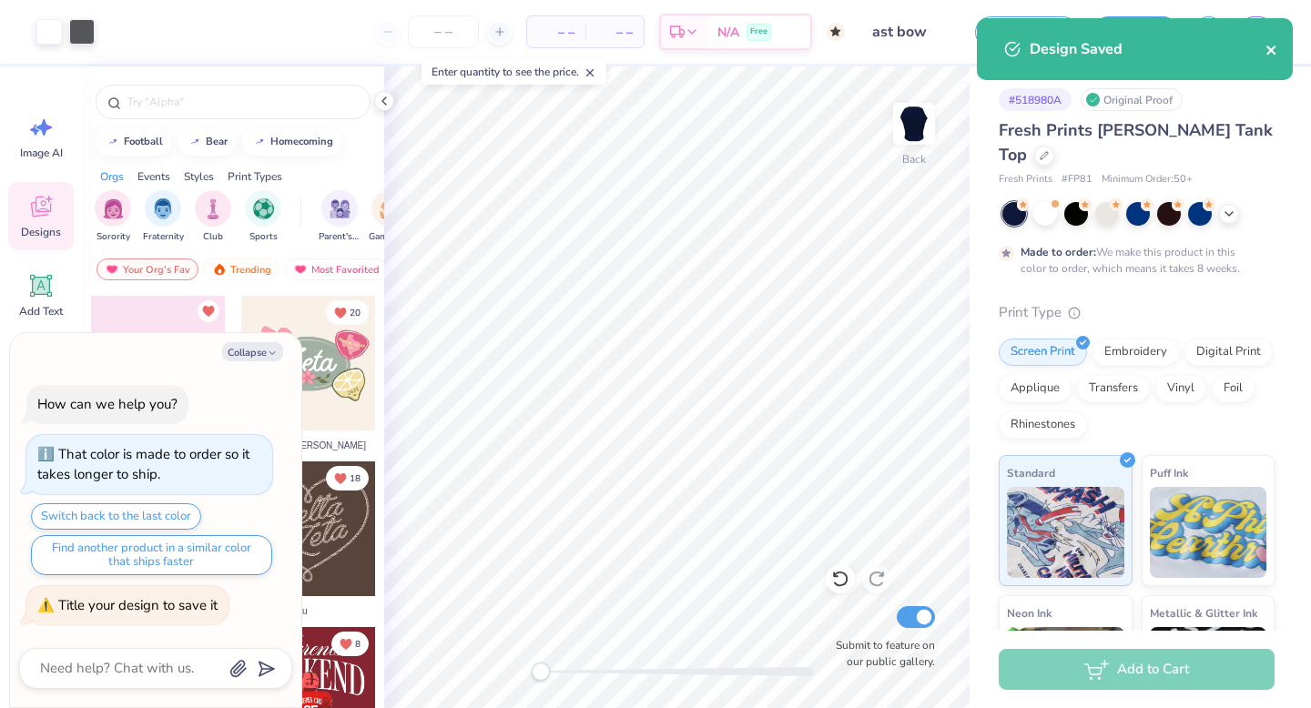
click at [1275, 42] on button "close" at bounding box center [1271, 49] width 13 height 22
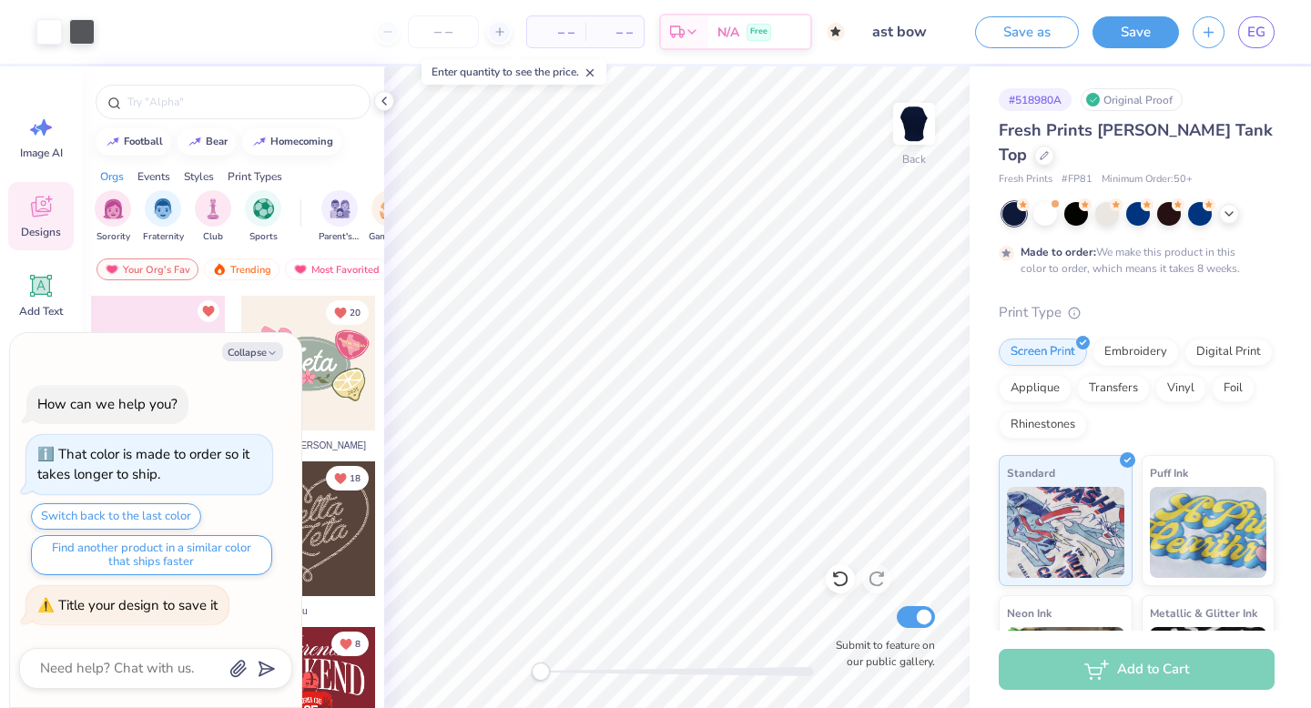
click at [1257, 22] on div "Design Saved" at bounding box center [1134, 18] width 323 height 7
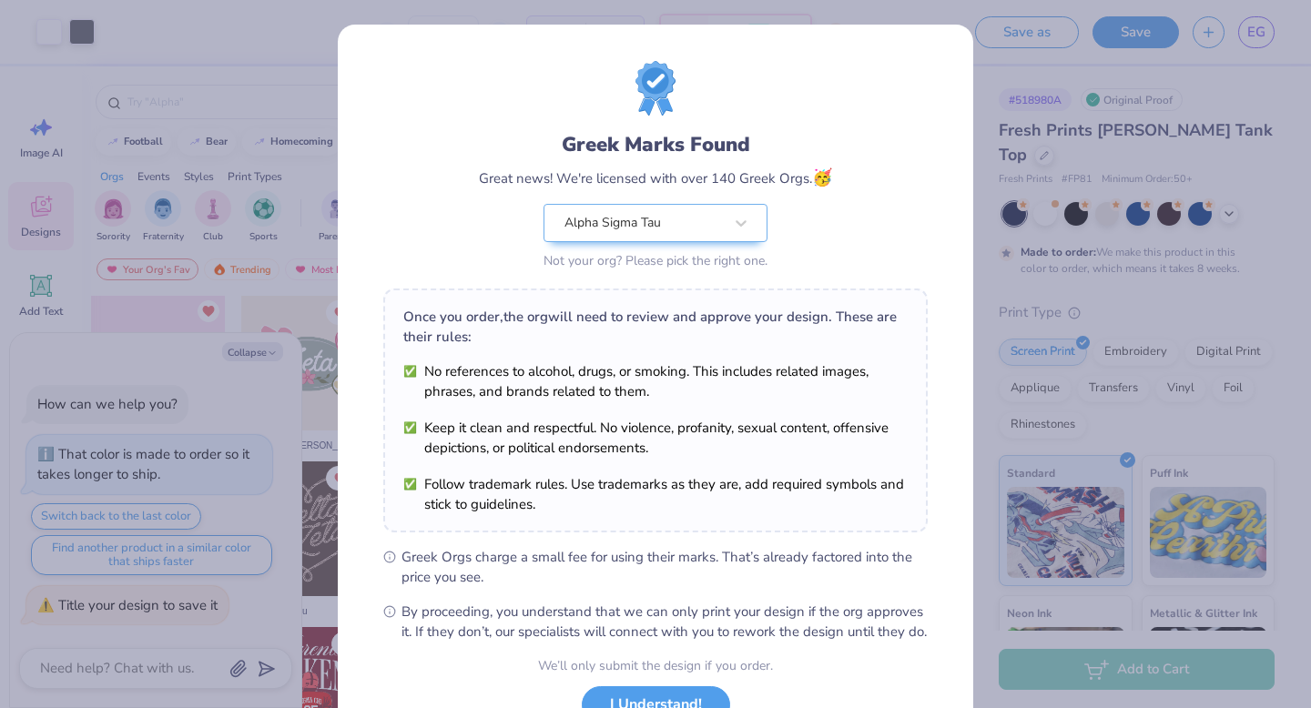
scroll to position [144, 0]
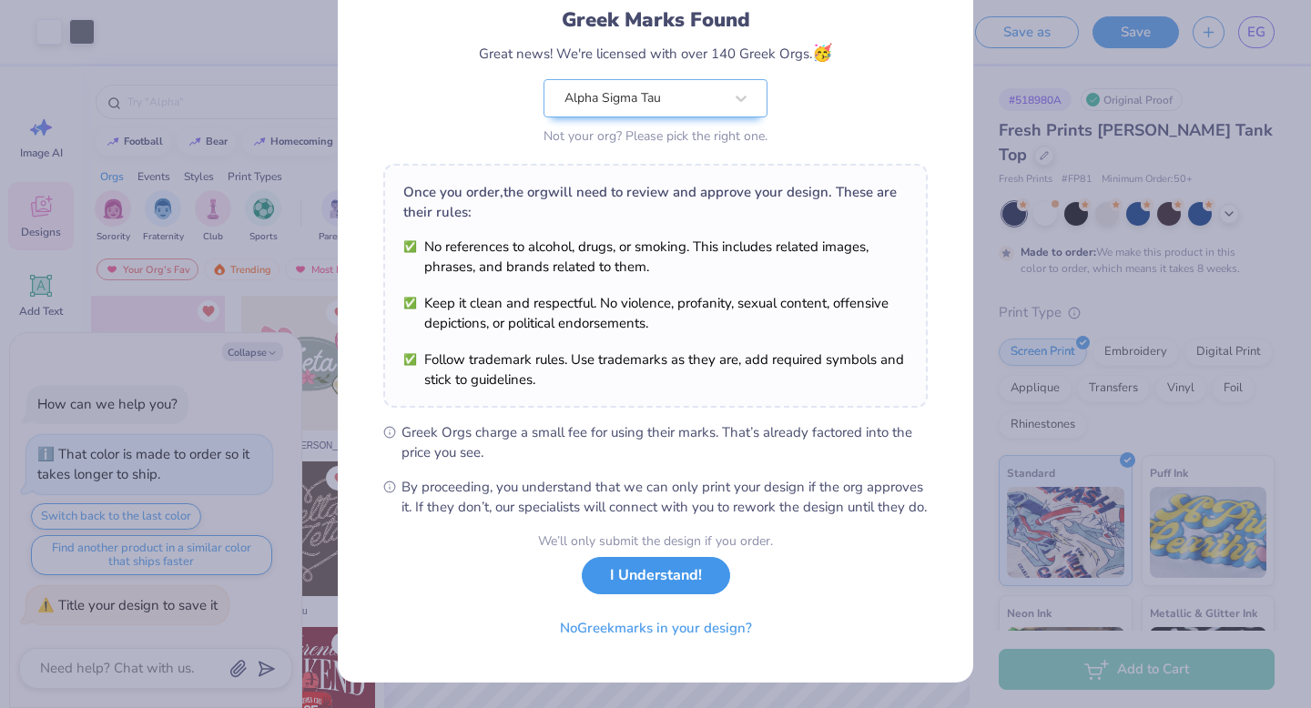
click at [652, 593] on button "I Understand!" at bounding box center [656, 575] width 148 height 37
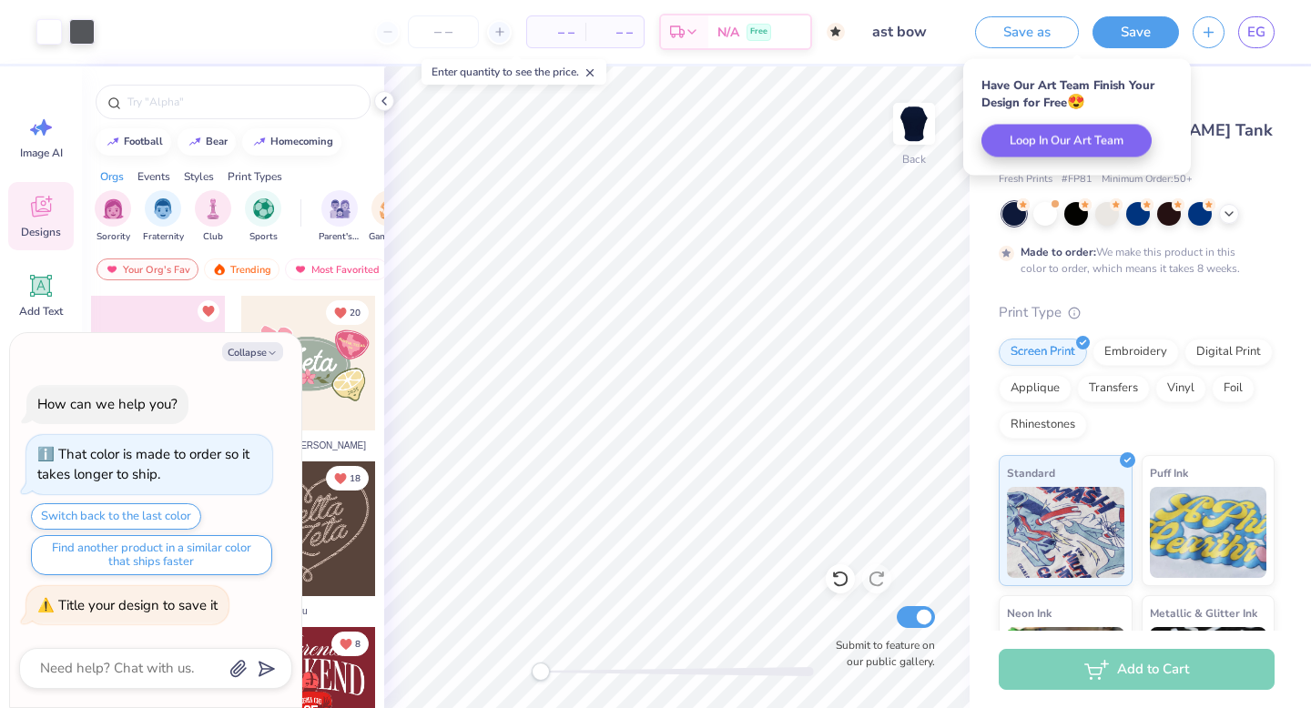
type textarea "x"
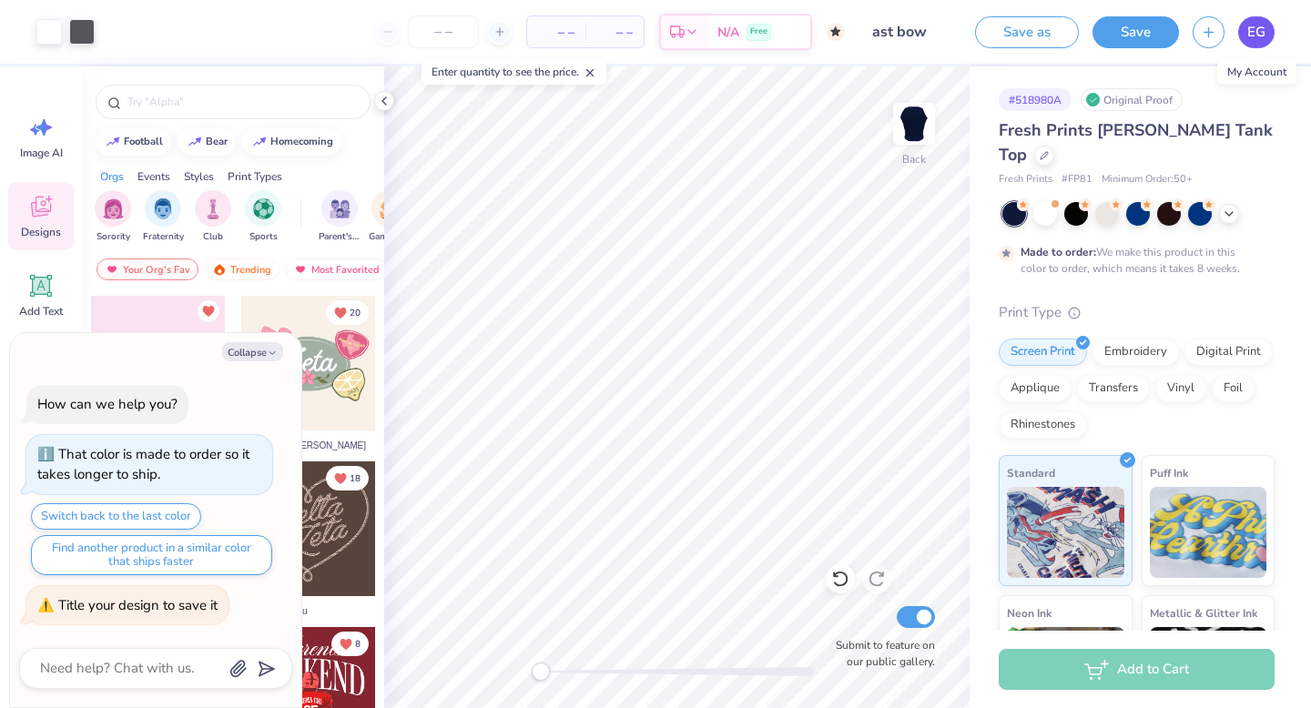
click at [1248, 28] on span "EG" at bounding box center [1256, 32] width 18 height 21
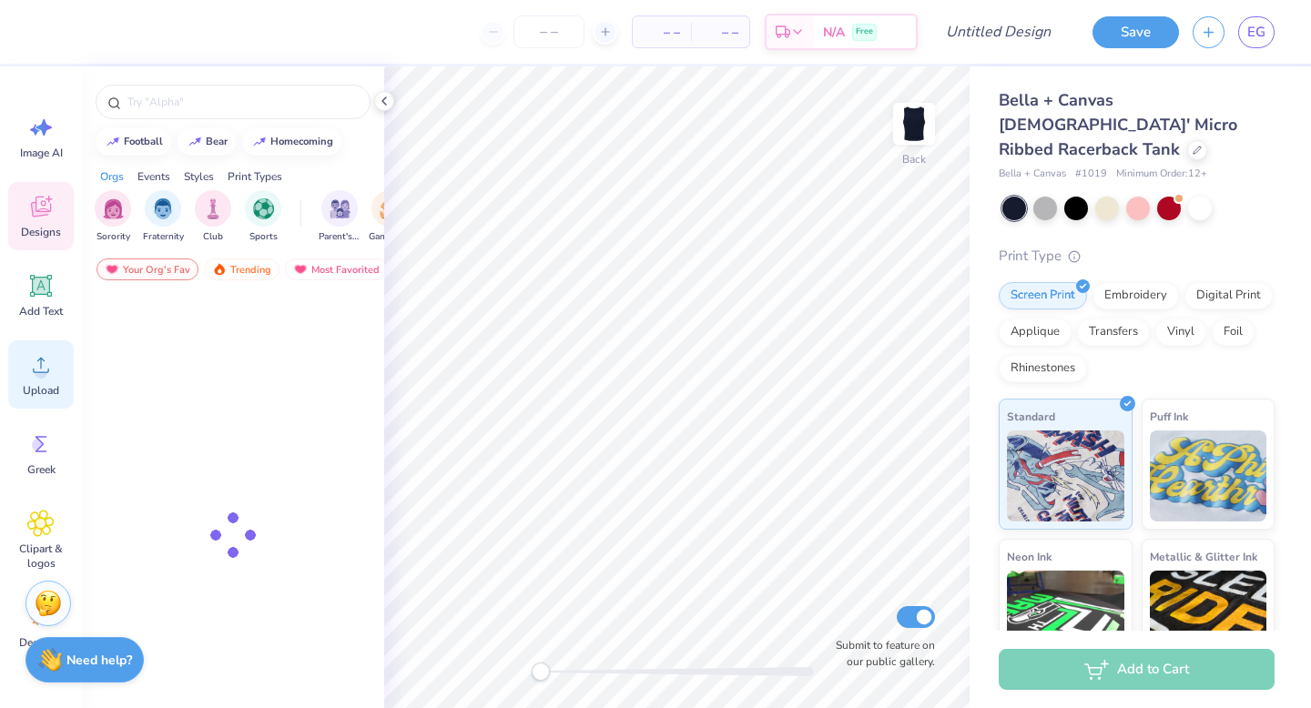
click at [37, 377] on circle at bounding box center [41, 372] width 13 height 13
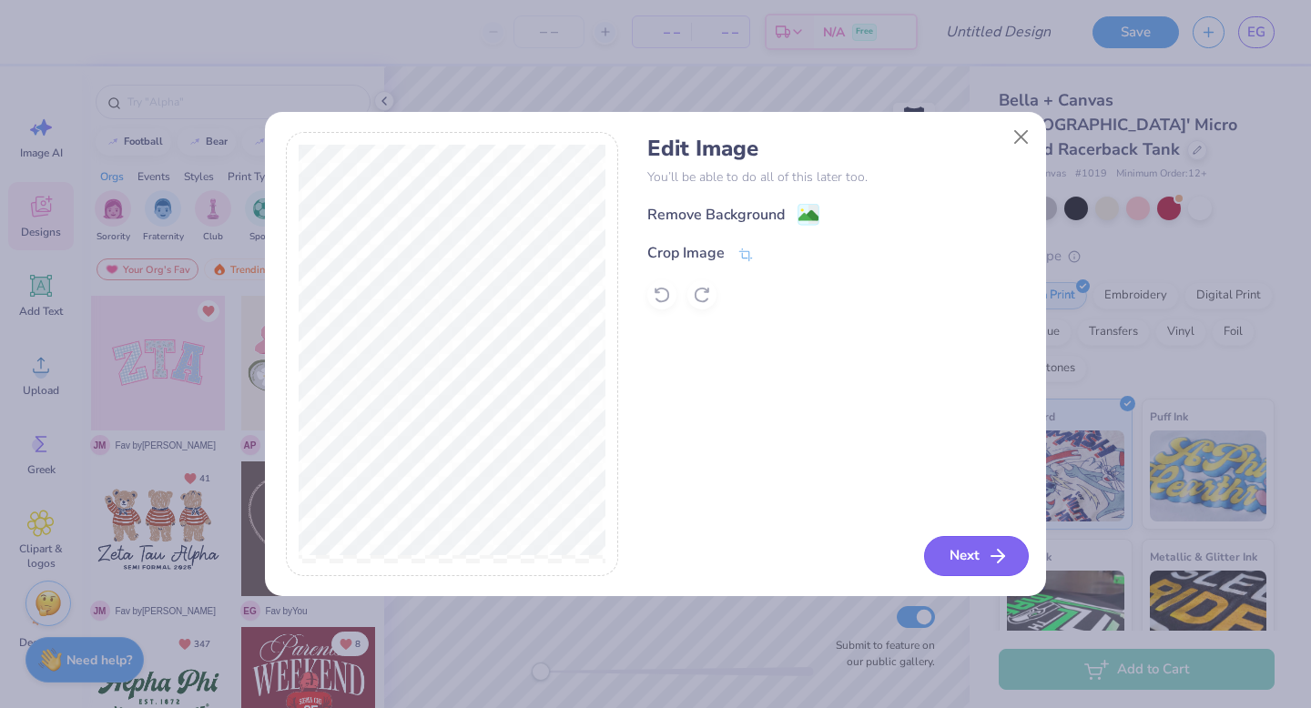
click at [962, 556] on button "Next" at bounding box center [976, 556] width 105 height 40
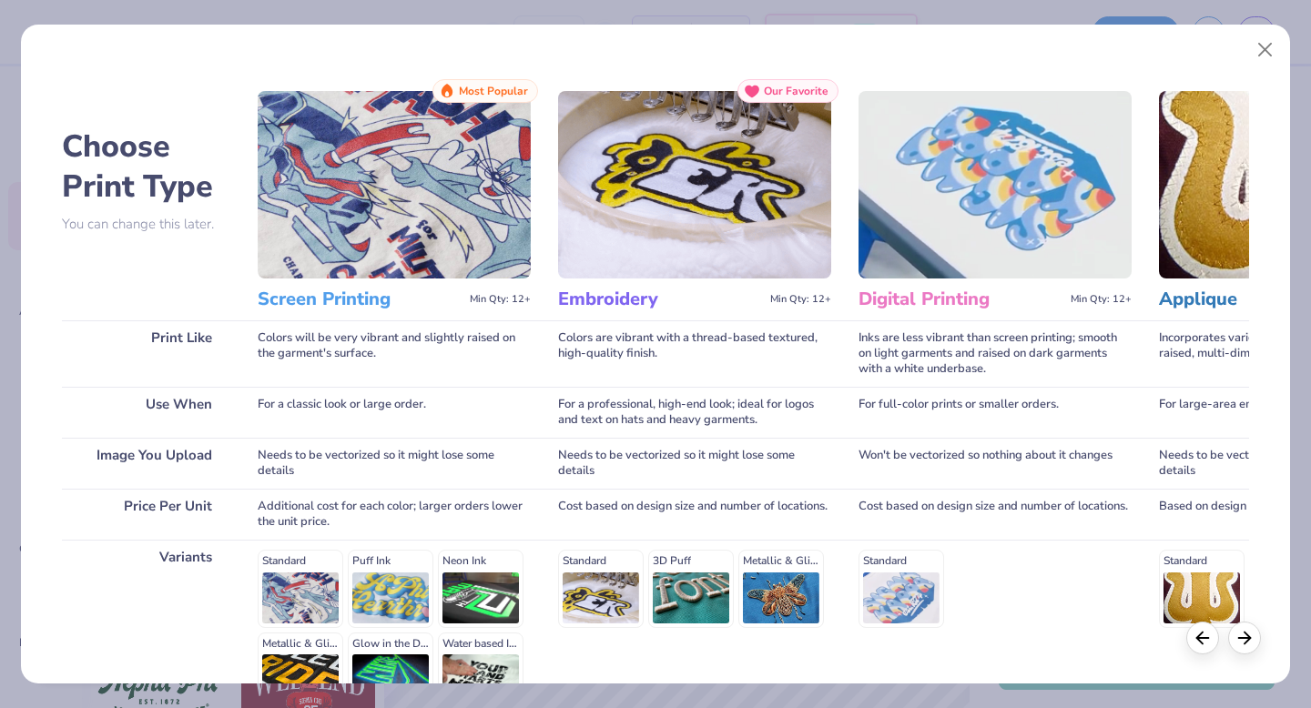
scroll to position [199, 0]
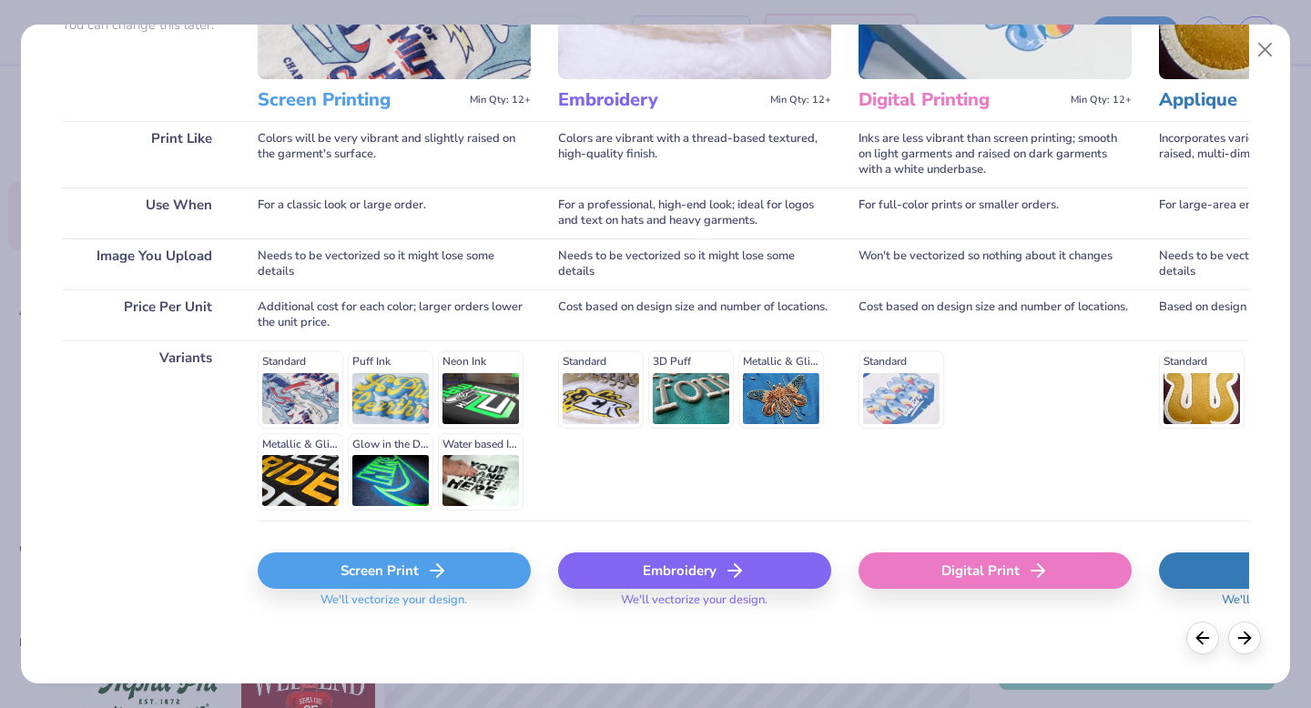
click at [365, 578] on div "Screen Print" at bounding box center [394, 571] width 273 height 36
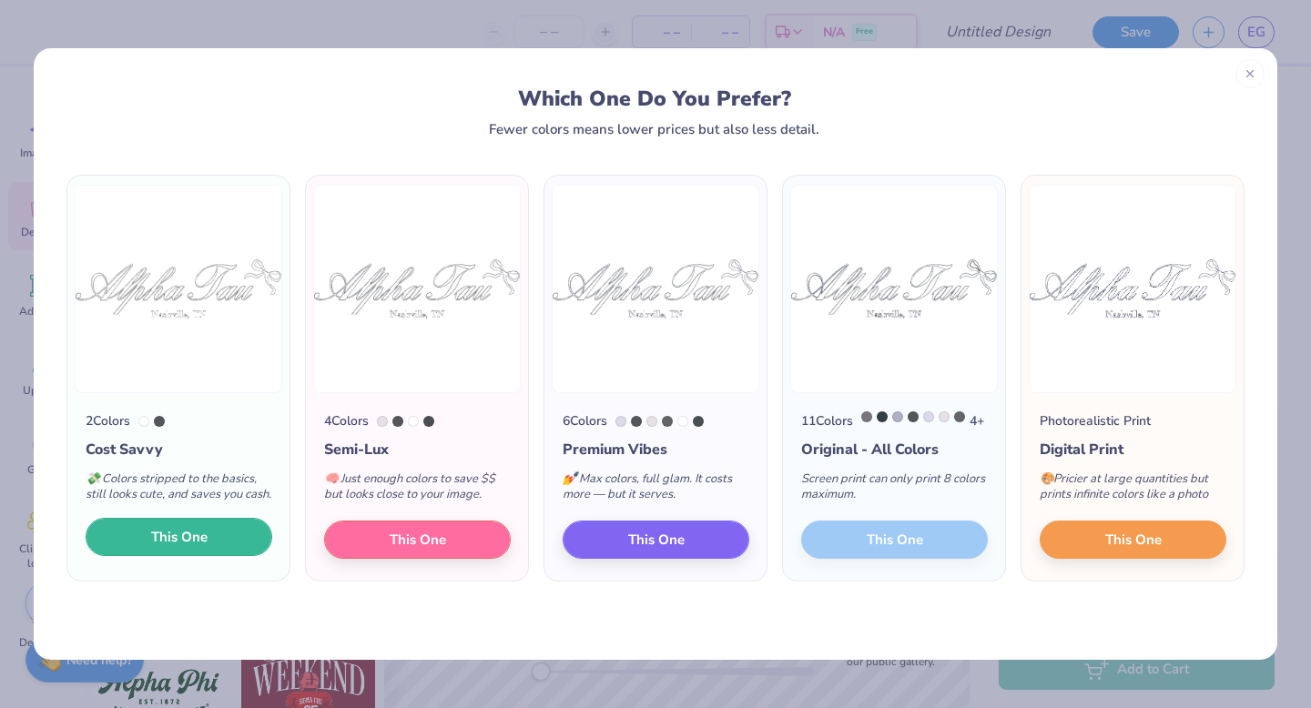
click at [168, 548] on span "This One" at bounding box center [179, 537] width 56 height 21
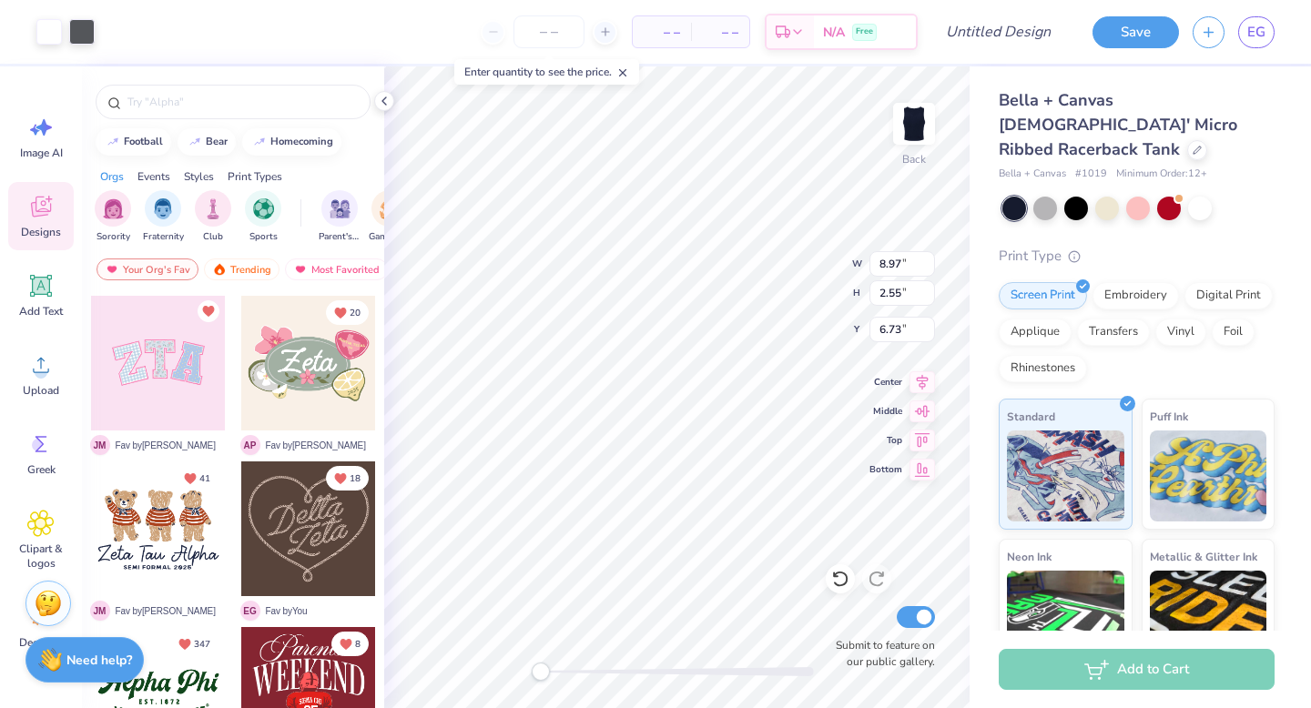
type input "7.38"
type input "2.09"
type input "2.26"
type input "6.46"
type input "1.83"
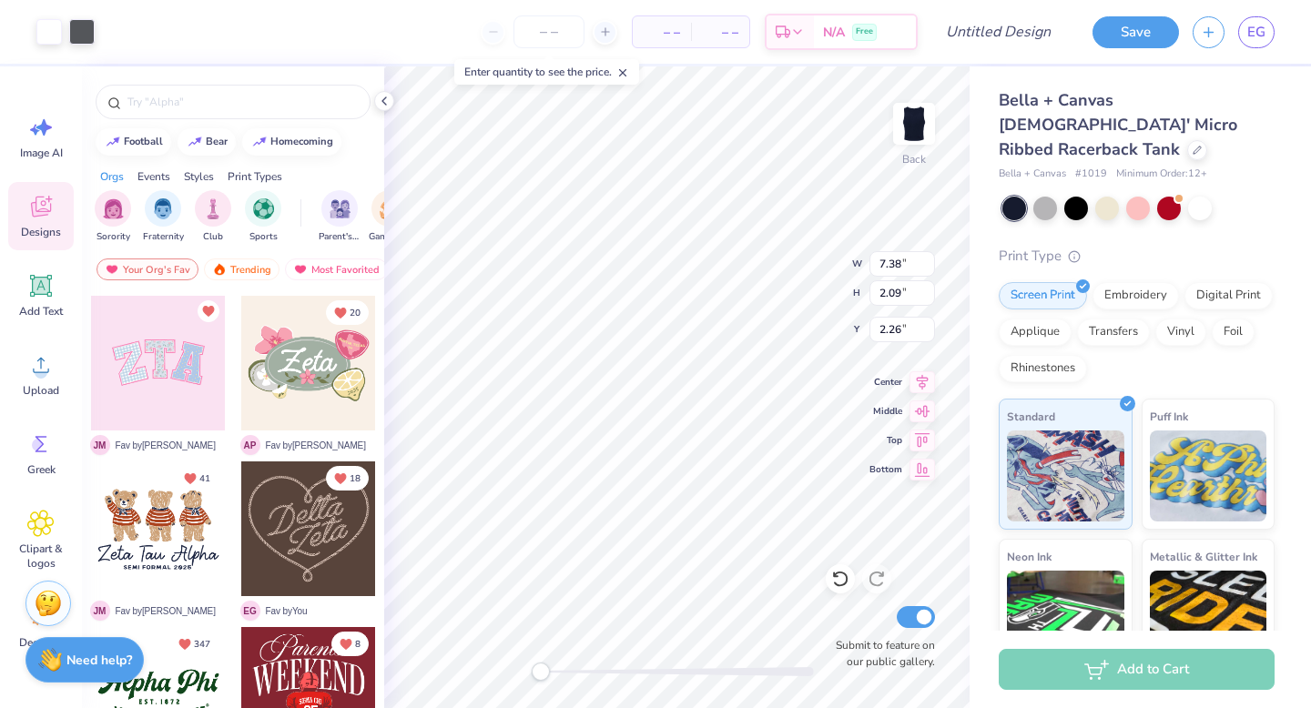
type input "1.92"
click at [1008, 25] on input "Design Title" at bounding box center [1020, 32] width 89 height 36
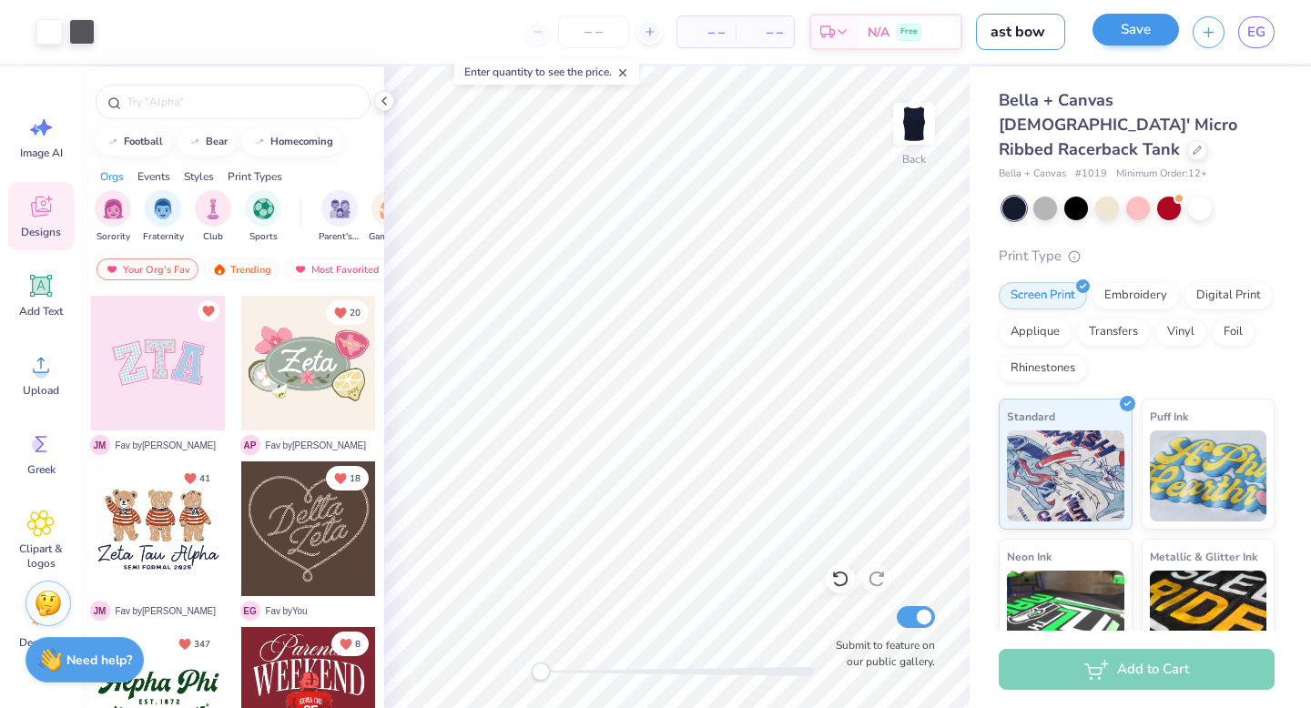
type input "ast bow"
click at [1139, 38] on button "Save" at bounding box center [1135, 30] width 86 height 32
click at [1127, 27] on div "Save" at bounding box center [1135, 32] width 86 height 32
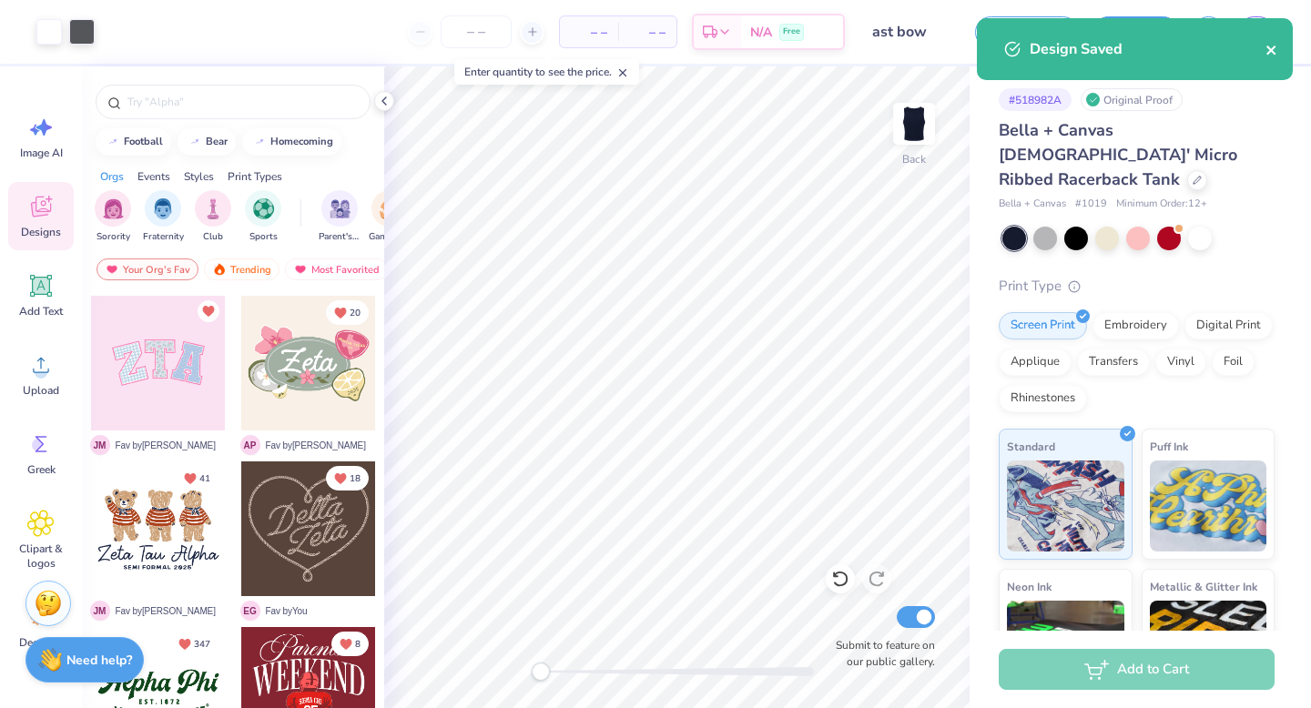
click at [1265, 44] on icon "close" at bounding box center [1271, 50] width 13 height 15
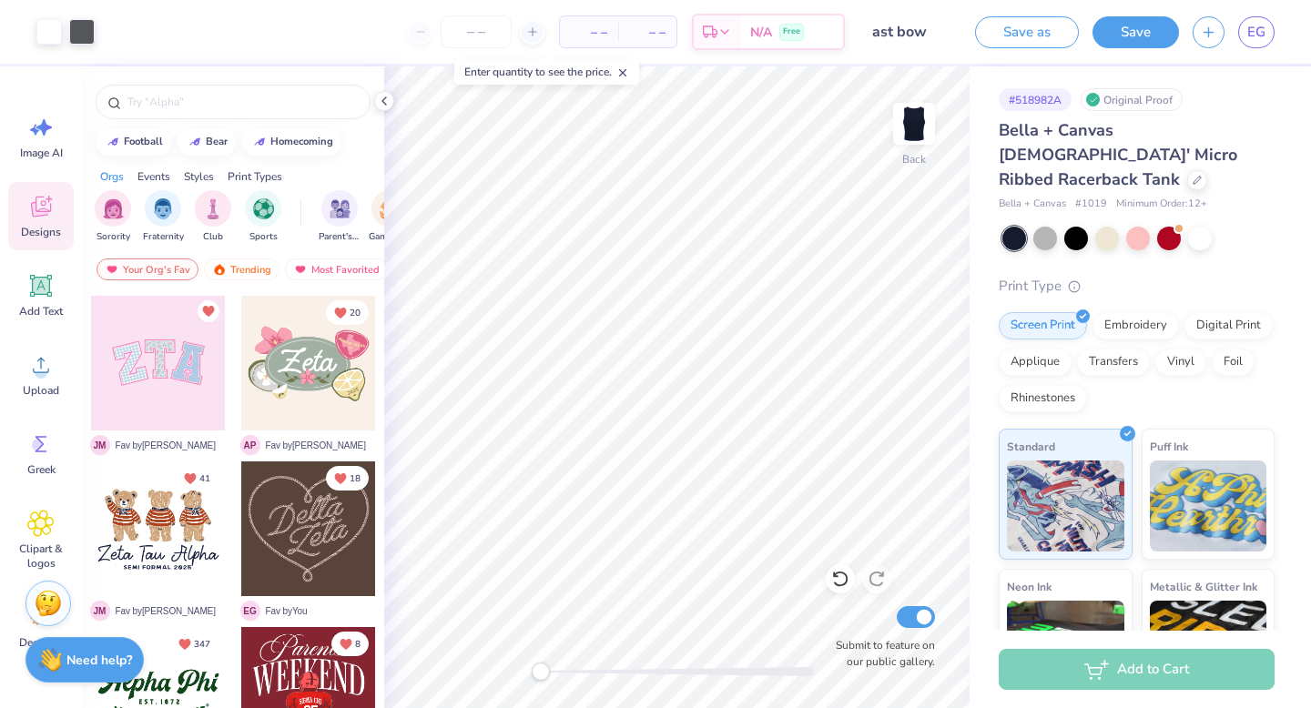
click at [1259, 30] on body "Art colors – – Per Item – – Total Est. Delivery N/A Free Design Title ast bow S…" at bounding box center [655, 354] width 1311 height 708
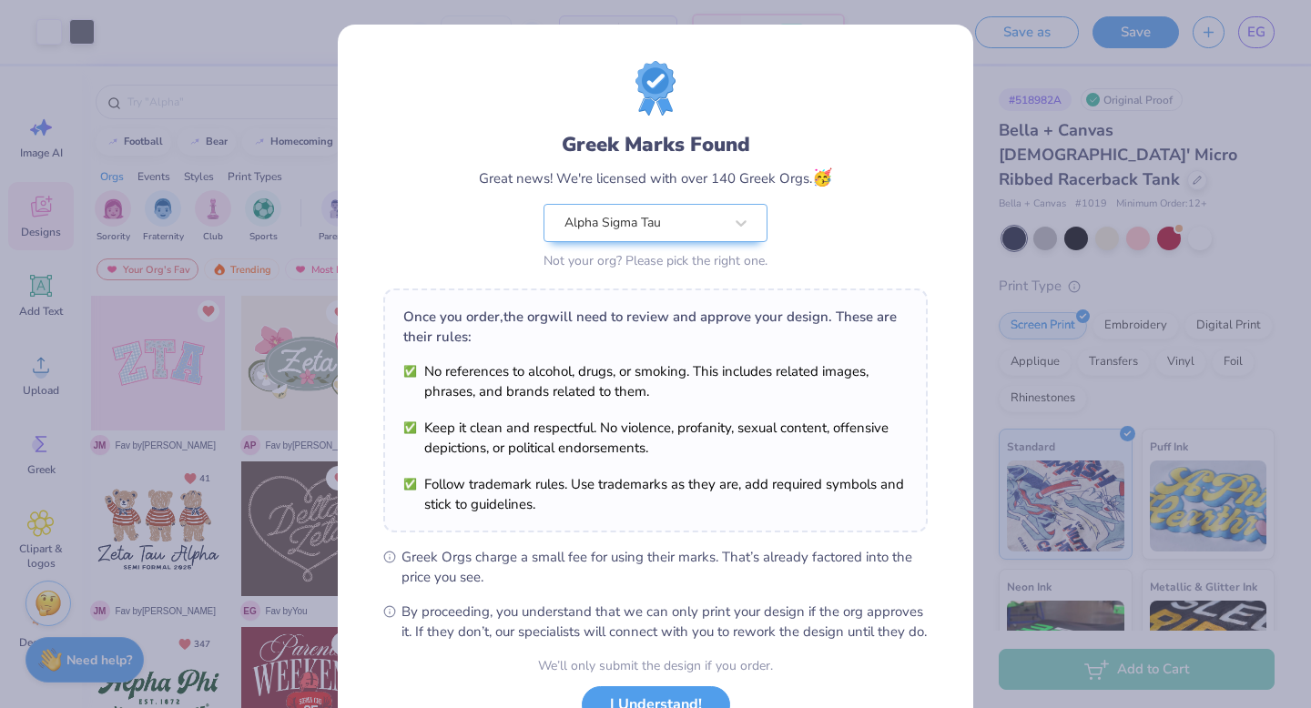
scroll to position [144, 0]
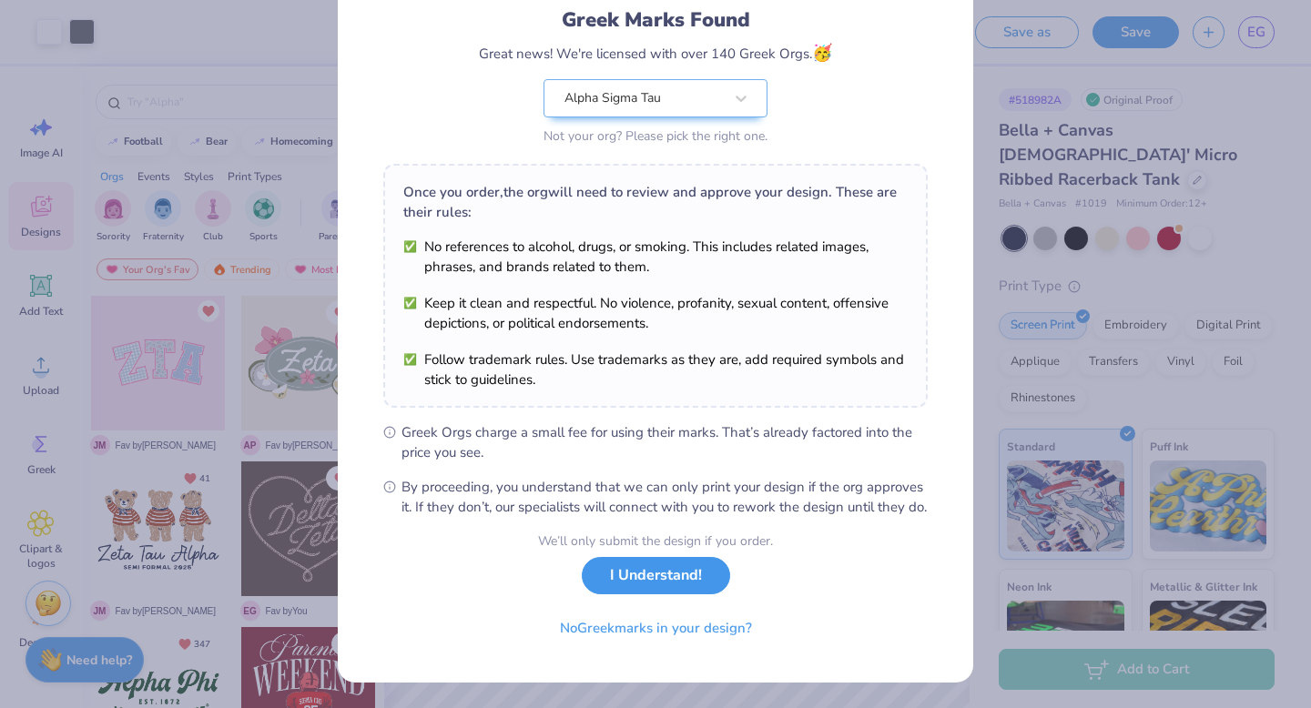
click at [652, 579] on button "I Understand!" at bounding box center [656, 575] width 148 height 37
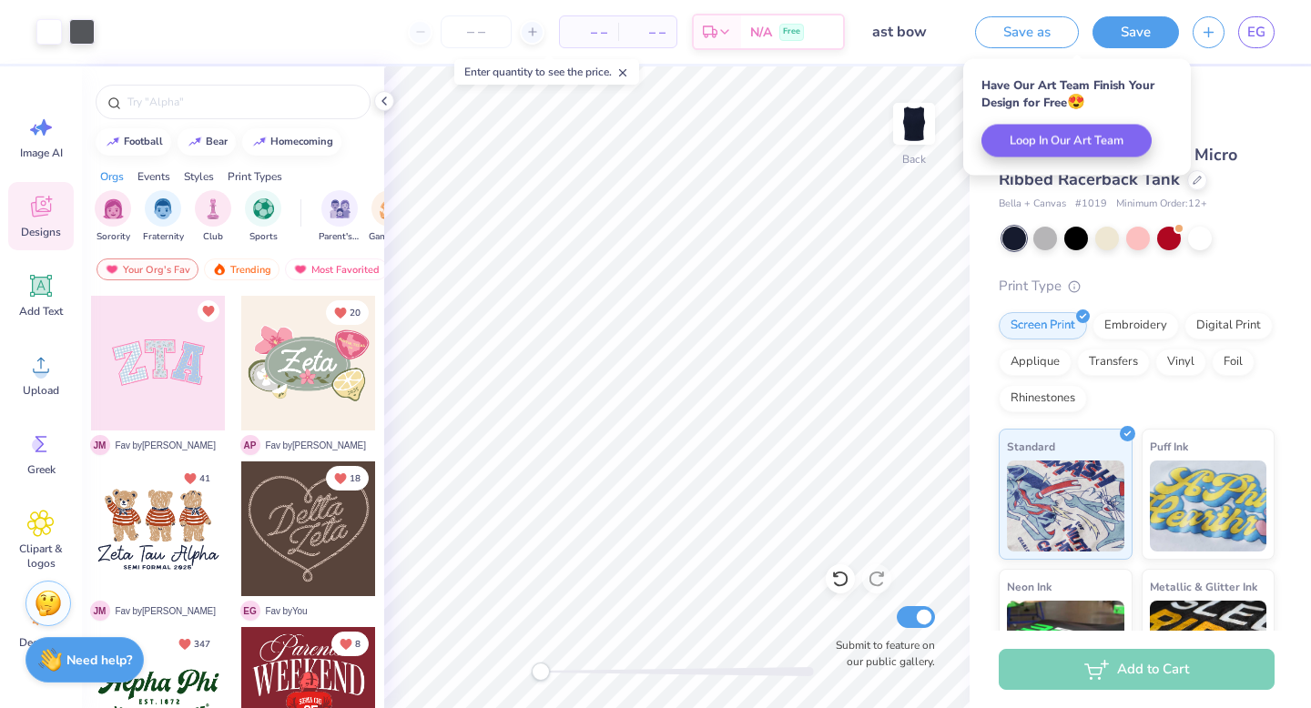
scroll to position [0, 0]
click at [1251, 34] on span "EG" at bounding box center [1256, 32] width 18 height 21
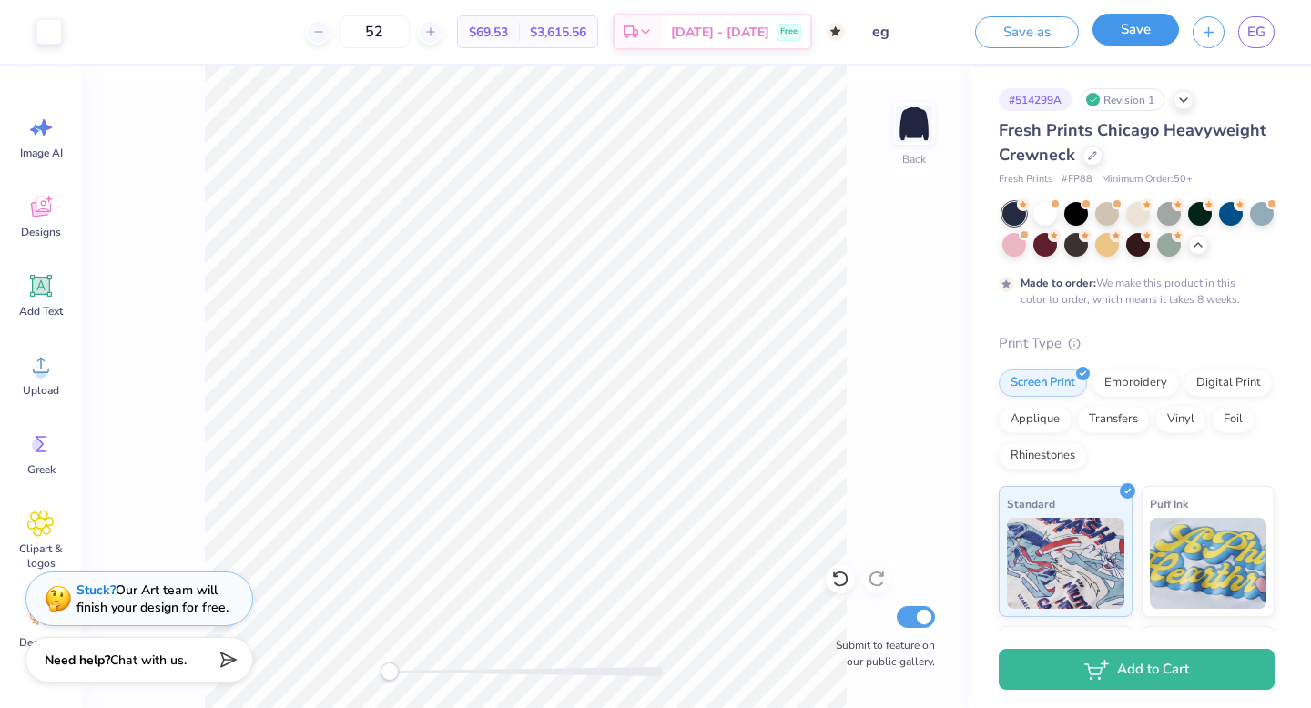
click at [757, 25] on button "Save" at bounding box center [1135, 30] width 86 height 32
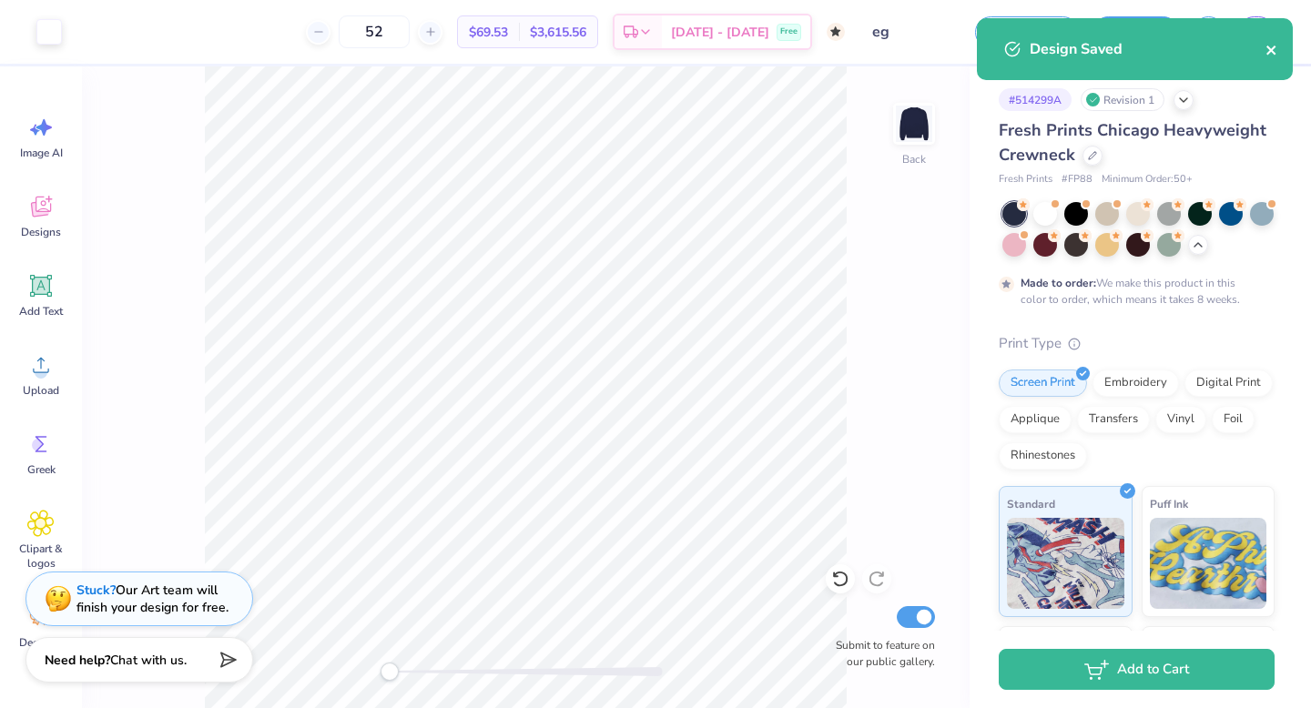
click at [757, 49] on icon "close" at bounding box center [1271, 50] width 13 height 15
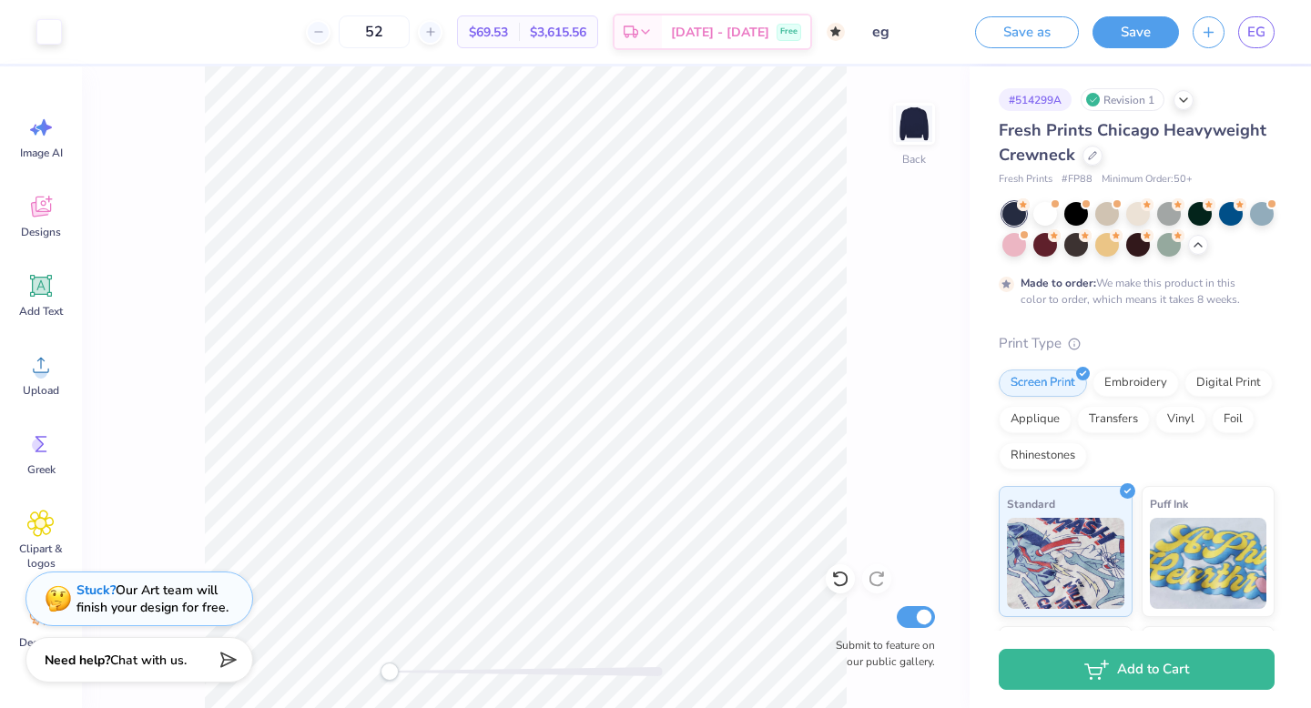
click at [757, 33] on div "Design Saved" at bounding box center [1134, 56] width 323 height 83
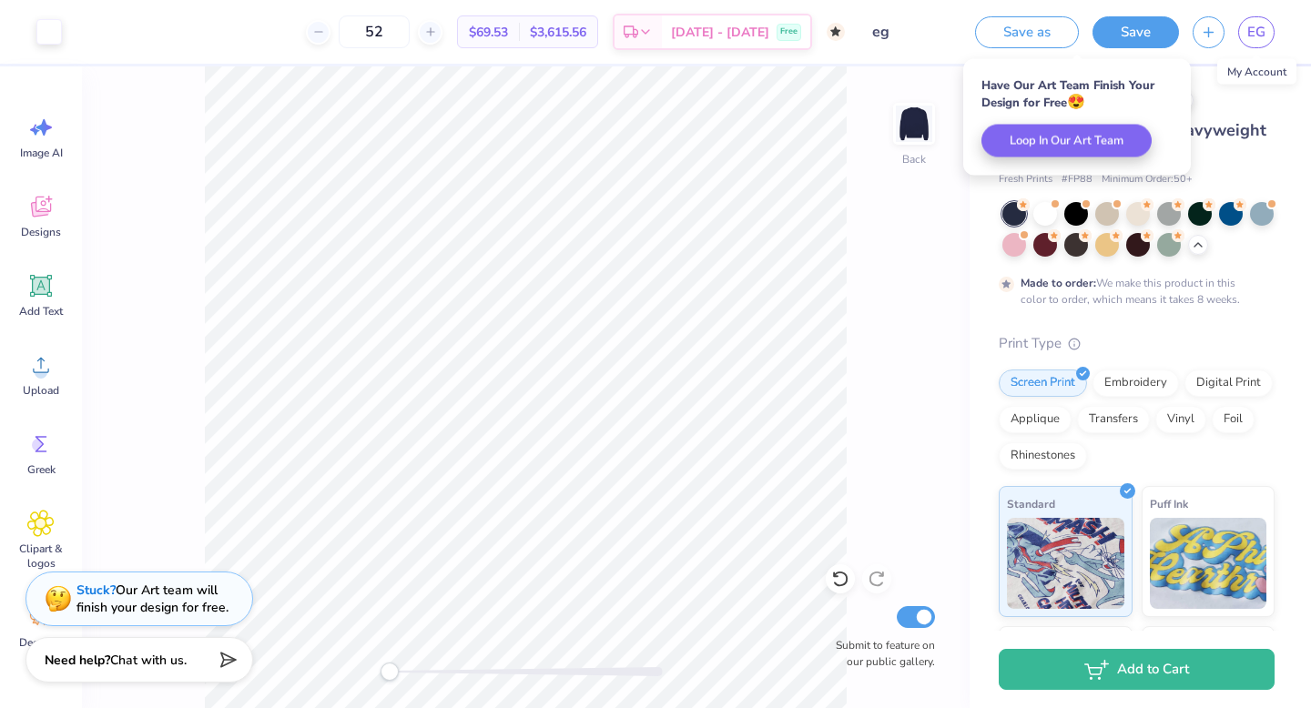
click at [757, 33] on span "EG" at bounding box center [1256, 32] width 18 height 21
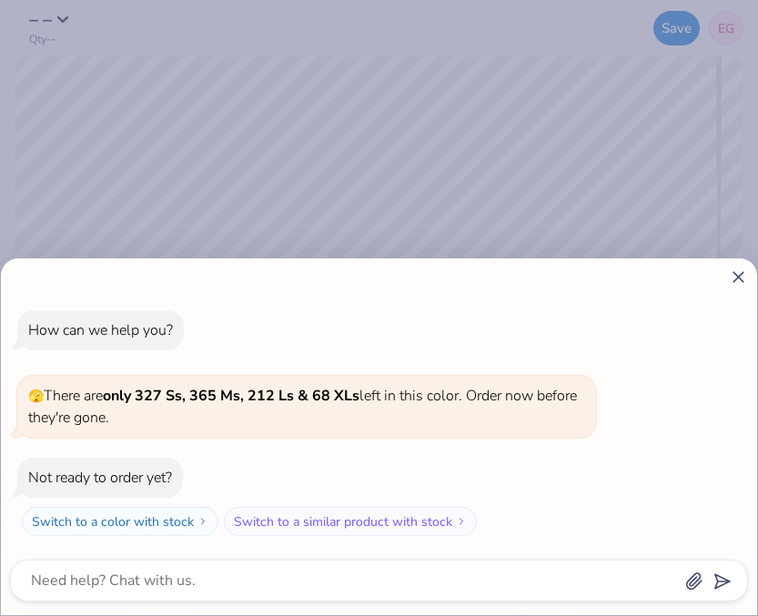
click at [741, 275] on icon at bounding box center [738, 277] width 19 height 19
type textarea "x"
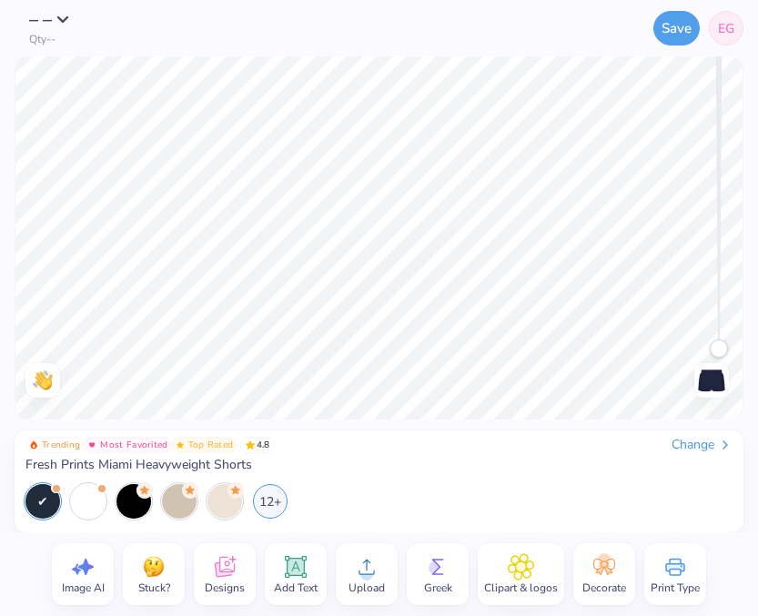
click at [727, 34] on span "EG" at bounding box center [726, 28] width 16 height 19
